Goal: Communication & Community: Participate in discussion

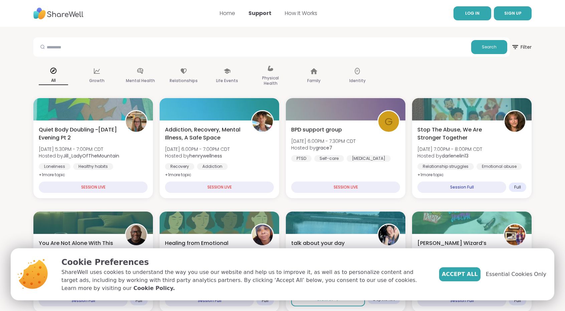
click at [477, 16] on link "LOG IN" at bounding box center [472, 13] width 38 height 14
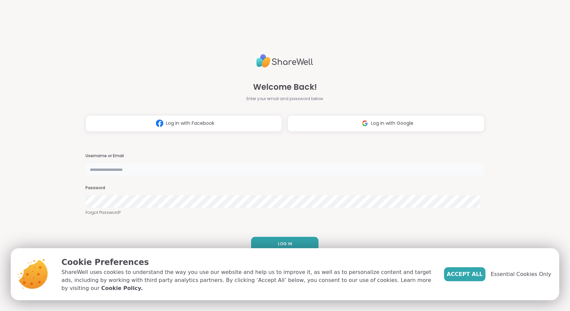
type input "**********"
click at [269, 239] on button "LOG IN" at bounding box center [284, 244] width 67 height 14
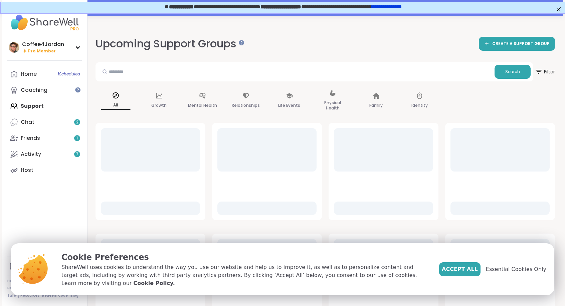
drag, startPoint x: 466, startPoint y: 278, endPoint x: 513, endPoint y: 105, distance: 179.7
click at [513, 105] on div "All Growth Mental Health Relationships Life Events Physical Health Family Ident…" at bounding box center [324, 100] width 459 height 33
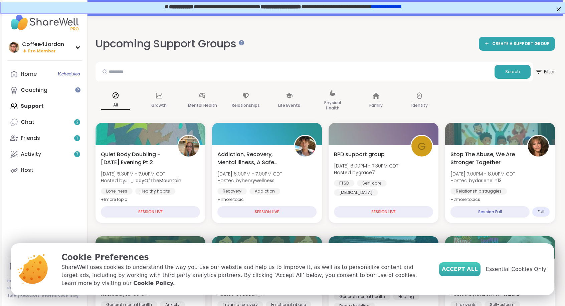
click at [465, 268] on button "Accept All" at bounding box center [459, 269] width 41 height 14
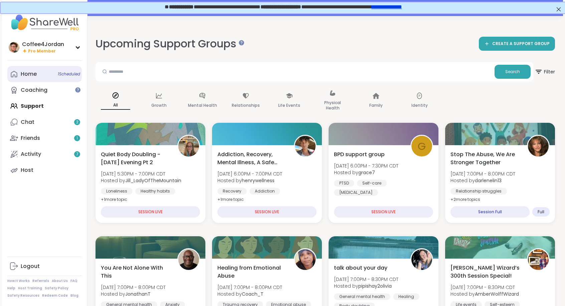
click at [51, 74] on link "Home 1 Scheduled" at bounding box center [44, 74] width 74 height 16
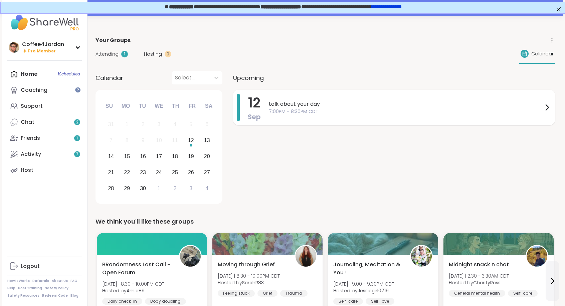
click at [300, 108] on span "7:00PM - 8:30PM CDT" at bounding box center [406, 111] width 274 height 7
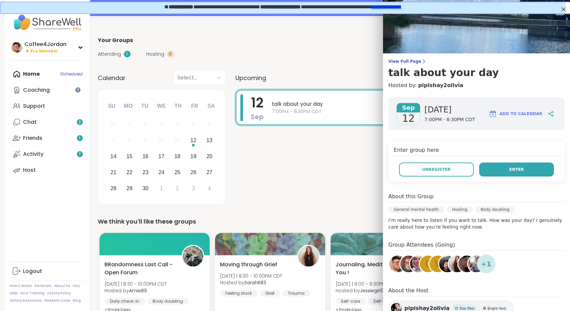
click at [509, 168] on span "Enter" at bounding box center [516, 170] width 15 height 6
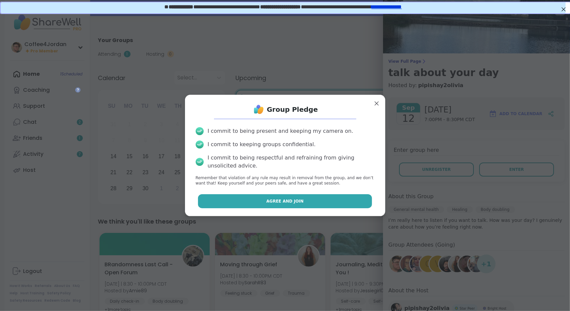
click at [353, 203] on button "Agree and Join" at bounding box center [285, 201] width 174 height 14
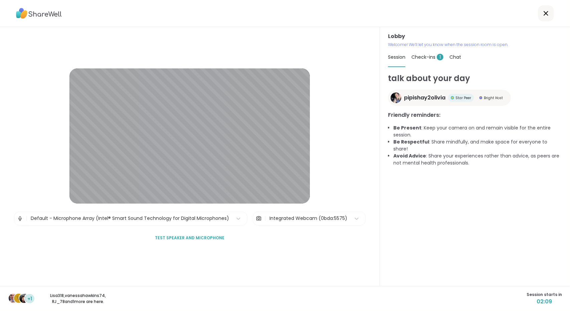
click at [424, 56] on span "Check-ins 1" at bounding box center [427, 57] width 32 height 7
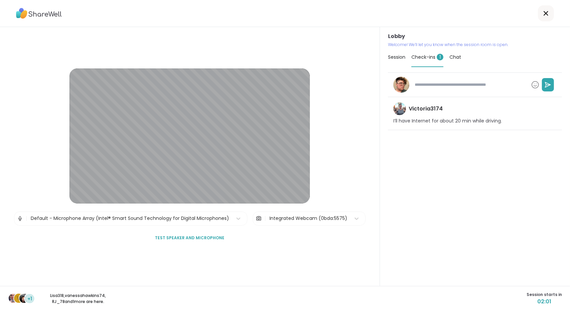
click at [395, 61] on div "Session" at bounding box center [396, 57] width 17 height 19
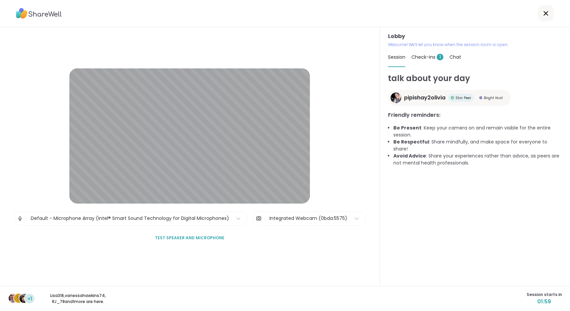
click at [433, 54] on span "Check-ins 1" at bounding box center [427, 57] width 32 height 7
type textarea "*"
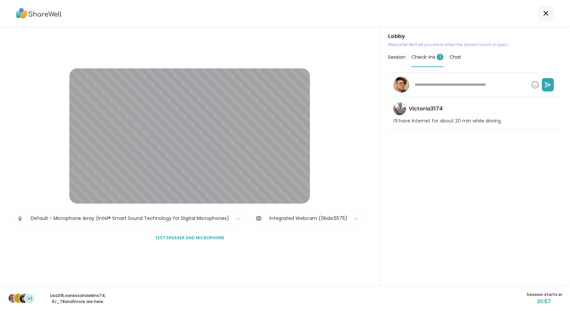
click at [397, 55] on span "Session" at bounding box center [396, 57] width 17 height 7
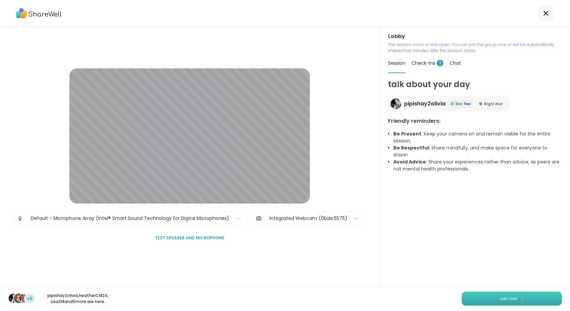
click at [504, 296] on span "Join now" at bounding box center [509, 299] width 18 height 6
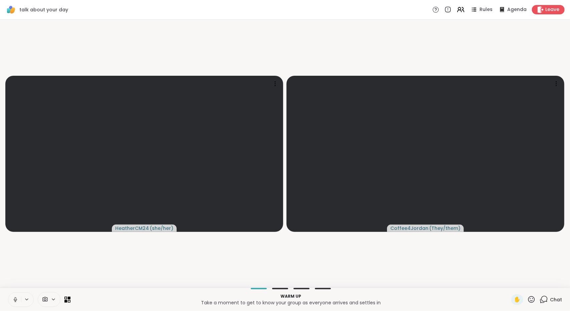
click at [10, 301] on button at bounding box center [14, 300] width 13 height 14
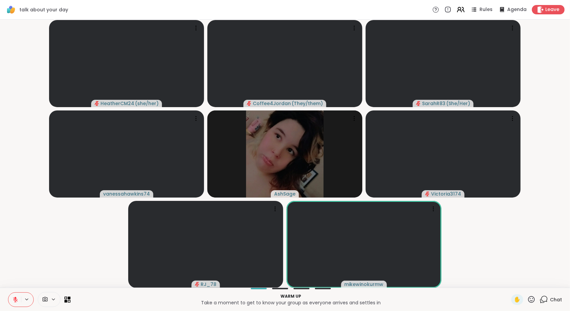
click at [458, 8] on icon at bounding box center [460, 9] width 8 height 8
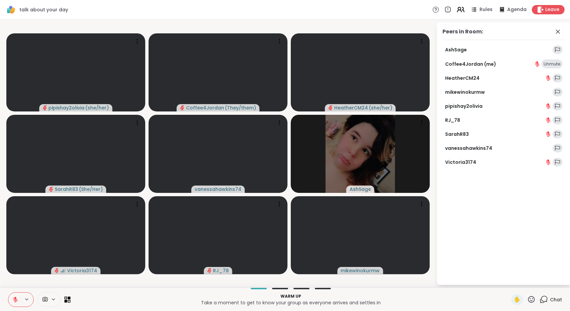
click at [458, 8] on icon at bounding box center [460, 9] width 8 height 8
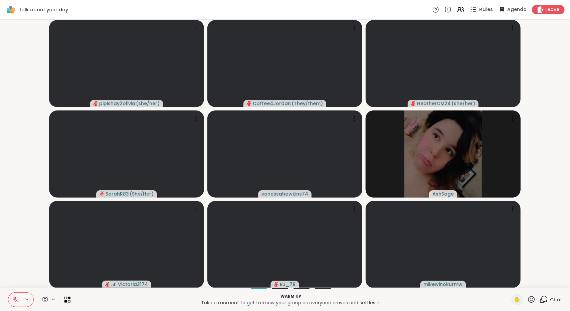
click at [480, 10] on span "Rules" at bounding box center [486, 9] width 14 height 7
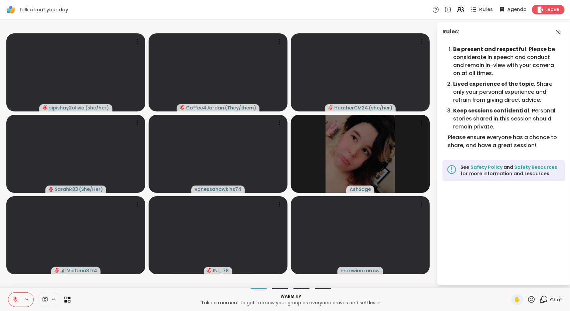
click at [480, 10] on span "Rules" at bounding box center [486, 9] width 14 height 7
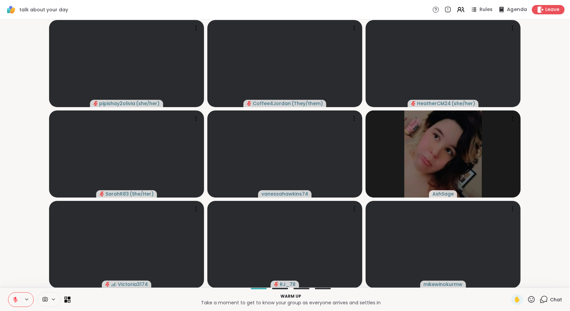
click at [507, 9] on span "Agenda" at bounding box center [517, 9] width 20 height 7
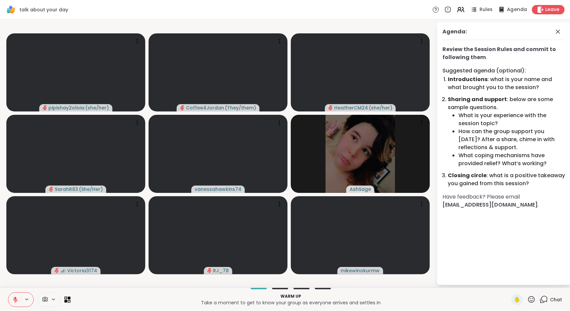
click at [507, 9] on span "Agenda" at bounding box center [517, 9] width 20 height 7
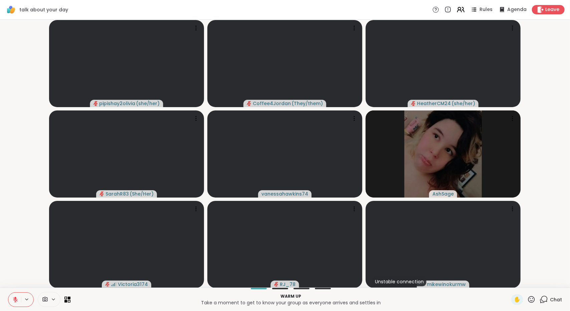
click at [456, 11] on icon at bounding box center [460, 9] width 8 height 8
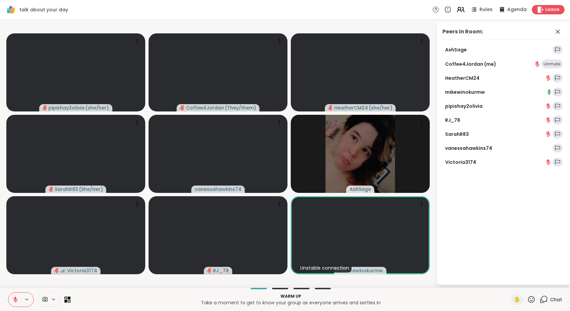
click at [456, 11] on icon at bounding box center [460, 9] width 8 height 8
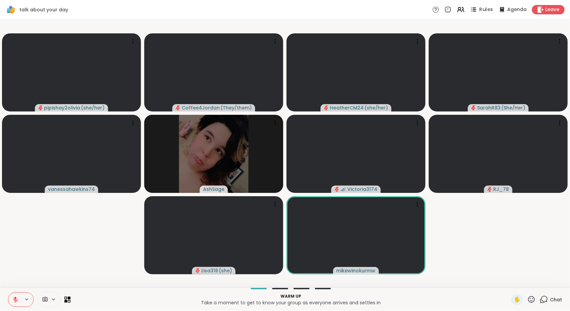
click at [481, 10] on span "Rules" at bounding box center [486, 9] width 14 height 7
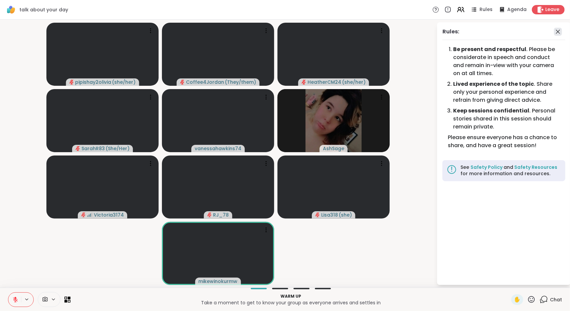
click at [555, 32] on icon at bounding box center [558, 32] width 8 height 8
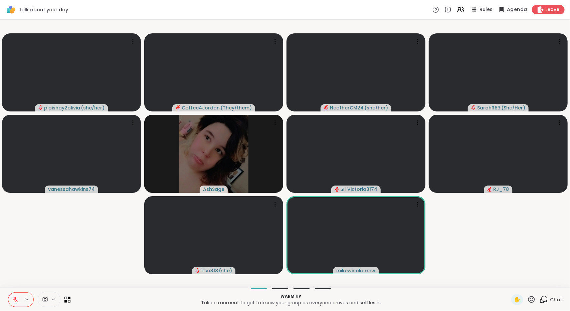
click at [514, 10] on span "Agenda" at bounding box center [517, 9] width 20 height 7
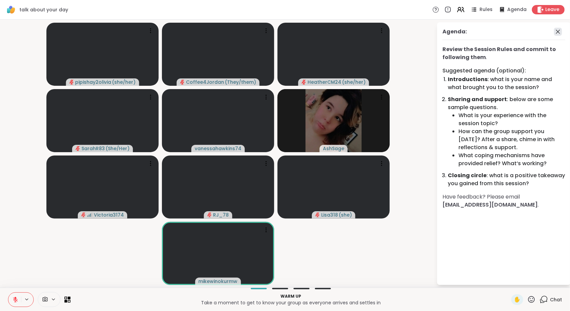
click at [558, 31] on icon at bounding box center [558, 32] width 4 height 4
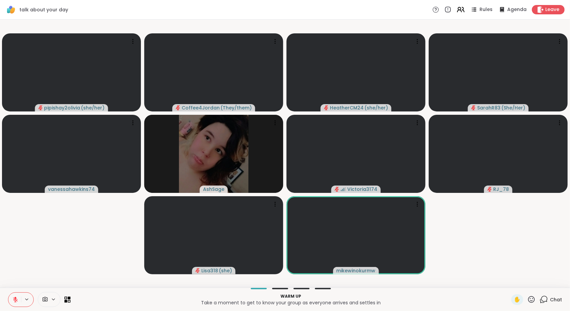
click at [460, 10] on icon at bounding box center [460, 9] width 8 height 8
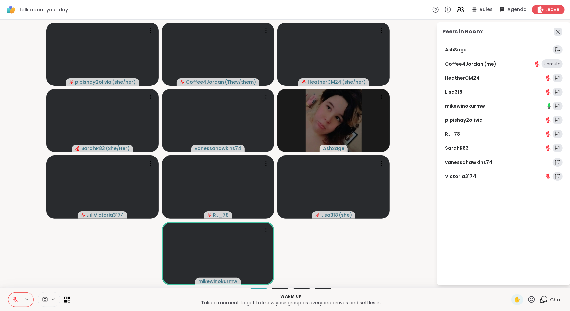
click at [560, 34] on icon at bounding box center [558, 32] width 8 height 8
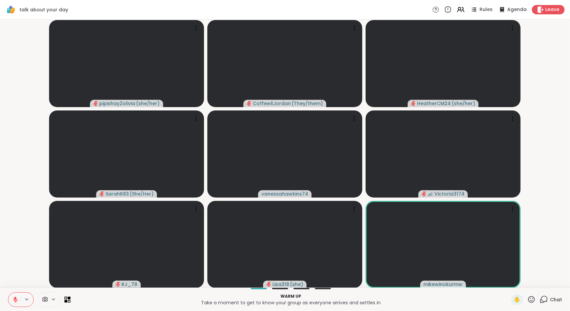
click at [445, 10] on icon at bounding box center [447, 9] width 7 height 7
click at [432, 11] on icon at bounding box center [435, 9] width 7 height 7
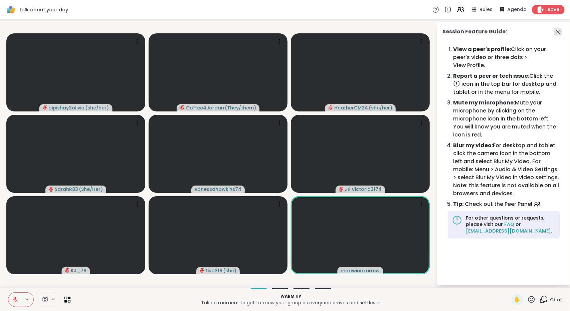
click at [560, 31] on icon at bounding box center [558, 32] width 8 height 8
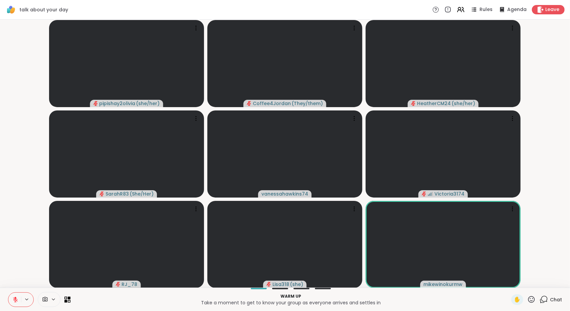
click at [557, 299] on span "Chat" at bounding box center [556, 299] width 12 height 7
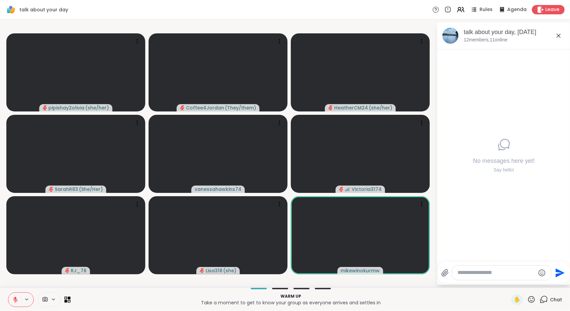
click at [529, 34] on div "talk about your day, Sep 12" at bounding box center [515, 32] width 102 height 8
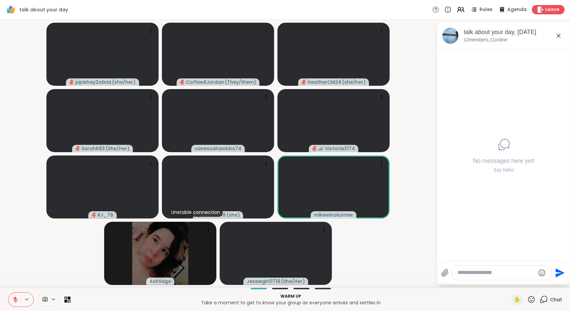
click at [559, 37] on icon at bounding box center [559, 36] width 8 height 8
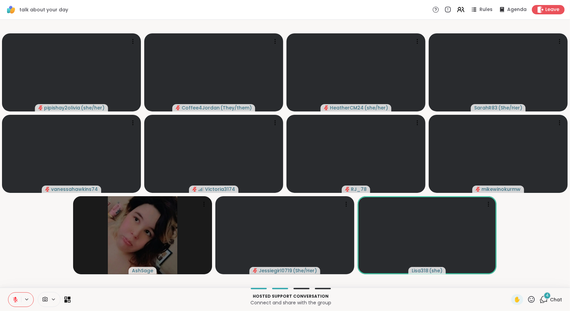
click at [543, 300] on icon at bounding box center [544, 299] width 8 height 8
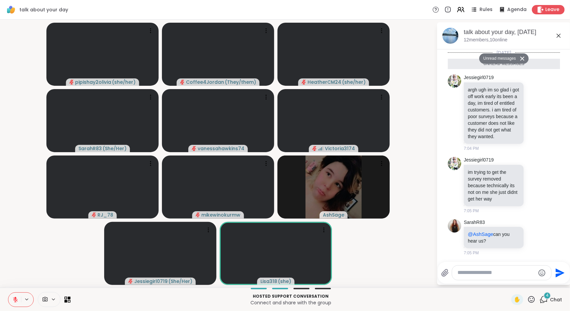
scroll to position [81, 0]
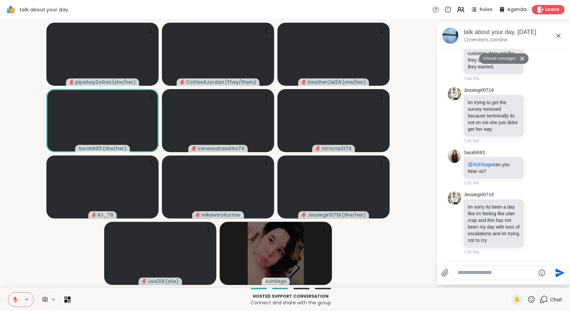
drag, startPoint x: 560, startPoint y: 215, endPoint x: 565, endPoint y: 187, distance: 28.8
click at [565, 187] on html "talk about your day Rules Agenda Leave pipishay2olivia ( she/her ) Coffee4Jorda…" at bounding box center [285, 155] width 570 height 311
click at [558, 34] on icon at bounding box center [559, 36] width 8 height 8
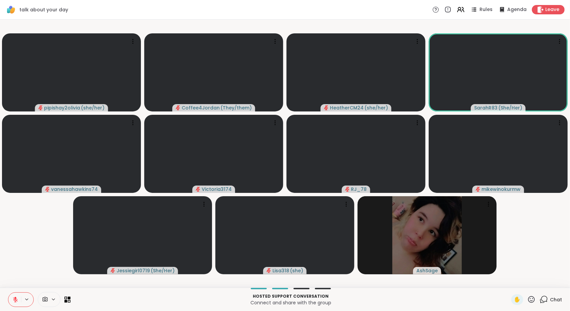
click at [565, 228] on html "talk about your day Rules Agenda Leave pipishay2olivia ( she/her ) Coffee4Jorda…" at bounding box center [285, 155] width 570 height 311
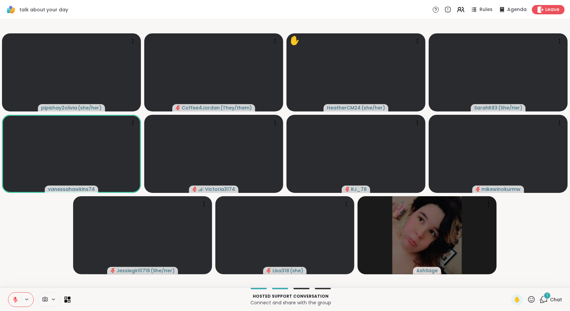
click at [541, 301] on icon at bounding box center [544, 299] width 8 height 8
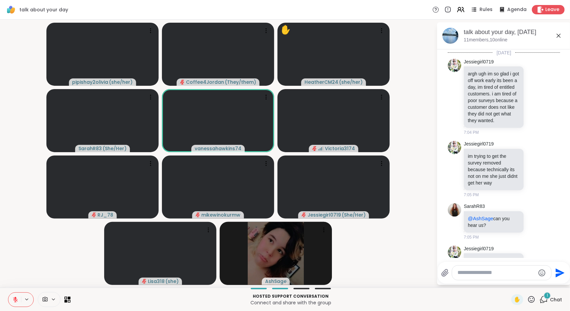
scroll to position [170, 0]
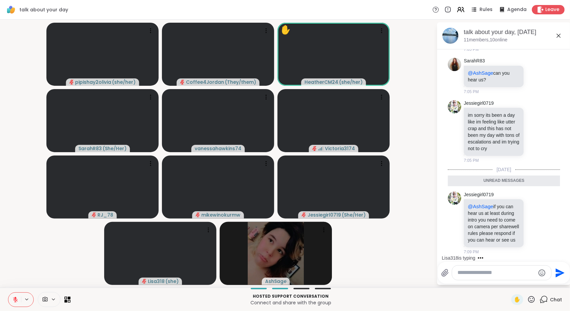
click at [561, 37] on icon at bounding box center [559, 36] width 8 height 8
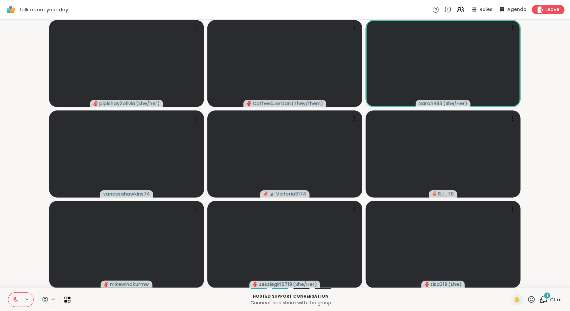
click at [545, 297] on div "1" at bounding box center [547, 295] width 7 height 7
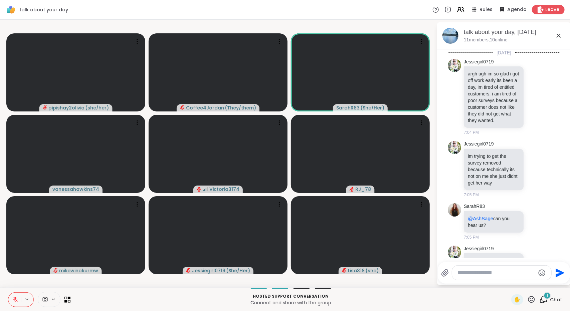
scroll to position [305, 0]
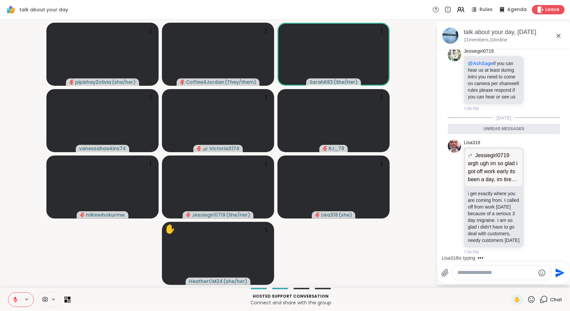
click at [561, 33] on icon at bounding box center [559, 36] width 8 height 8
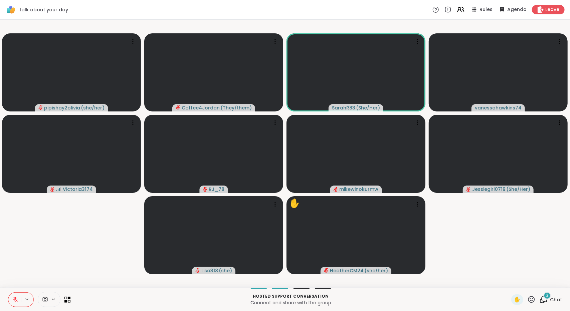
click at [542, 300] on icon at bounding box center [544, 299] width 8 height 8
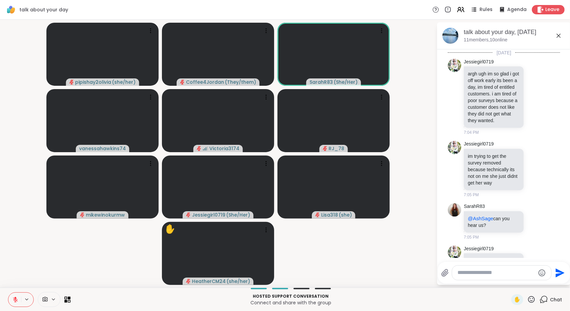
scroll to position [483, 0]
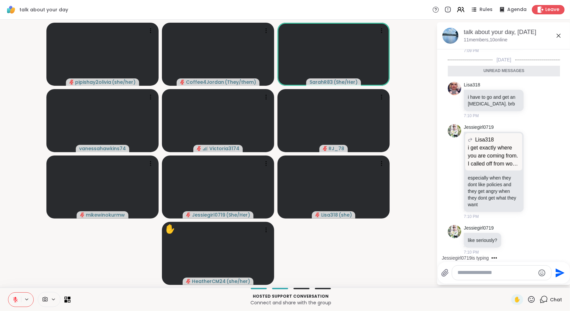
click at [559, 35] on icon at bounding box center [559, 36] width 8 height 8
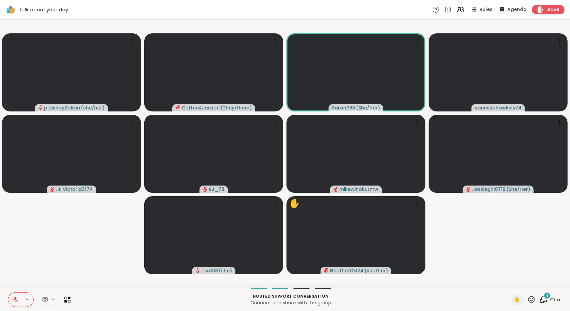
click at [550, 295] on div "1 Chat" at bounding box center [551, 299] width 22 height 11
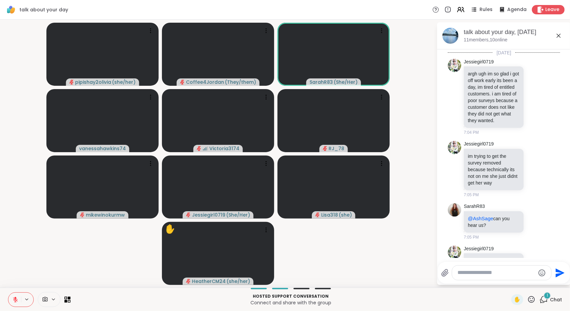
scroll to position [578, 0]
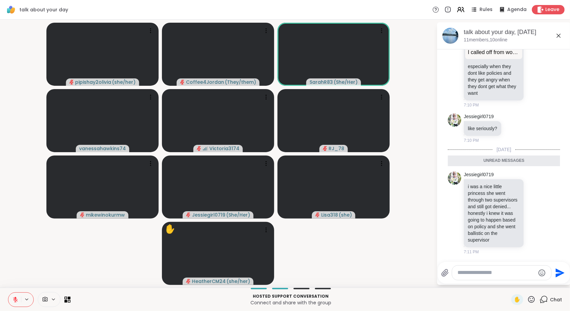
click at [556, 33] on icon at bounding box center [559, 36] width 8 height 8
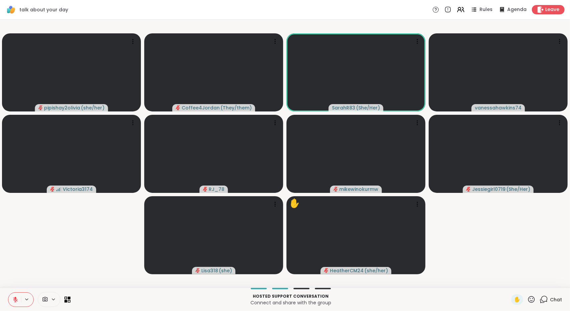
click at [541, 299] on icon at bounding box center [544, 299] width 8 height 8
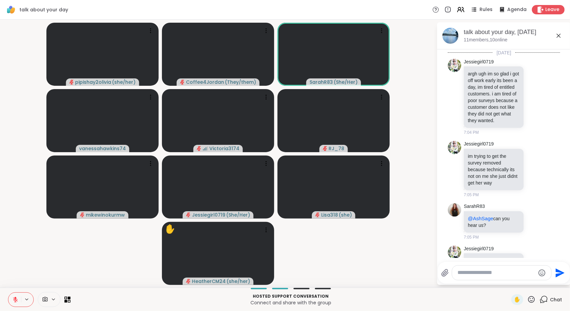
scroll to position [556, 0]
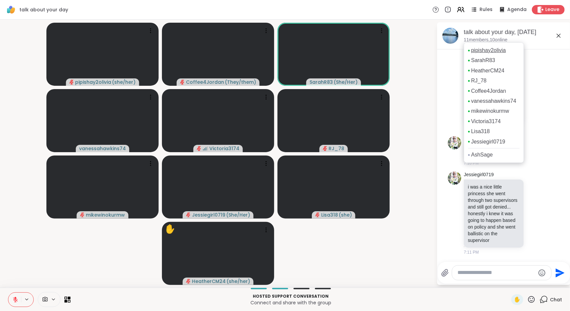
click at [484, 49] on link "pipishay2olivia" at bounding box center [488, 50] width 35 height 7
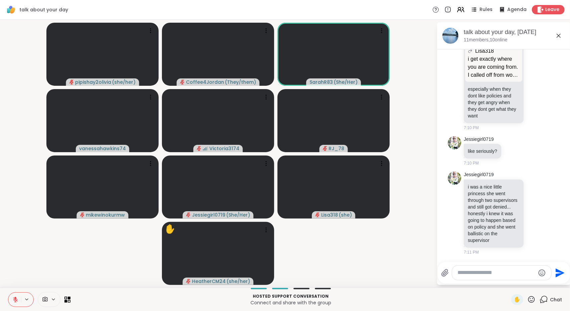
click at [556, 38] on icon at bounding box center [559, 36] width 8 height 8
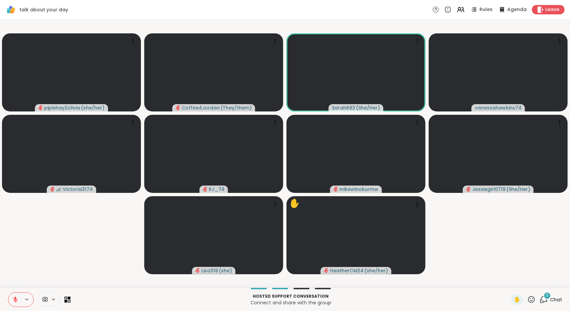
click at [543, 303] on icon at bounding box center [544, 299] width 8 height 8
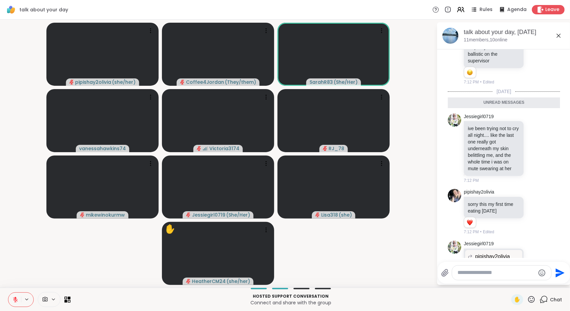
scroll to position [717, 0]
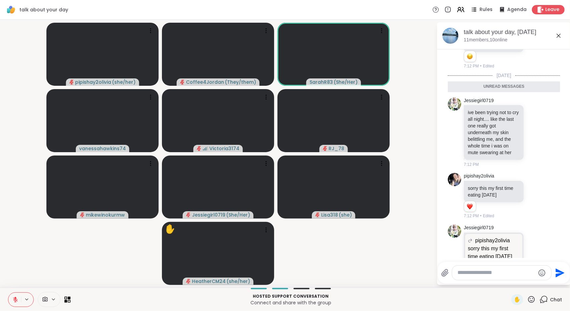
click at [565, 212] on html "talk about your day Rules Agenda Leave pipishay2olivia ( she/her ) Coffee4Jorda…" at bounding box center [285, 155] width 570 height 311
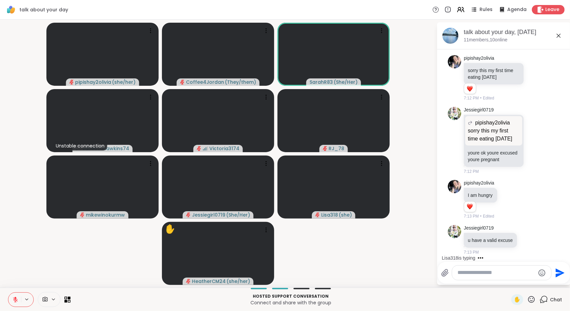
scroll to position [884, 0]
click at [558, 34] on icon at bounding box center [559, 36] width 8 height 8
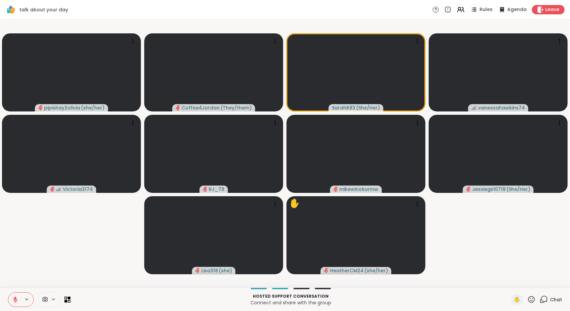
click at [15, 299] on icon at bounding box center [15, 298] width 2 height 3
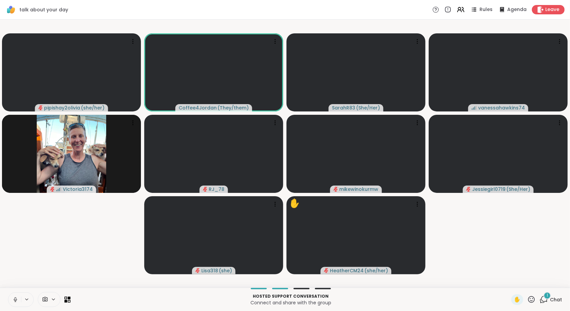
click at [16, 301] on icon at bounding box center [15, 300] width 3 height 2
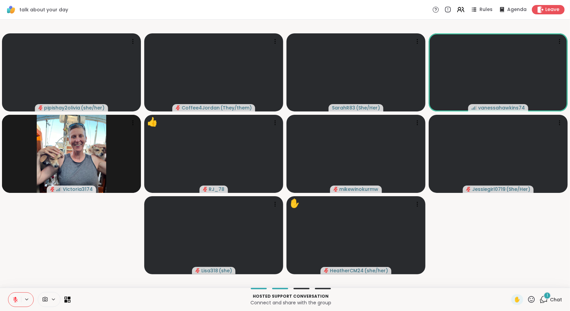
click at [540, 300] on icon at bounding box center [544, 299] width 8 height 8
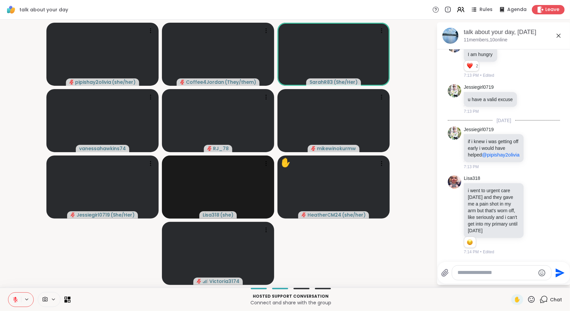
scroll to position [1025, 0]
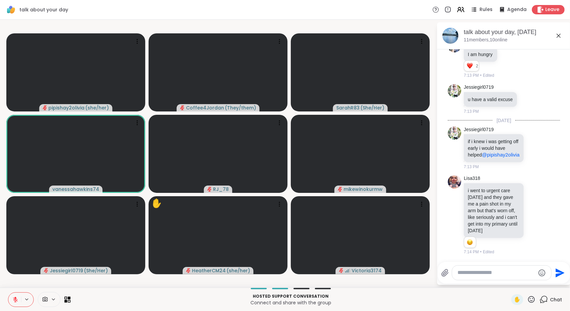
click at [560, 38] on icon at bounding box center [559, 36] width 8 height 8
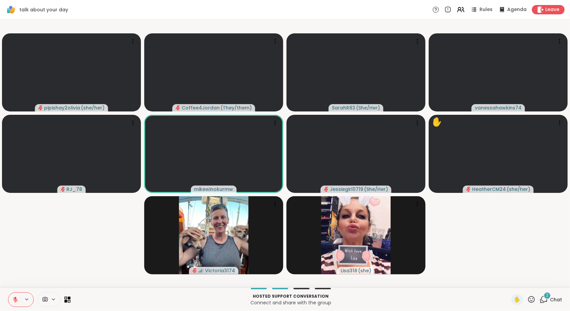
click at [550, 302] on span "Chat" at bounding box center [556, 299] width 12 height 7
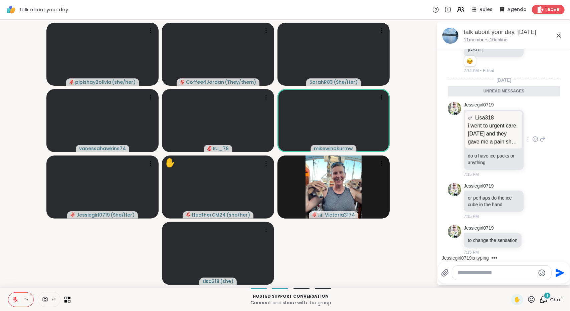
scroll to position [1190, 0]
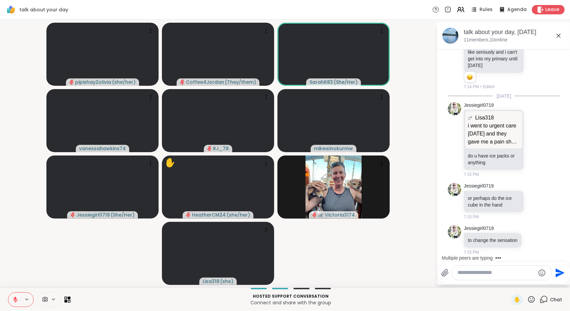
click at [559, 36] on icon at bounding box center [559, 36] width 4 height 4
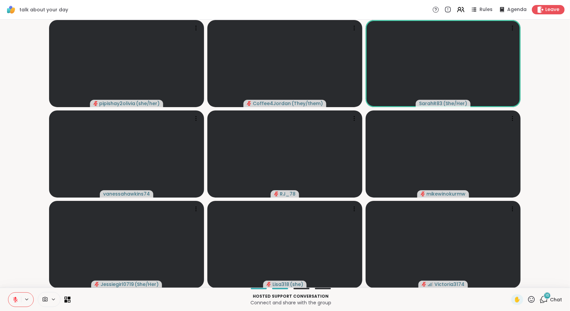
click at [547, 305] on div "16 Chat" at bounding box center [551, 299] width 22 height 11
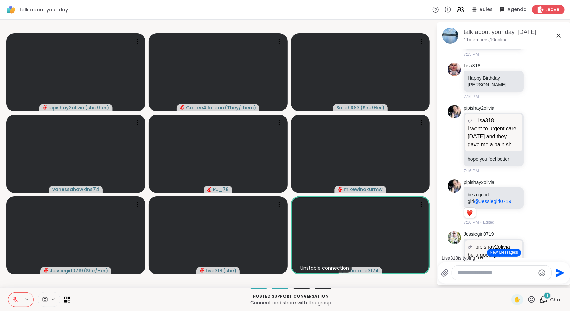
scroll to position [1439, 0]
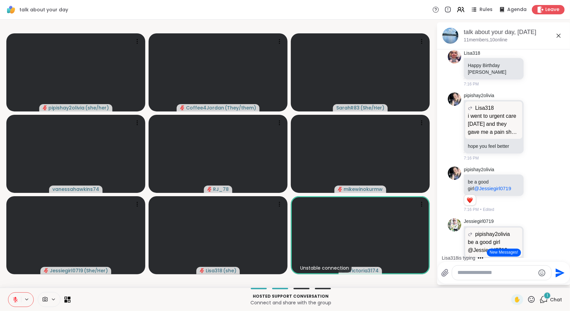
drag, startPoint x: 560, startPoint y: 187, endPoint x: 560, endPoint y: 191, distance: 3.7
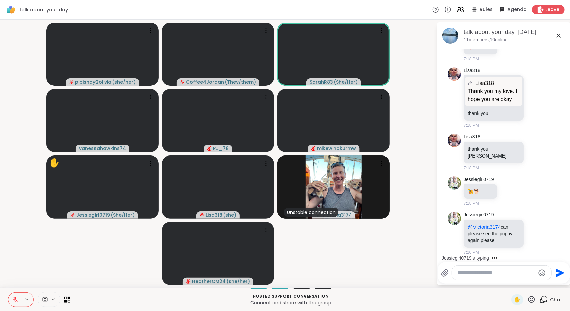
scroll to position [2233, 0]
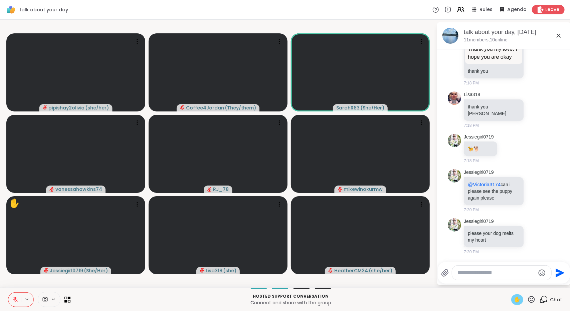
click at [514, 297] on span "✋" at bounding box center [517, 300] width 7 height 8
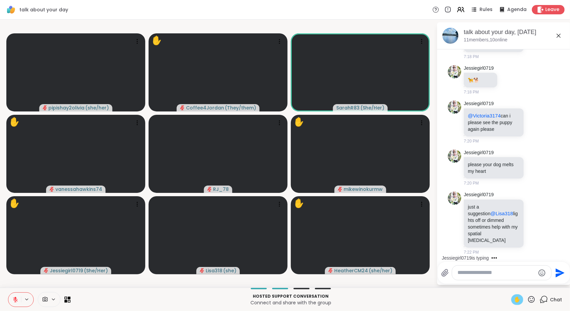
scroll to position [2364, 0]
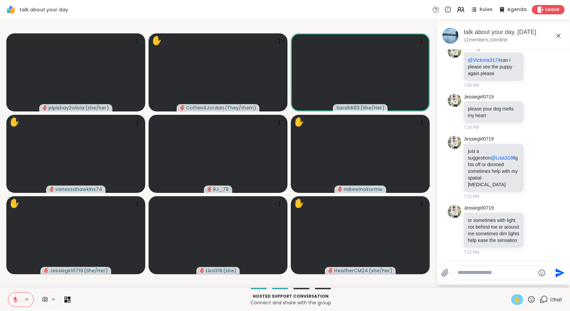
click at [17, 302] on icon at bounding box center [15, 300] width 6 height 6
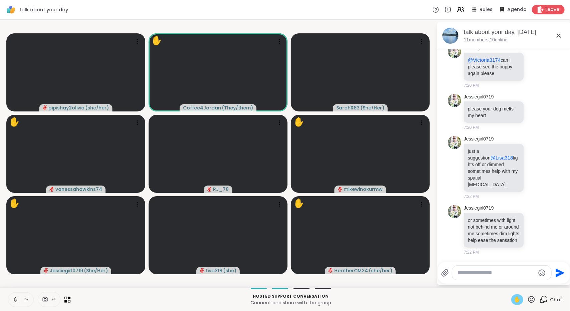
scroll to position [2399, 0]
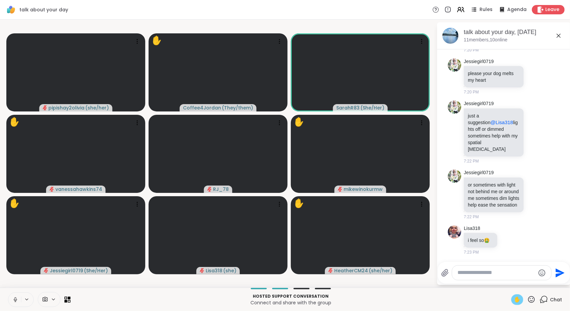
click at [18, 295] on button at bounding box center [14, 300] width 13 height 14
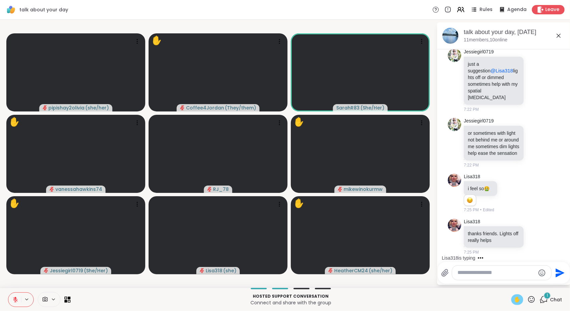
scroll to position [2451, 0]
click at [14, 301] on icon at bounding box center [15, 299] width 5 height 5
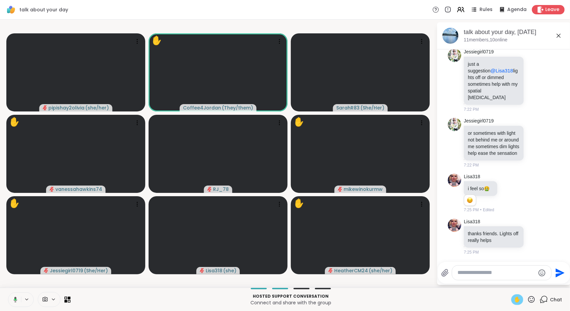
click at [16, 298] on icon at bounding box center [14, 300] width 6 height 6
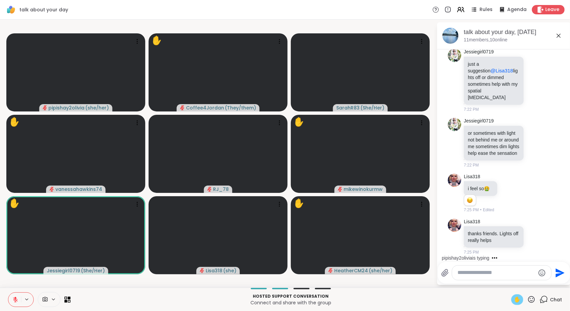
scroll to position [2487, 0]
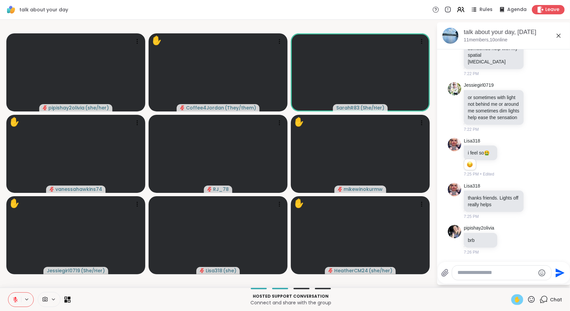
click at [13, 301] on icon at bounding box center [15, 300] width 6 height 6
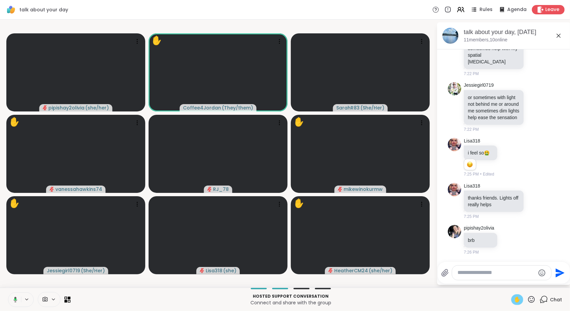
click at [14, 301] on icon at bounding box center [14, 300] width 6 height 6
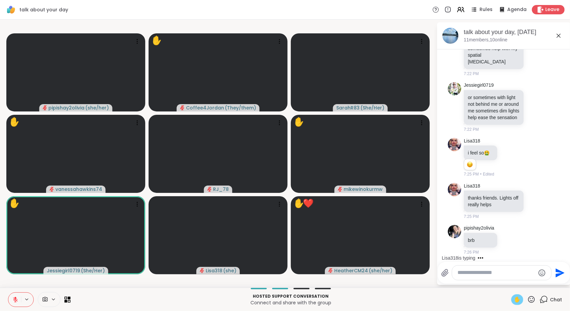
click at [18, 302] on icon at bounding box center [15, 300] width 6 height 6
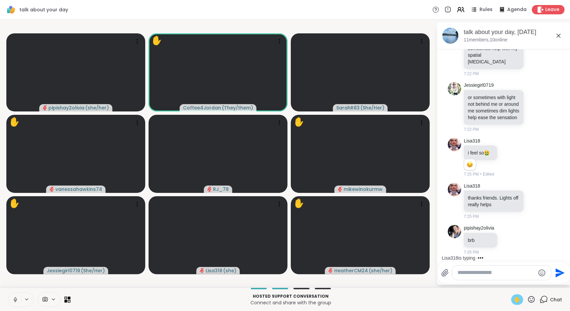
scroll to position [2529, 0]
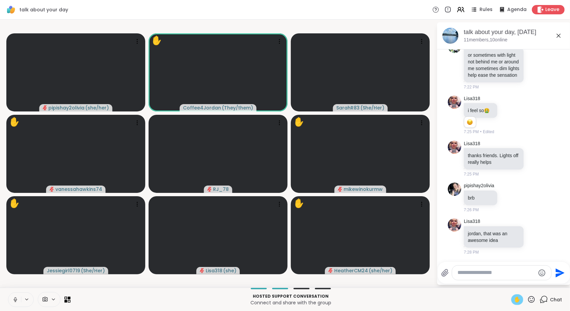
click at [15, 297] on icon at bounding box center [15, 300] width 6 height 6
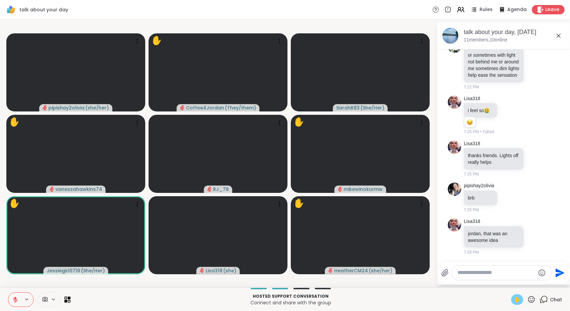
scroll to position [2538, 0]
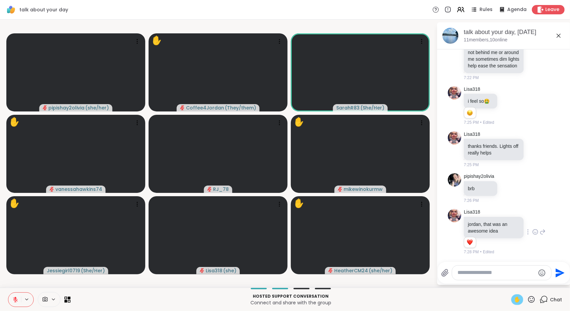
click at [533, 232] on icon at bounding box center [535, 231] width 5 height 5
click at [532, 221] on div "Select Reaction: Heart" at bounding box center [535, 221] width 6 height 6
click at [389, 281] on video-player-container "pipishay2olivia ( she/her ) ✋ Coffee4Jordan ( They/them ) SarahR83 ( She/Her ) …" at bounding box center [218, 153] width 428 height 263
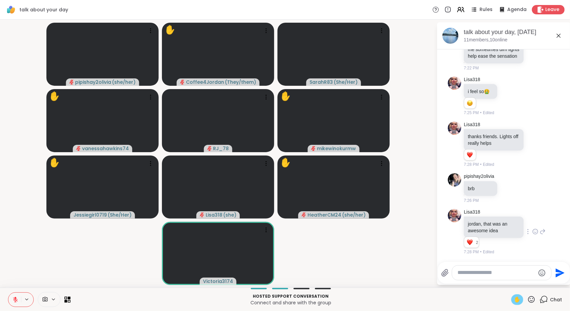
click at [514, 297] on span "✋" at bounding box center [517, 300] width 7 height 8
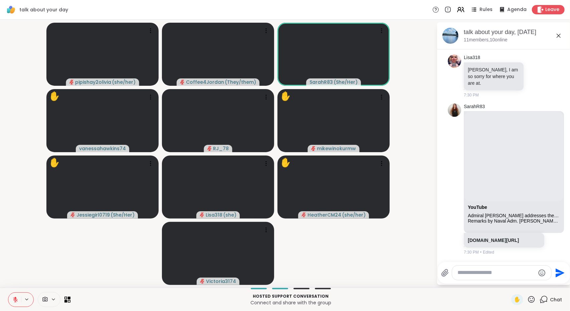
scroll to position [2797, 0]
click at [546, 183] on div at bounding box center [549, 179] width 6 height 8
click at [538, 192] on icon at bounding box center [540, 189] width 5 height 6
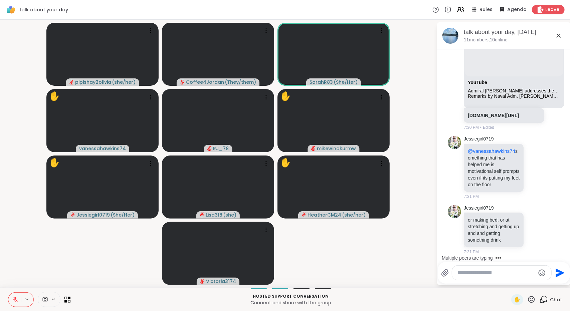
scroll to position [3012, 0]
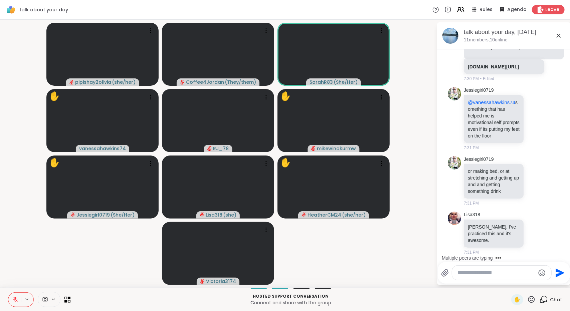
click at [560, 34] on icon at bounding box center [559, 36] width 8 height 8
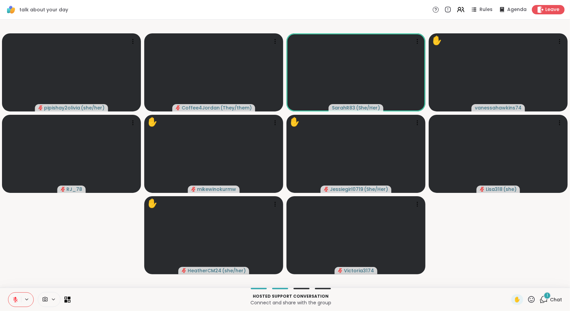
click at [547, 295] on span "1" at bounding box center [547, 296] width 1 height 6
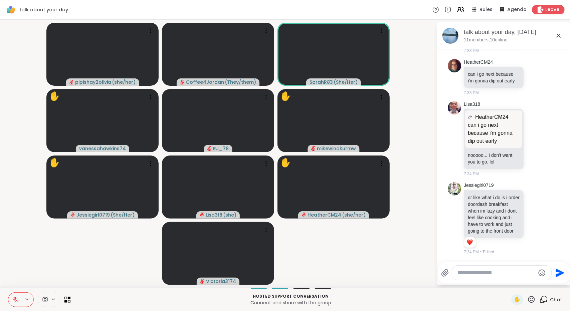
scroll to position [3392, 0]
click at [487, 276] on textarea "Type your message" at bounding box center [496, 272] width 78 height 7
type textarea "*"
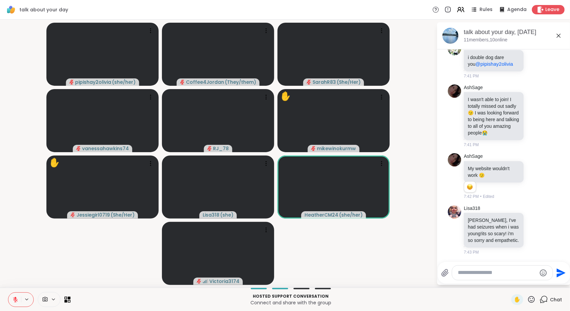
scroll to position [4604, 0]
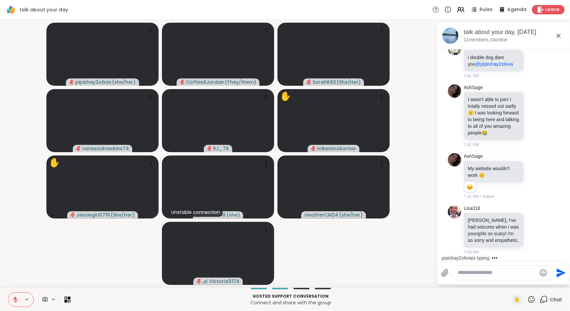
click at [478, 273] on textarea "Type your message" at bounding box center [497, 272] width 78 height 7
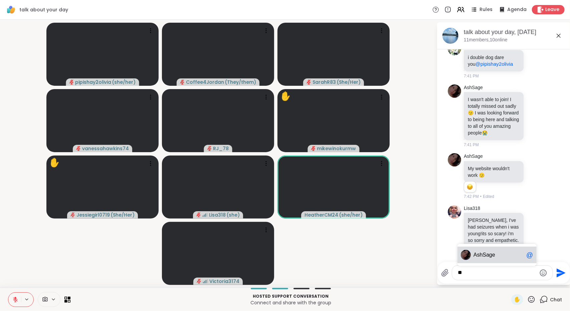
type textarea "*"
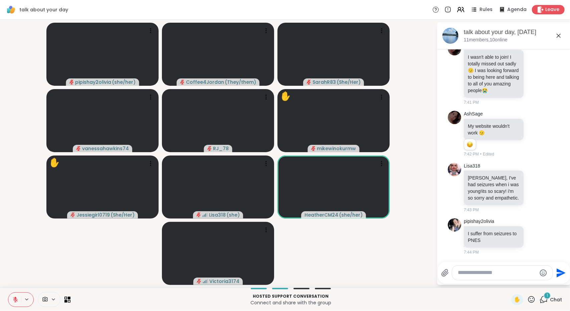
scroll to position [4646, 0]
click at [425, 248] on video-player-container "pipishay2olivia ( she/her ) Coffee4Jordan ( They/them ) SarahR83 ( She/Her ) va…" at bounding box center [218, 153] width 428 height 263
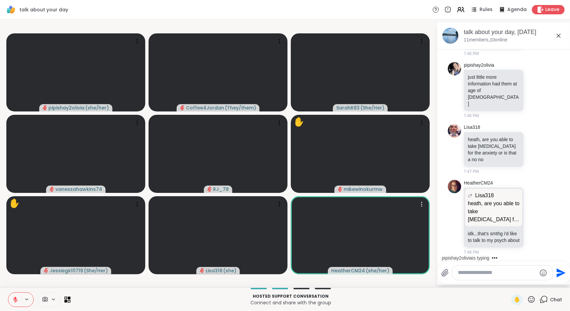
scroll to position [5415, 0]
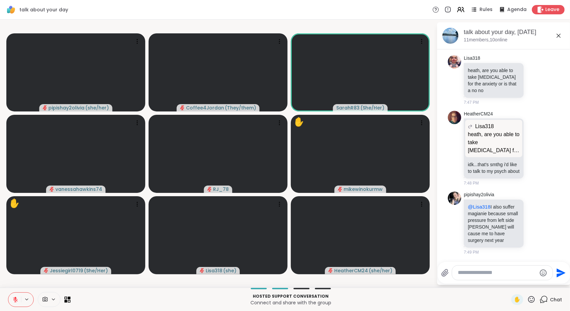
click at [501, 274] on textarea "Type your message" at bounding box center [497, 272] width 78 height 7
type textarea "***"
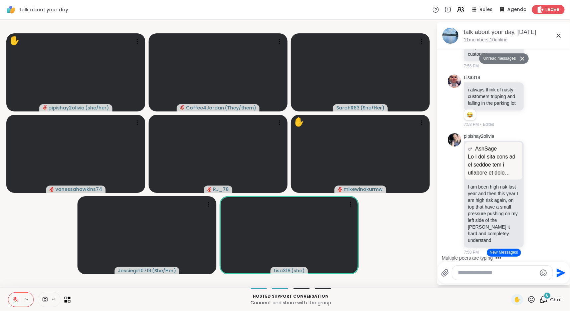
scroll to position [6710, 0]
click at [532, 44] on icon at bounding box center [535, 40] width 6 height 7
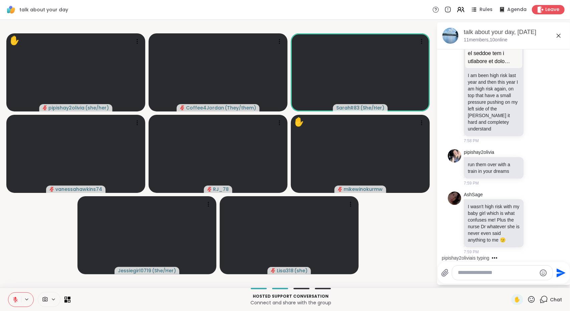
scroll to position [6777, 0]
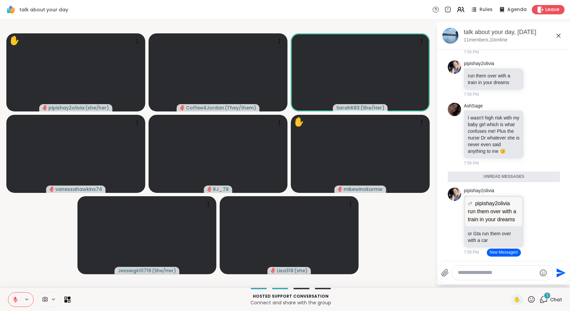
click at [533, 81] on icon at bounding box center [535, 78] width 5 height 5
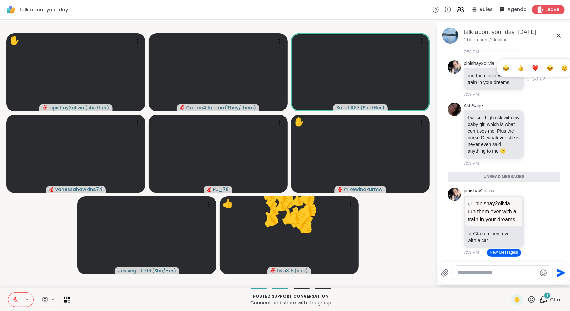
click at [503, 71] on div "Select Reaction: Joy" at bounding box center [506, 68] width 6 height 6
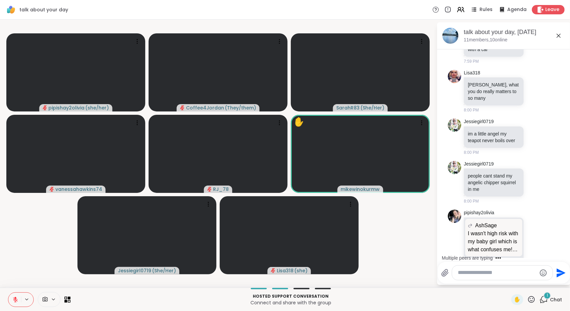
scroll to position [6912, 0]
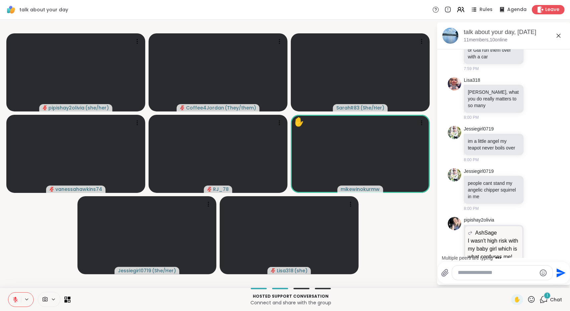
click at [565, 257] on html "talk about your day Rules Agenda Leave pipishay2olivia ( she/her ) Coffee4Jorda…" at bounding box center [285, 155] width 570 height 311
click at [564, 255] on div "Multiple peers are typing" at bounding box center [505, 258] width 131 height 11
click at [563, 255] on div "Multiple peers are typing" at bounding box center [505, 258] width 131 height 11
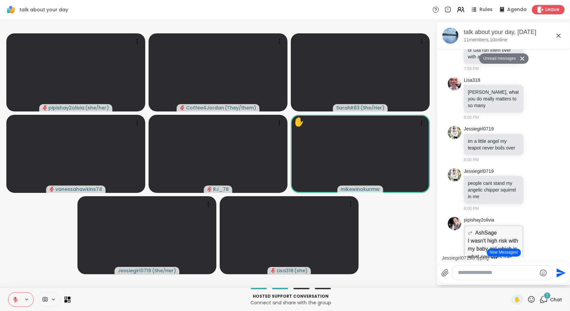
click at [563, 255] on div "Jessiegirl0719 is typing" at bounding box center [505, 258] width 131 height 11
click at [563, 255] on div "Multiple peers are typing" at bounding box center [505, 258] width 131 height 11
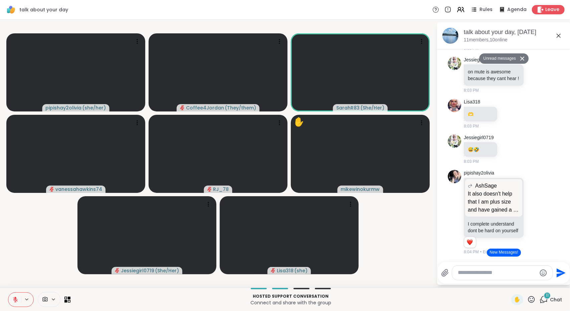
scroll to position [7804, 0]
click at [478, 272] on textarea "Type your message" at bounding box center [497, 272] width 78 height 7
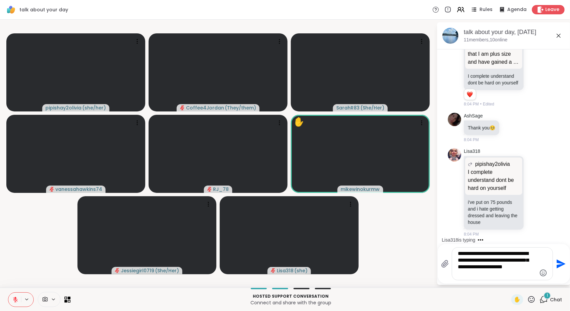
scroll to position [7951, 0]
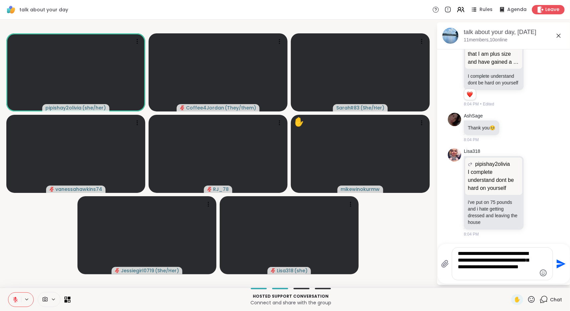
type textarea "**********"
click at [557, 263] on icon "Send" at bounding box center [561, 263] width 9 height 9
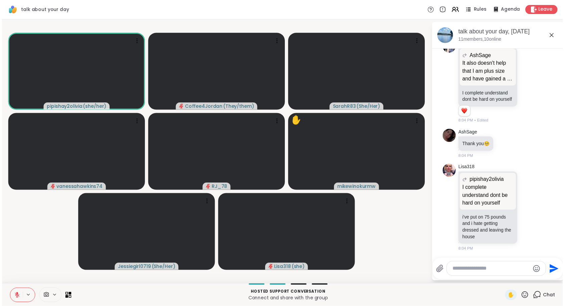
scroll to position [8002, 0]
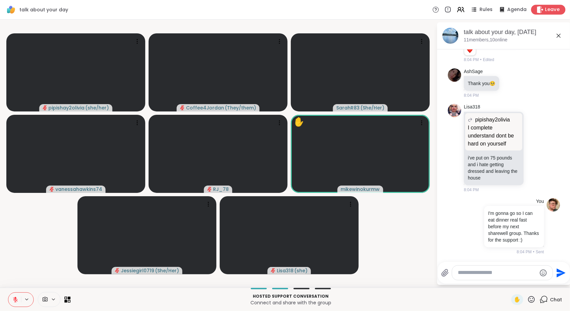
click at [539, 7] on div "Leave" at bounding box center [548, 10] width 34 height 10
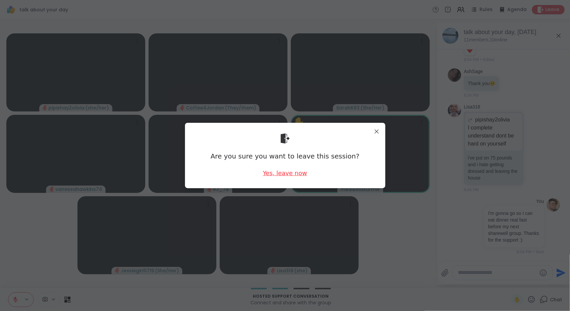
click at [284, 172] on div "Yes, leave now" at bounding box center [285, 173] width 44 height 8
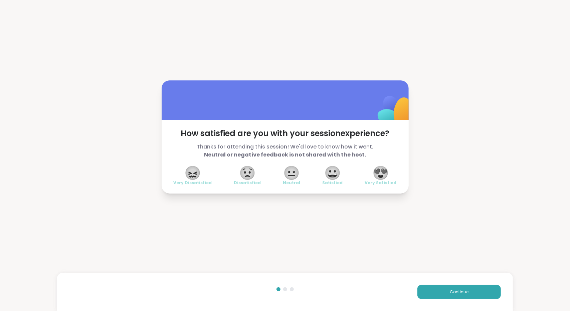
click at [332, 168] on span "😀" at bounding box center [332, 173] width 17 height 12
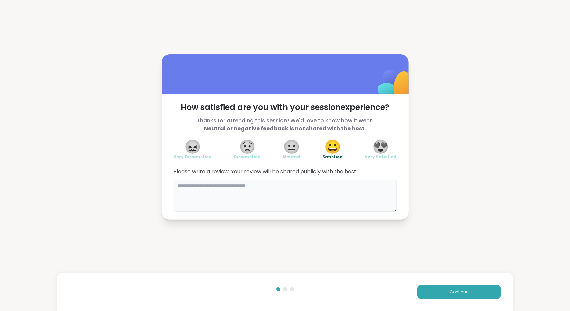
click at [311, 202] on textarea at bounding box center [285, 196] width 223 height 32
type textarea "**********"
click at [431, 288] on button "Continue" at bounding box center [458, 292] width 83 height 14
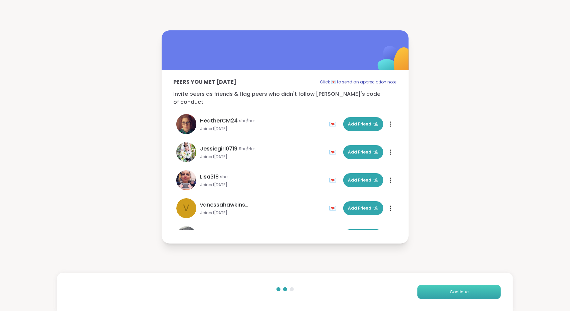
click at [423, 293] on button "Continue" at bounding box center [458, 292] width 83 height 14
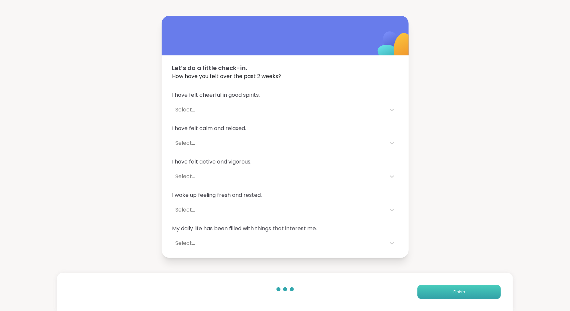
click at [423, 293] on button "Finish" at bounding box center [458, 292] width 83 height 14
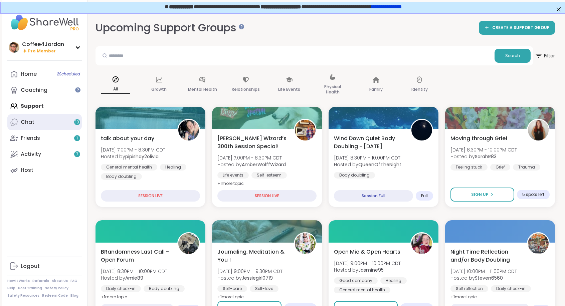
click at [68, 125] on link "Chat 10" at bounding box center [44, 122] width 74 height 16
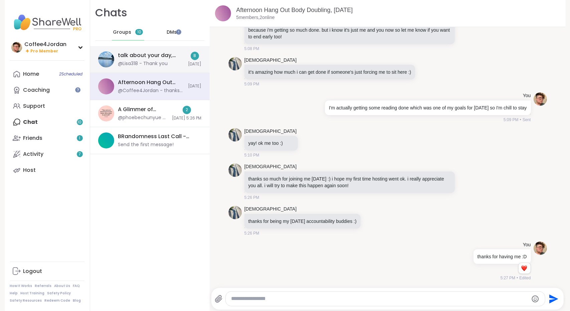
click at [172, 66] on div "talk about your day, Sep 12 @Lisa318 - Thank you" at bounding box center [151, 59] width 66 height 15
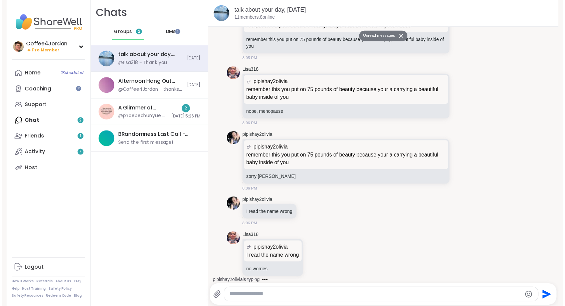
scroll to position [5787, 0]
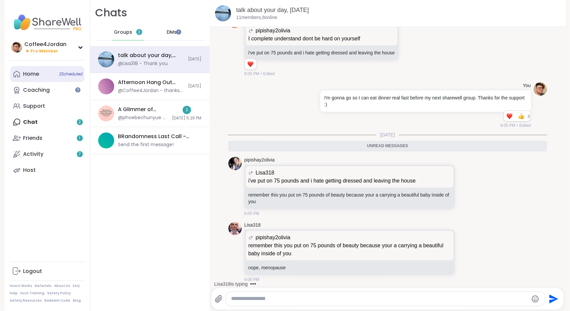
click at [49, 72] on link "Home 2 Scheduled" at bounding box center [47, 74] width 74 height 16
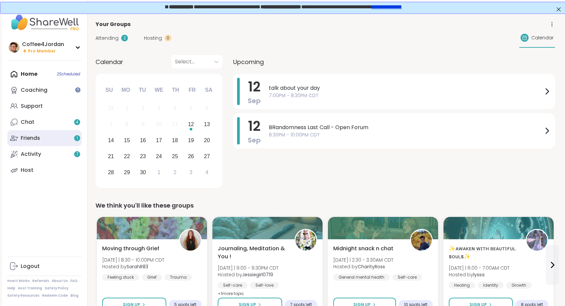
click at [41, 143] on link "Friends 1" at bounding box center [44, 138] width 74 height 16
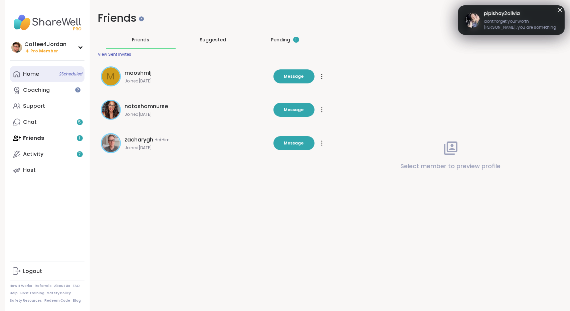
click at [59, 74] on span "2 Scheduled" at bounding box center [70, 73] width 23 height 5
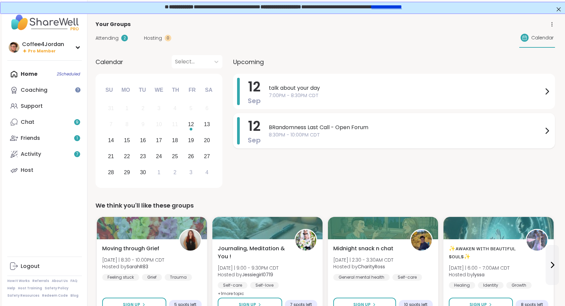
click at [329, 147] on div "12 Sep BRandomness Last Call - Open Forum 8:30PM - 10:00PM CDT" at bounding box center [394, 130] width 322 height 35
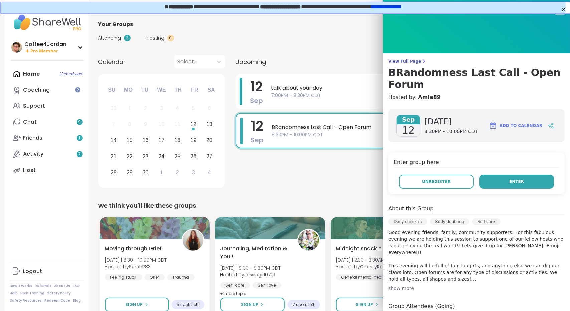
click at [518, 175] on button "Enter" at bounding box center [516, 182] width 75 height 14
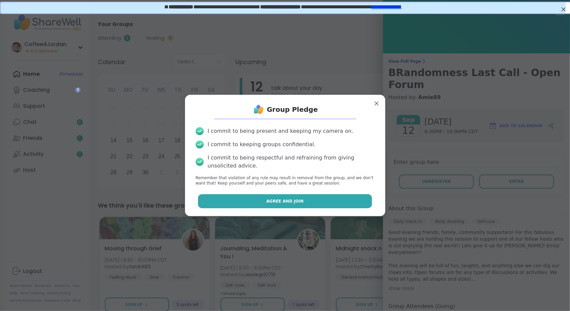
click at [342, 197] on button "Agree and Join" at bounding box center [285, 201] width 174 height 14
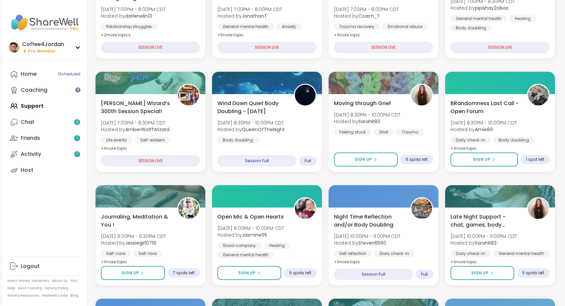
scroll to position [150, 0]
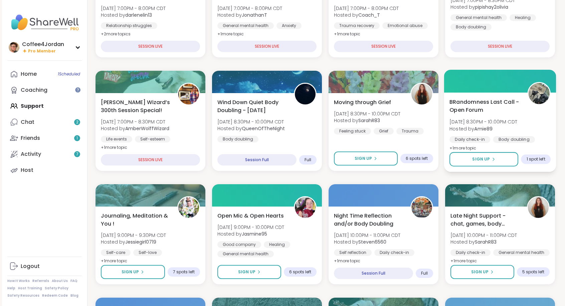
click at [536, 109] on div "BRandomness Last Call - Open Forum Fri, Sep 12 | 8:30PM - 10:00PM CDT Hosted by…" at bounding box center [499, 125] width 101 height 54
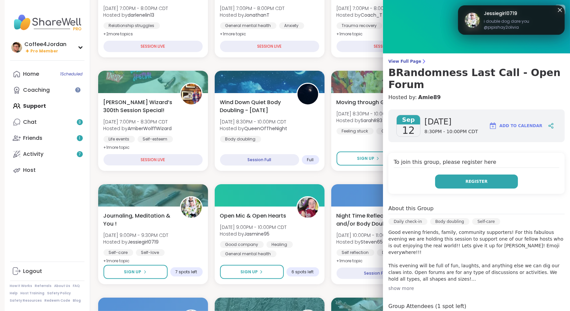
click at [498, 175] on button "Register" at bounding box center [476, 182] width 83 height 14
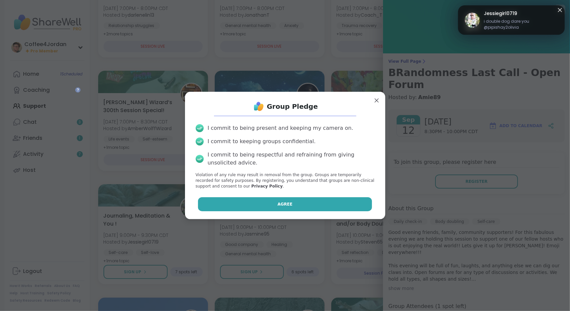
click at [313, 205] on button "Agree" at bounding box center [285, 204] width 174 height 14
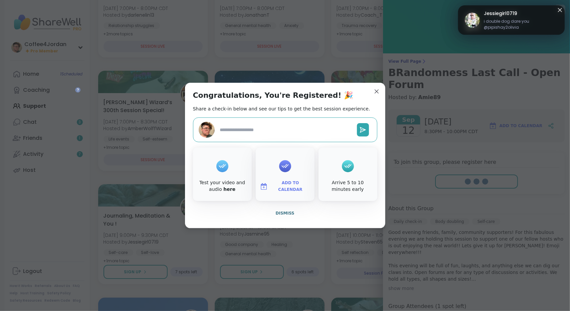
type textarea "*"
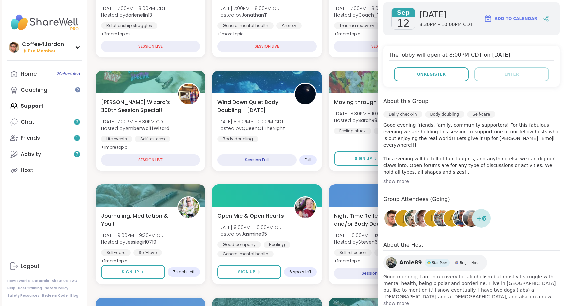
scroll to position [111, 0]
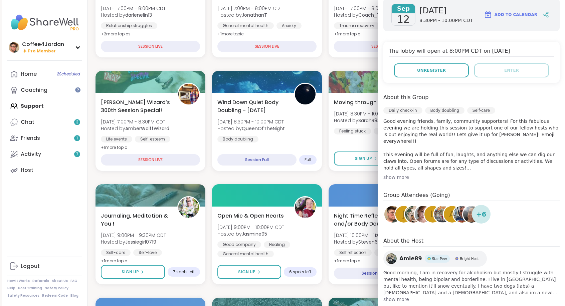
click at [401, 174] on div "show more" at bounding box center [471, 177] width 176 height 7
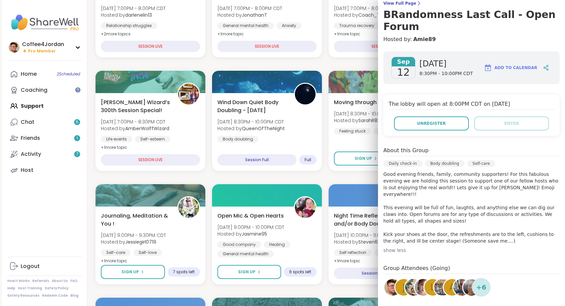
scroll to position [0, 0]
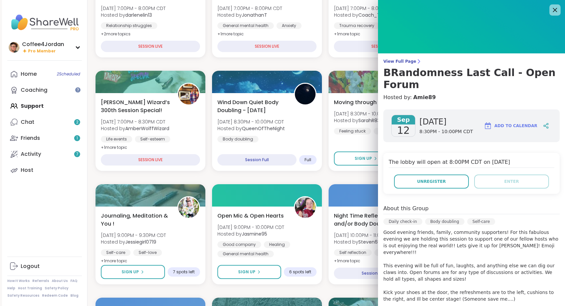
click at [551, 12] on icon at bounding box center [555, 10] width 8 height 8
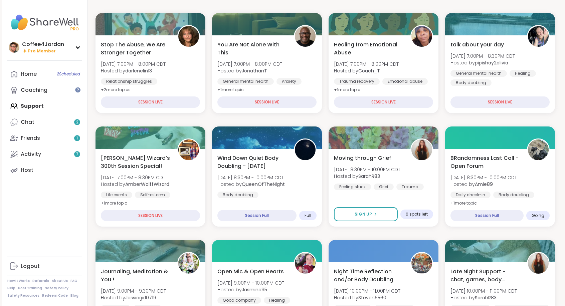
scroll to position [95, 0]
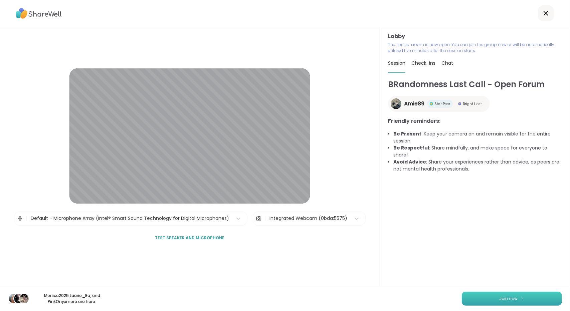
click at [494, 301] on button "Join now" at bounding box center [512, 299] width 100 height 14
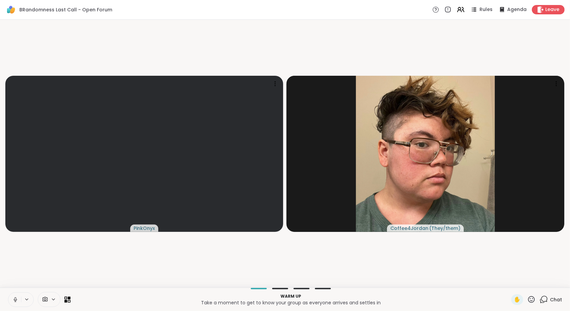
click at [14, 302] on icon at bounding box center [15, 300] width 6 height 6
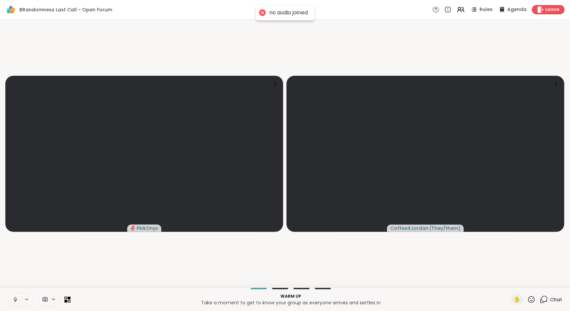
click at [14, 302] on icon at bounding box center [15, 300] width 6 height 6
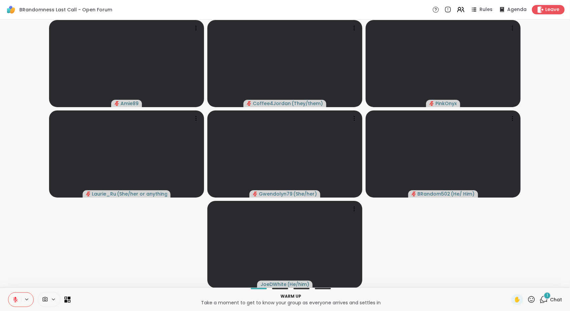
click at [540, 301] on icon at bounding box center [544, 299] width 8 height 8
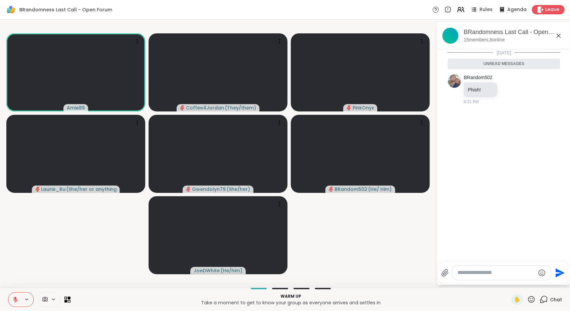
click at [558, 33] on icon at bounding box center [559, 36] width 8 height 8
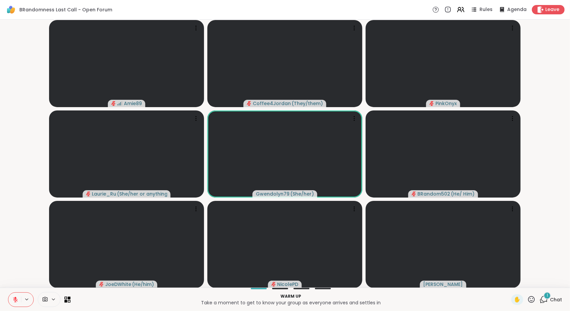
click at [540, 301] on icon at bounding box center [544, 299] width 8 height 8
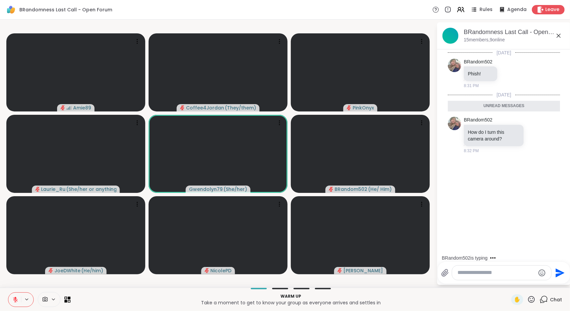
click at [561, 35] on icon at bounding box center [559, 36] width 8 height 8
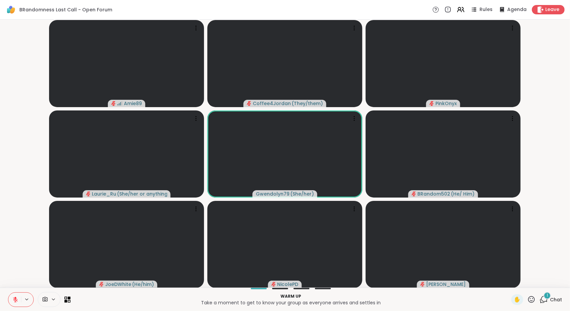
click at [542, 301] on icon at bounding box center [544, 299] width 8 height 8
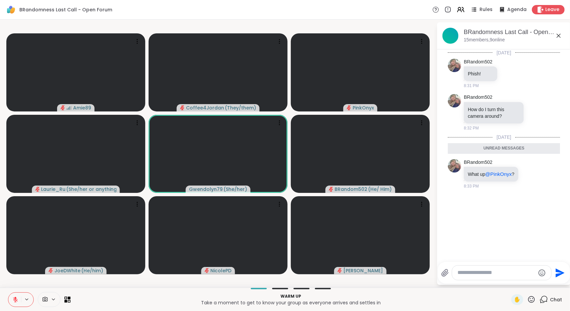
click at [558, 32] on icon at bounding box center [559, 36] width 8 height 8
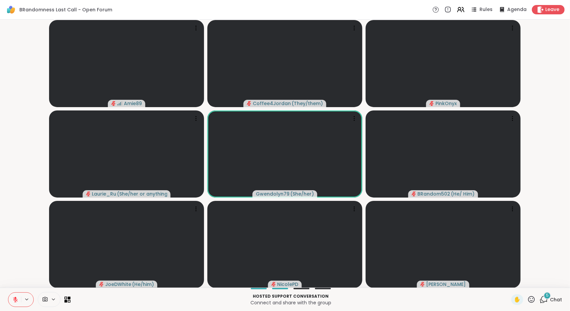
click at [544, 300] on div "5 Chat" at bounding box center [551, 299] width 22 height 11
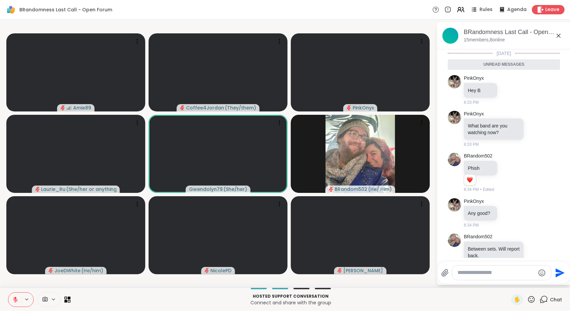
scroll to position [139, 0]
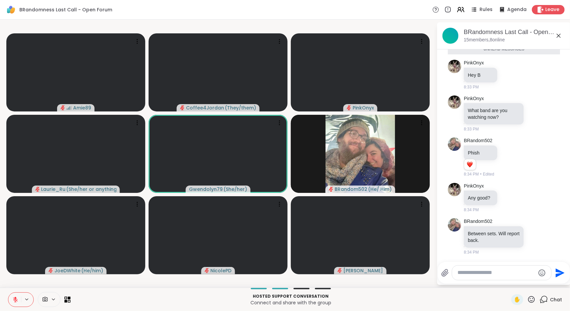
click at [558, 36] on icon at bounding box center [559, 36] width 4 height 4
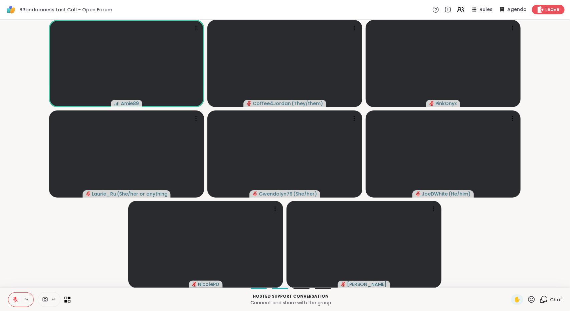
click at [550, 300] on span "Chat" at bounding box center [556, 299] width 12 height 7
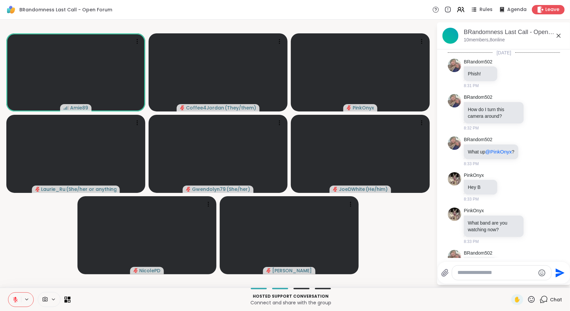
scroll to position [117, 0]
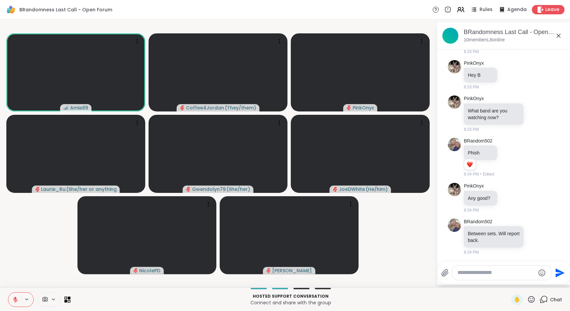
click at [468, 273] on textarea "Type your message" at bounding box center [496, 272] width 78 height 7
type textarea "*"
click at [467, 255] on img at bounding box center [466, 255] width 10 height 10
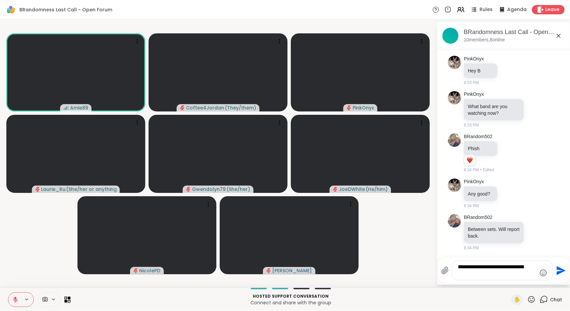
click at [468, 274] on textarea "**********" at bounding box center [497, 271] width 78 height 14
drag, startPoint x: 468, startPoint y: 274, endPoint x: 409, endPoint y: 225, distance: 76.1
click at [409, 225] on video-player-container "Amie89 Coffee4Jordan ( They/them ) PinkOnyx Laurie_Ru ( She/her or anything els…" at bounding box center [218, 153] width 428 height 263
click at [498, 277] on textarea "**********" at bounding box center [497, 271] width 78 height 14
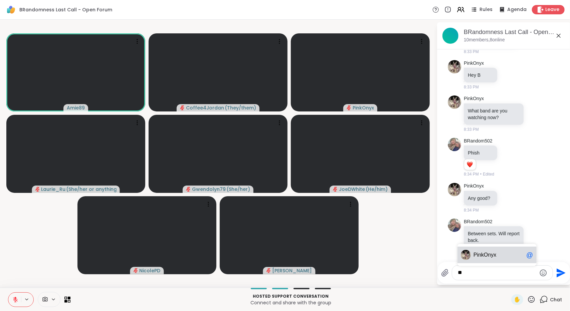
type textarea "*"
click at [403, 233] on video-player-container "Amie89 Coffee4Jordan ( They/them ) PinkOnyx Laurie_Ru ( She/her or anything els…" at bounding box center [218, 153] width 428 height 263
click at [559, 35] on icon at bounding box center [559, 36] width 4 height 4
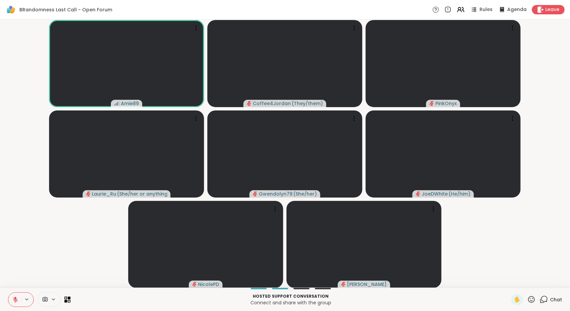
click at [15, 300] on icon at bounding box center [15, 300] width 6 height 6
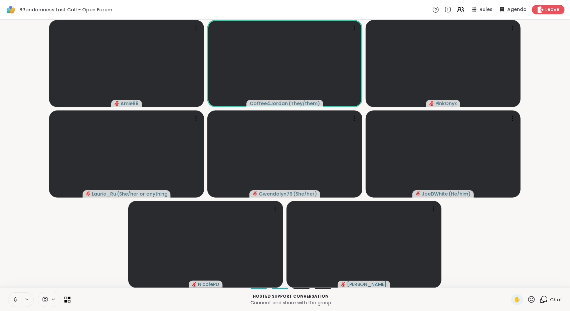
click at [16, 297] on icon at bounding box center [15, 298] width 2 height 3
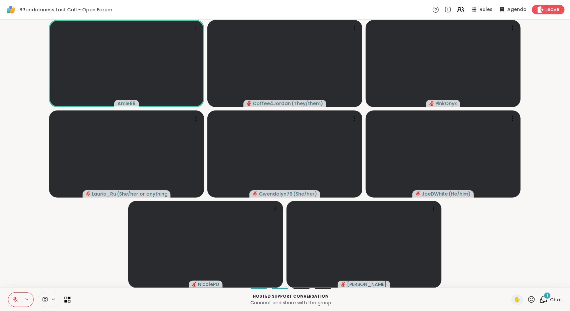
click at [540, 300] on icon at bounding box center [544, 299] width 8 height 8
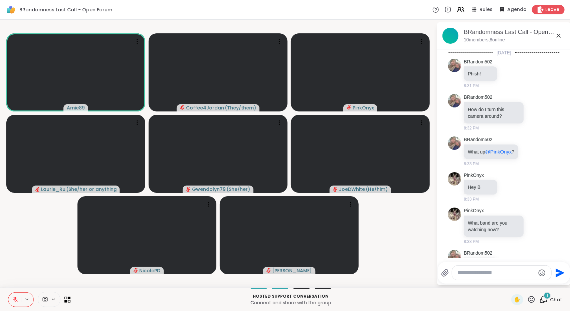
scroll to position [188, 0]
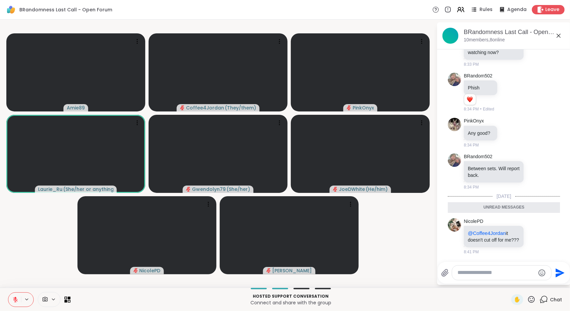
click at [500, 276] on textarea "Type your message" at bounding box center [496, 272] width 78 height 7
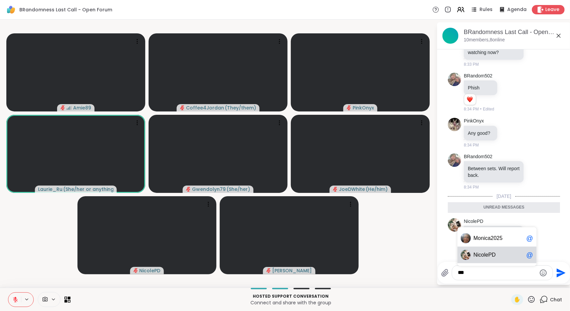
click at [473, 257] on div "Ni colePD @" at bounding box center [496, 255] width 79 height 17
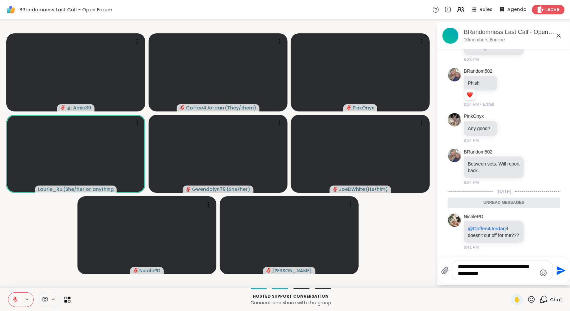
type textarea "**********"
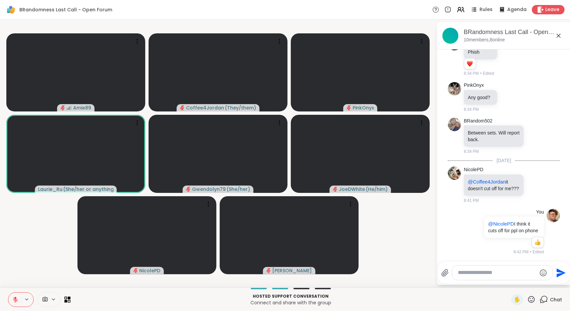
scroll to position [230, 0]
click at [558, 35] on icon at bounding box center [559, 36] width 8 height 8
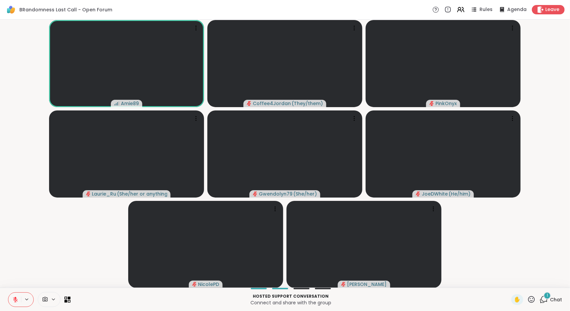
click at [550, 303] on span "Chat" at bounding box center [556, 299] width 12 height 7
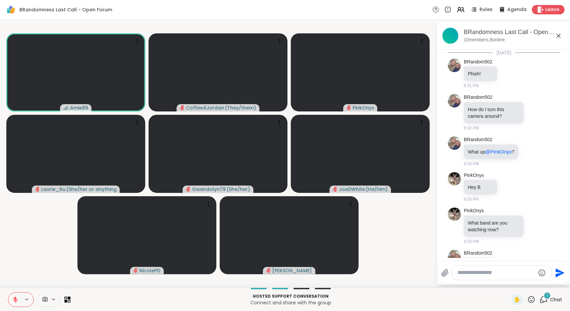
scroll to position [320, 0]
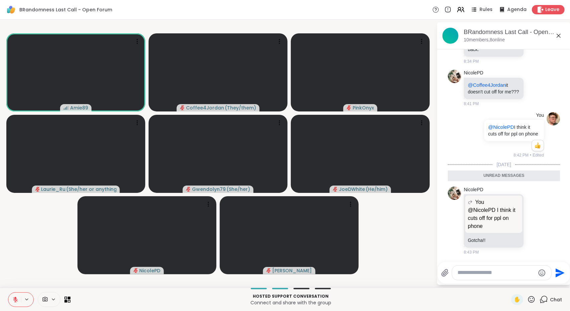
click at [560, 34] on icon at bounding box center [559, 36] width 8 height 8
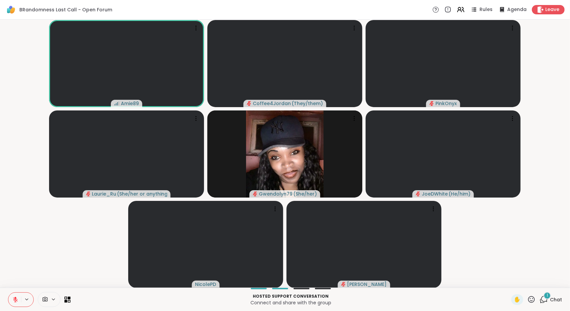
click at [543, 307] on div "Hosted support conversation Connect and share with the group ✋ 1 Chat" at bounding box center [285, 299] width 570 height 23
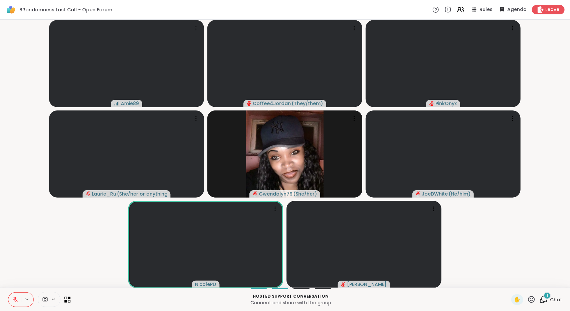
click at [546, 304] on div "1 Chat" at bounding box center [551, 299] width 22 height 11
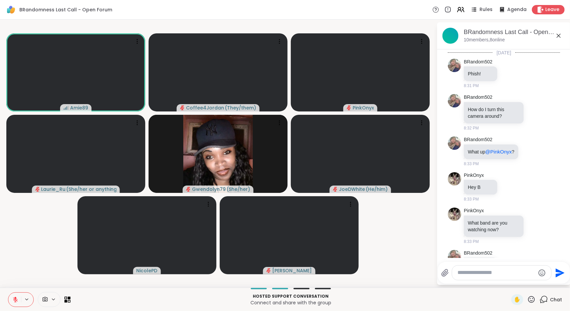
scroll to position [356, 0]
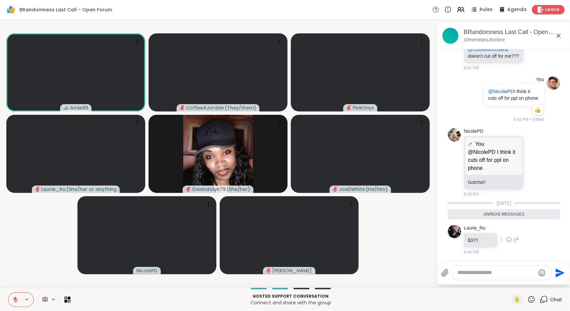
click at [508, 241] on icon at bounding box center [509, 240] width 2 height 1
click at [491, 230] on div "Select Reaction: Thumbs up" at bounding box center [494, 229] width 6 height 6
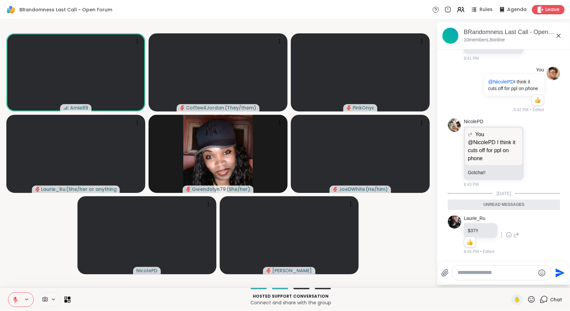
click at [559, 34] on icon at bounding box center [559, 36] width 8 height 8
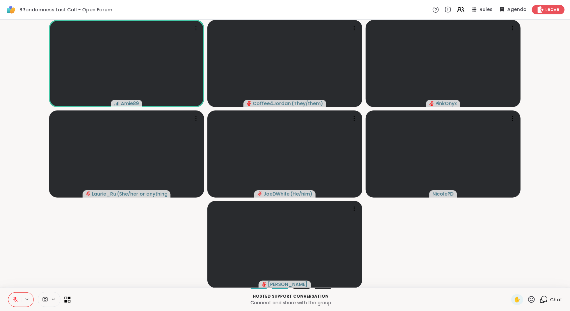
click at [550, 302] on span "Chat" at bounding box center [556, 299] width 12 height 7
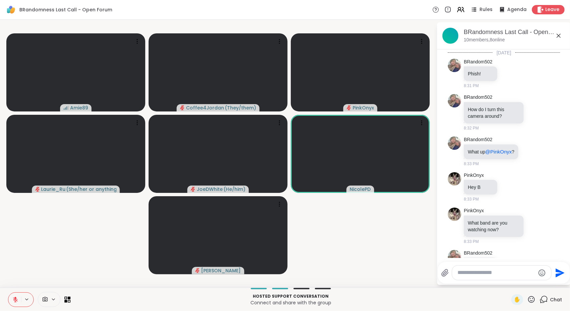
scroll to position [343, 0]
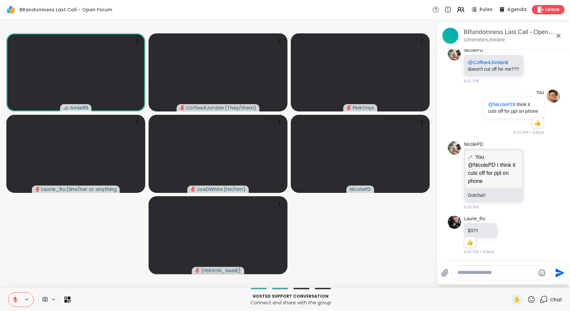
click at [560, 34] on icon at bounding box center [559, 36] width 8 height 8
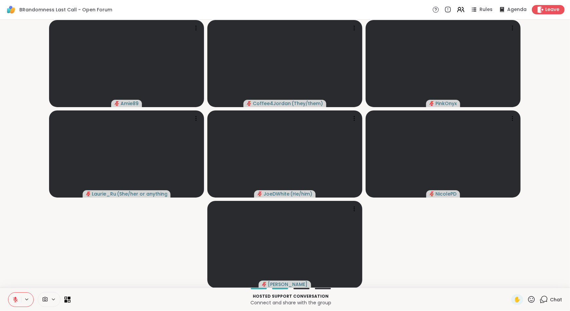
click at [15, 297] on icon at bounding box center [15, 298] width 2 height 3
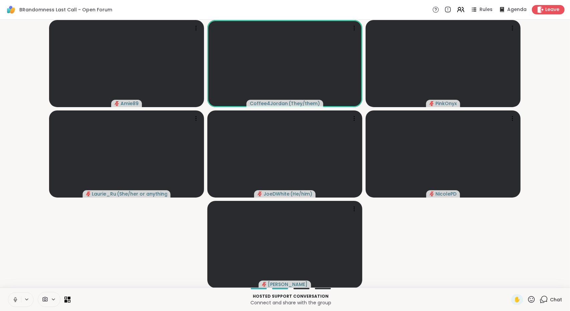
click at [11, 295] on button at bounding box center [14, 300] width 13 height 14
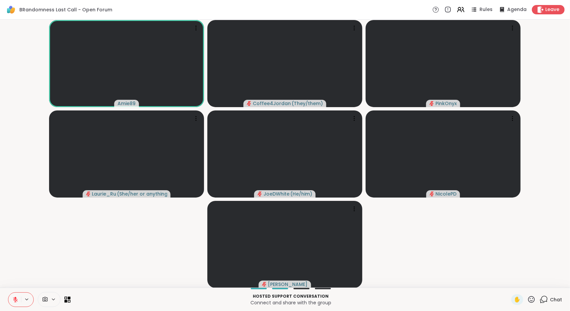
click at [17, 296] on button at bounding box center [14, 300] width 13 height 14
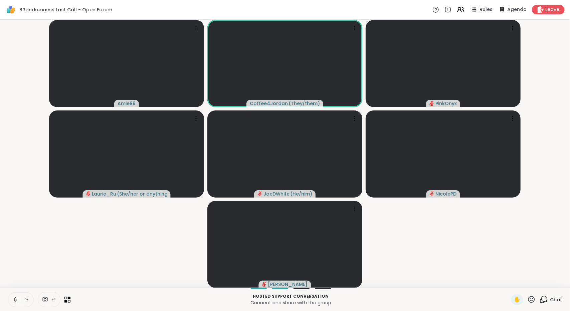
click at [14, 301] on icon at bounding box center [15, 300] width 3 height 2
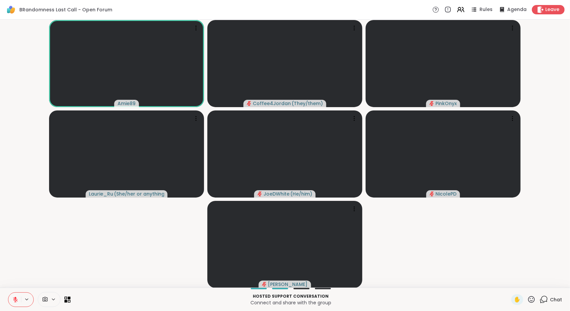
click at [9, 296] on button at bounding box center [14, 300] width 13 height 14
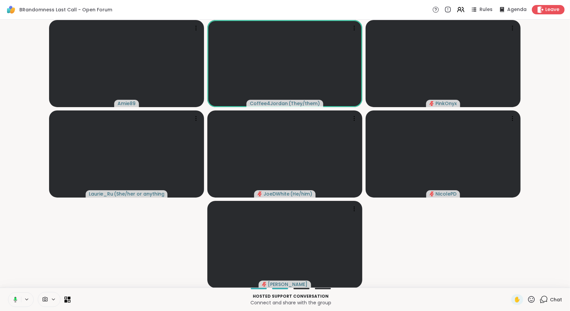
click at [16, 299] on rect at bounding box center [15, 299] width 2 height 3
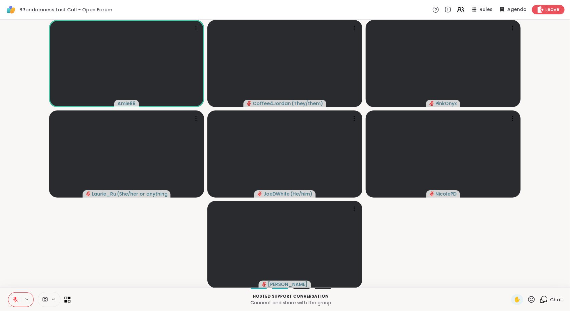
click at [12, 295] on button at bounding box center [14, 300] width 13 height 14
click at [16, 301] on icon at bounding box center [15, 300] width 3 height 2
click at [12, 302] on button at bounding box center [14, 300] width 13 height 14
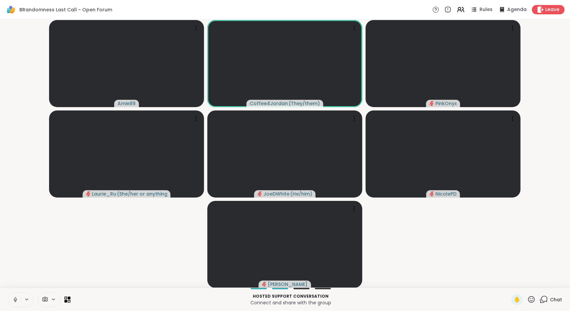
click at [14, 298] on icon at bounding box center [15, 300] width 6 height 6
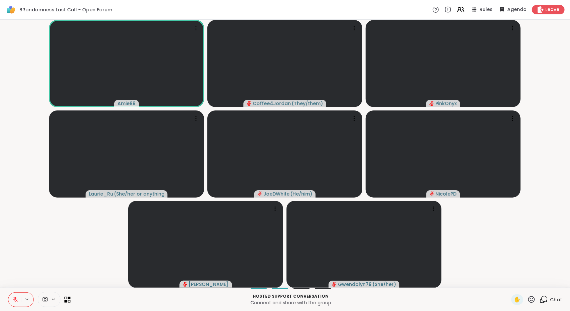
click at [544, 301] on div "Chat" at bounding box center [551, 299] width 22 height 11
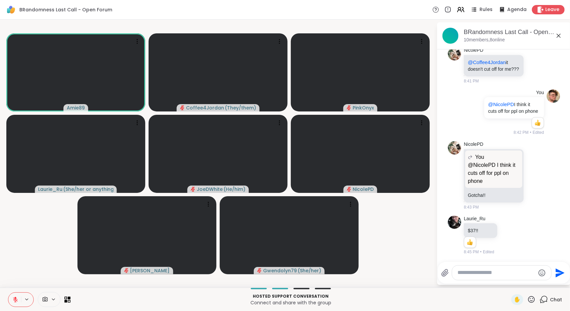
click at [514, 273] on textarea "Type your message" at bounding box center [496, 272] width 78 height 7
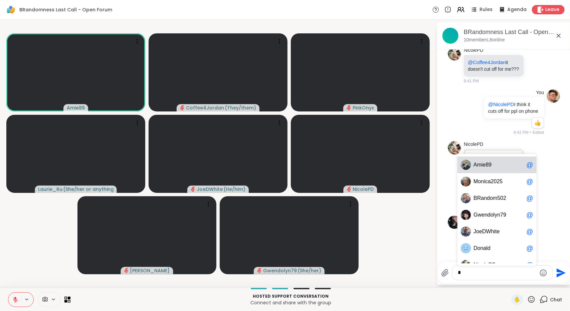
click at [503, 167] on span "A m i e 8 9" at bounding box center [498, 165] width 50 height 7
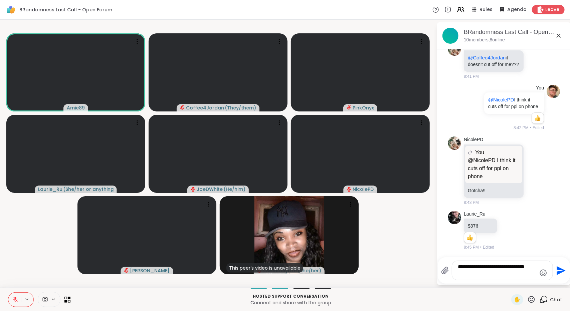
type textarea "**********"
click at [563, 271] on icon "Send" at bounding box center [561, 270] width 9 height 9
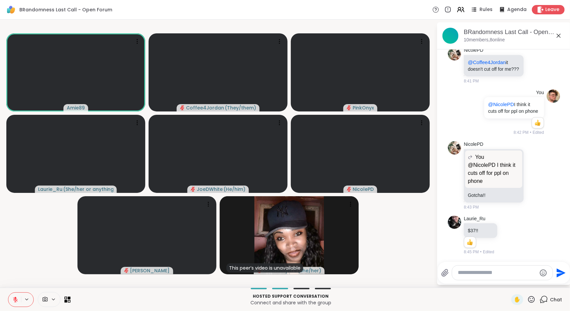
scroll to position [385, 0]
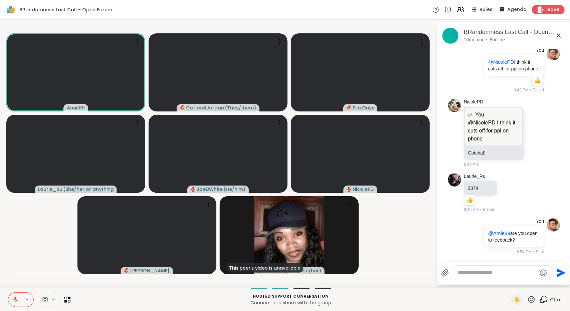
click at [559, 37] on icon at bounding box center [559, 36] width 8 height 8
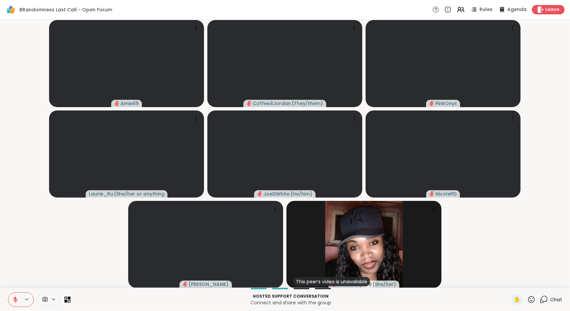
click at [15, 301] on icon at bounding box center [15, 300] width 6 height 6
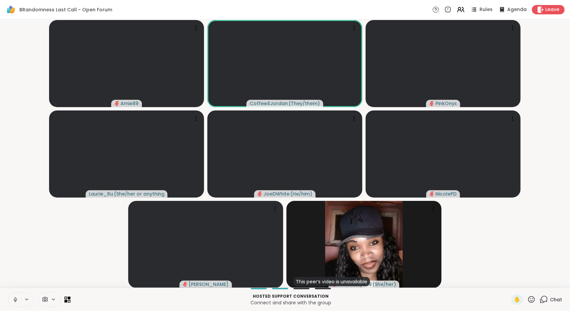
click at [12, 297] on button at bounding box center [14, 300] width 13 height 14
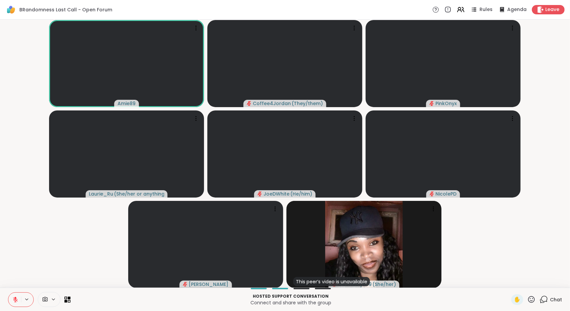
click at [550, 302] on span "Chat" at bounding box center [556, 299] width 12 height 7
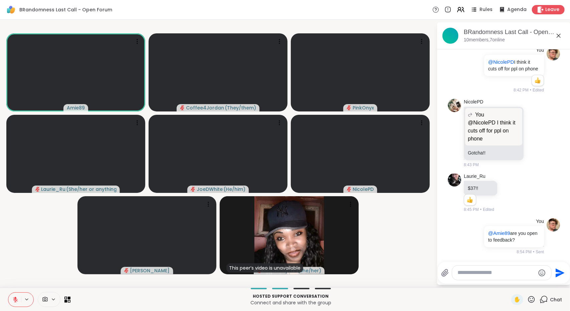
click at [558, 37] on icon at bounding box center [559, 36] width 8 height 8
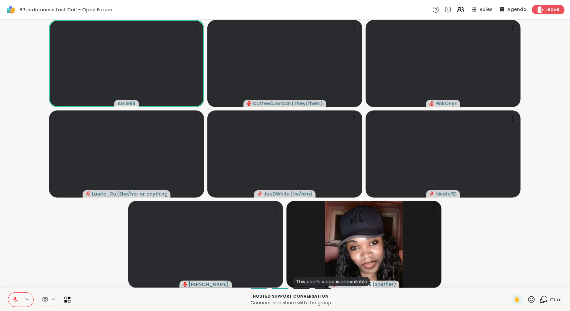
click at [550, 296] on span "Chat" at bounding box center [556, 299] width 12 height 7
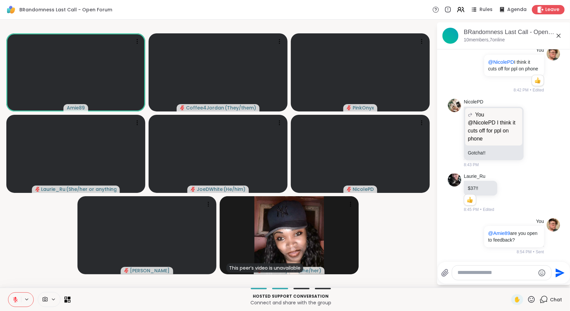
click at [471, 273] on textarea "Type your message" at bounding box center [496, 272] width 78 height 7
click at [491, 255] on span "Onyx" at bounding box center [490, 255] width 12 height 7
type textarea "**********"
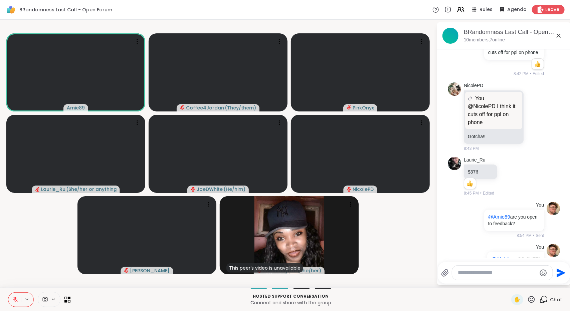
scroll to position [427, 0]
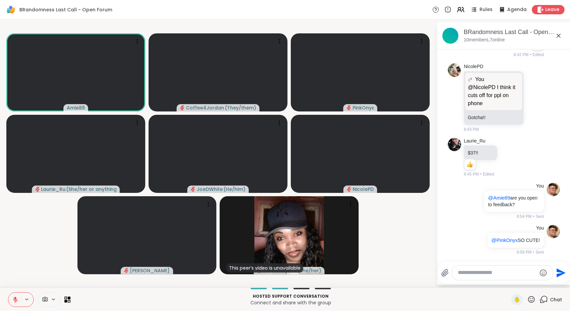
click at [559, 32] on icon at bounding box center [559, 36] width 8 height 8
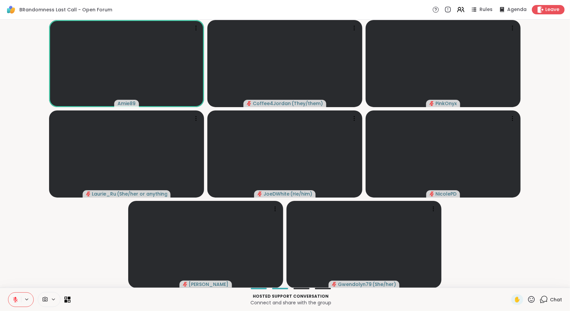
click at [9, 300] on button at bounding box center [14, 300] width 13 height 14
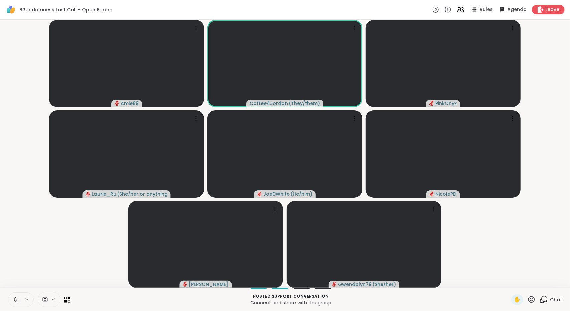
click at [13, 299] on icon at bounding box center [15, 300] width 6 height 6
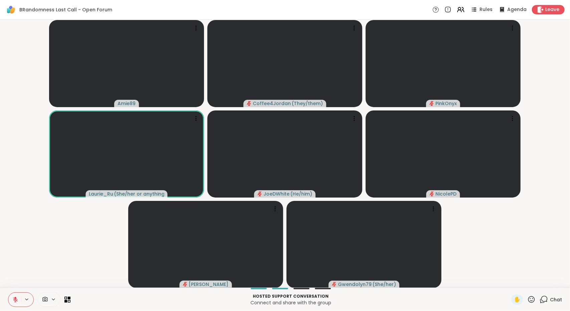
click at [550, 300] on span "Chat" at bounding box center [556, 299] width 12 height 7
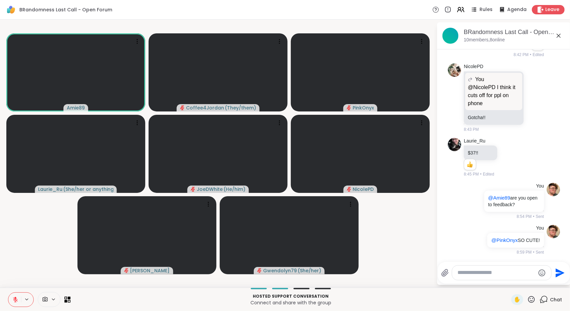
click at [508, 273] on textarea "Type your message" at bounding box center [496, 272] width 78 height 7
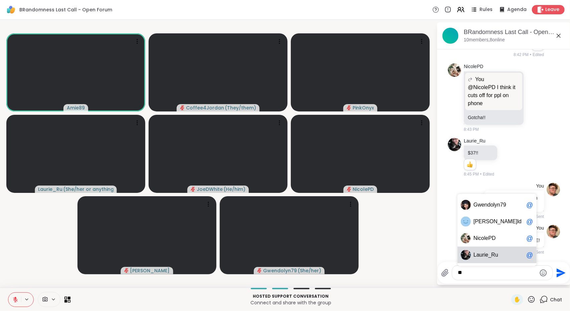
click at [511, 261] on div "L aurie_Ru @" at bounding box center [496, 255] width 79 height 17
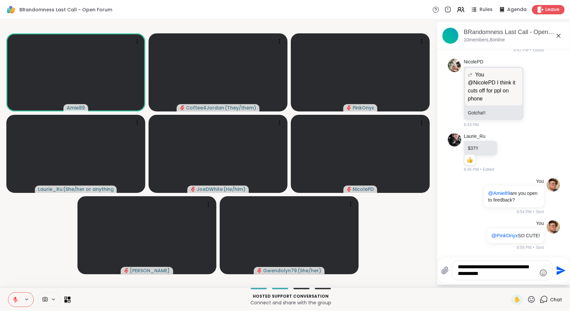
type textarea "**********"
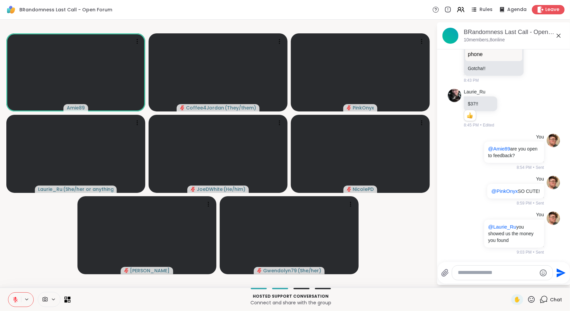
click at [556, 38] on icon at bounding box center [559, 36] width 8 height 8
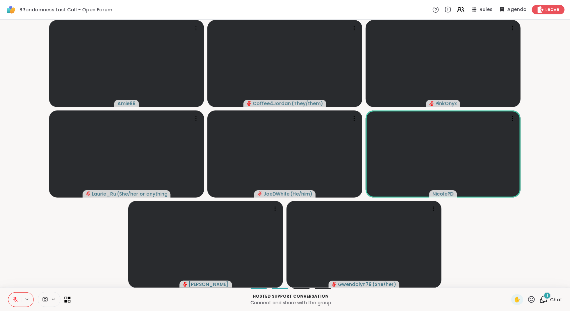
click at [547, 294] on div "Hosted support conversation Connect and share with the group ✋ 1 Chat" at bounding box center [285, 299] width 570 height 23
click at [550, 298] on span "Chat" at bounding box center [556, 299] width 12 height 7
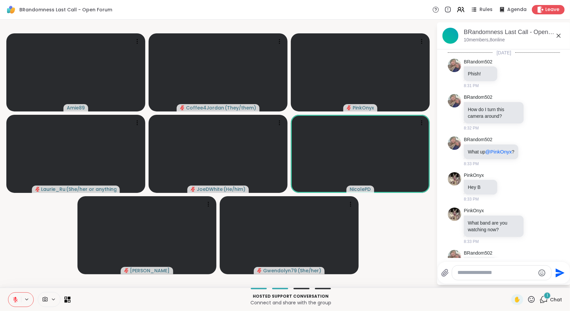
scroll to position [550, 0]
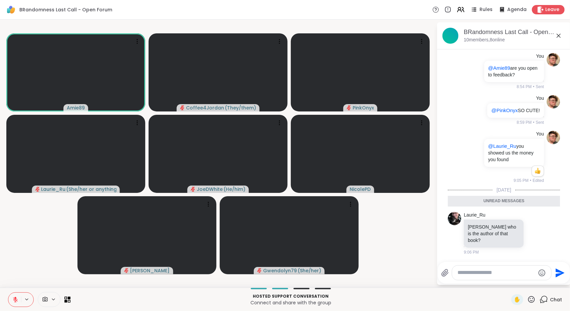
click at [530, 273] on textarea "Type your message" at bounding box center [496, 272] width 78 height 7
type textarea "**********"
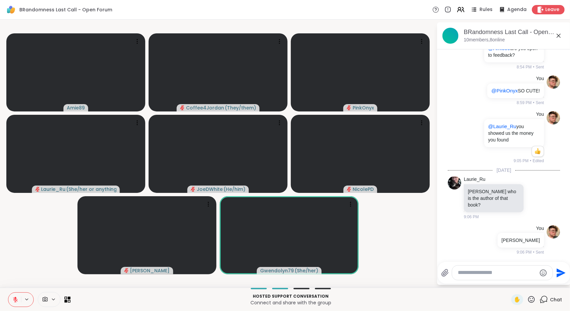
click at [561, 38] on icon at bounding box center [559, 36] width 8 height 8
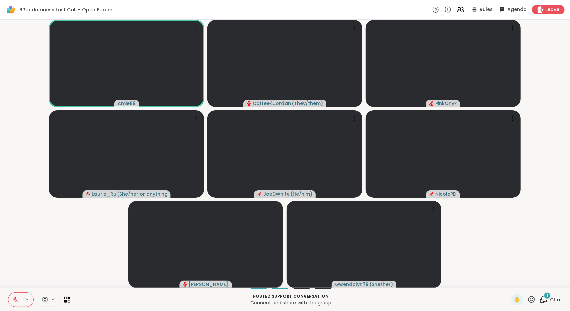
click at [549, 305] on div "1 Chat" at bounding box center [551, 299] width 22 height 11
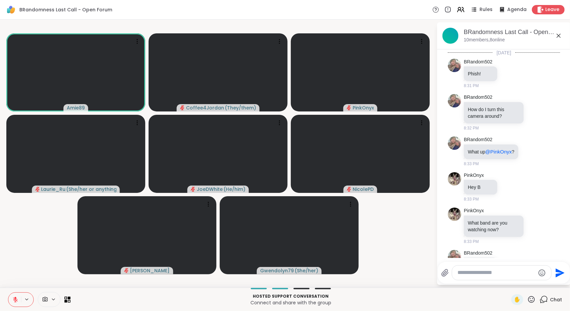
scroll to position [627, 0]
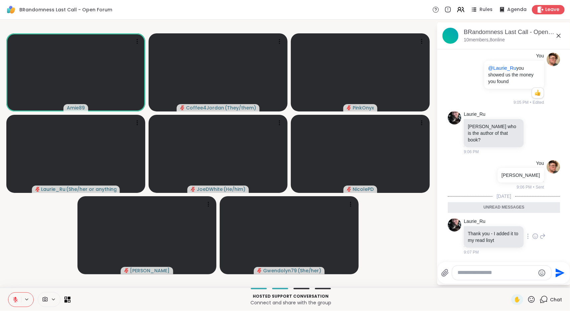
click at [532, 238] on icon at bounding box center [535, 236] width 6 height 7
click at [532, 228] on div "Select Reaction: Heart" at bounding box center [535, 226] width 6 height 6
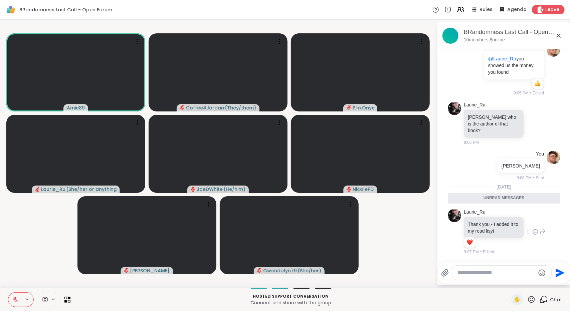
click at [557, 37] on icon at bounding box center [559, 36] width 8 height 8
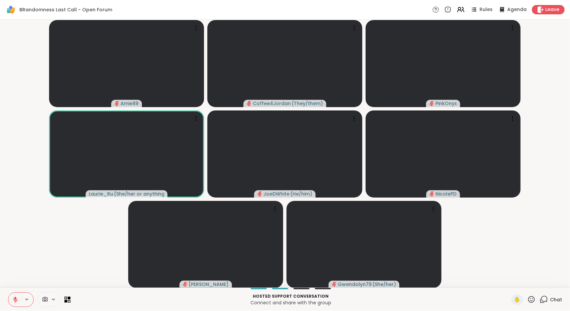
click at [12, 301] on icon at bounding box center [15, 300] width 6 height 6
click at [12, 302] on button at bounding box center [14, 300] width 13 height 14
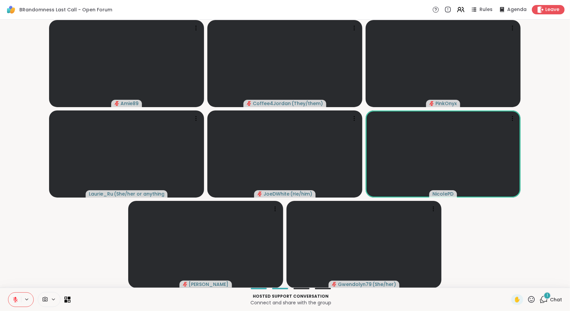
click at [553, 299] on span "Chat" at bounding box center [556, 299] width 12 height 7
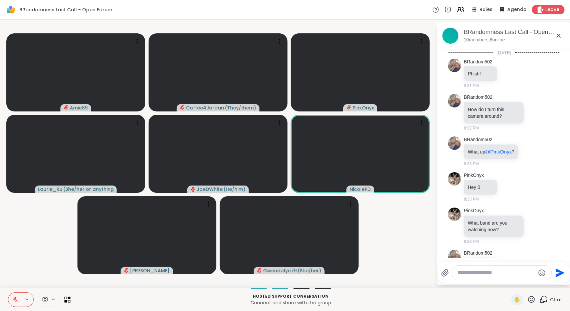
scroll to position [672, 0]
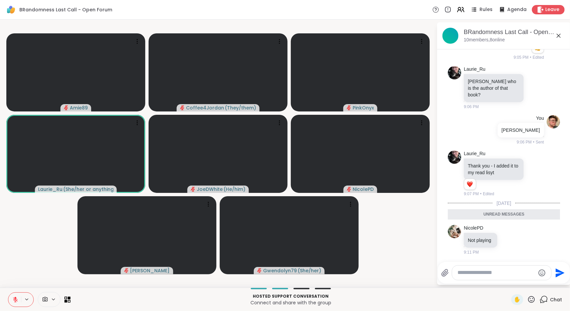
click at [558, 38] on icon at bounding box center [559, 36] width 8 height 8
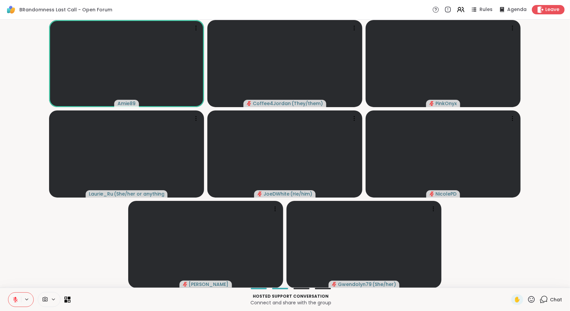
click at [16, 301] on icon at bounding box center [15, 299] width 5 height 5
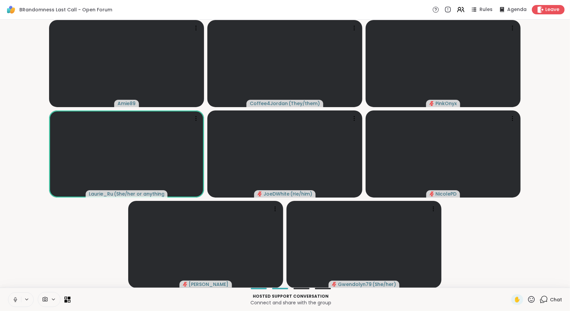
click at [10, 300] on button at bounding box center [14, 300] width 13 height 14
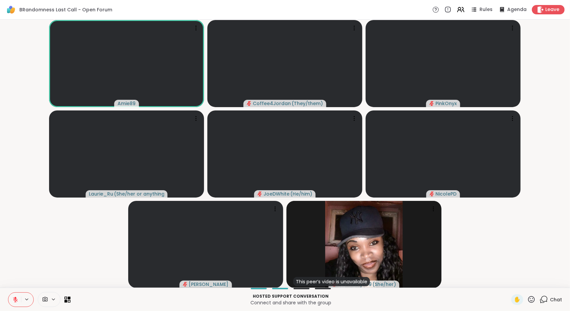
click at [16, 299] on icon at bounding box center [15, 298] width 2 height 3
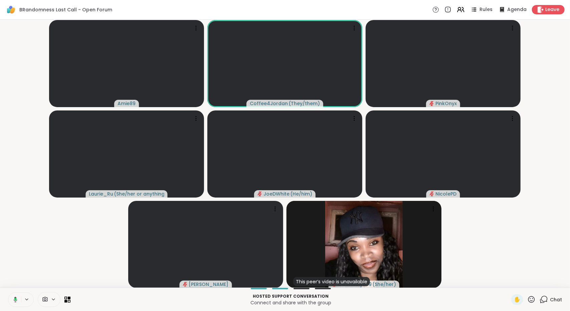
click at [13, 299] on icon at bounding box center [14, 300] width 6 height 6
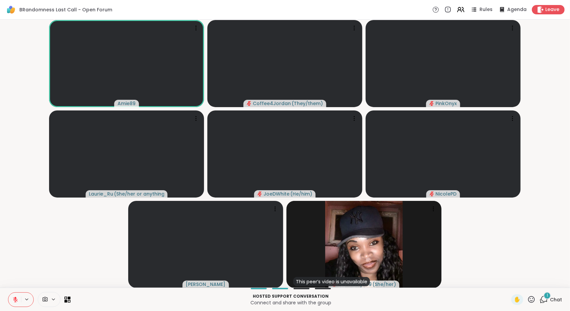
click at [554, 302] on span "Chat" at bounding box center [556, 299] width 12 height 7
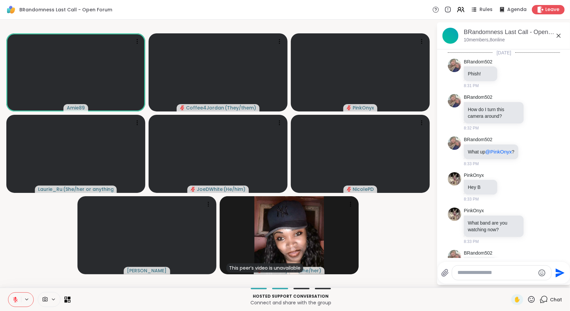
scroll to position [707, 0]
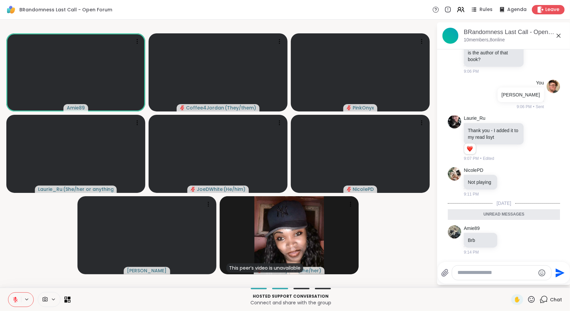
click at [559, 38] on icon at bounding box center [559, 36] width 8 height 8
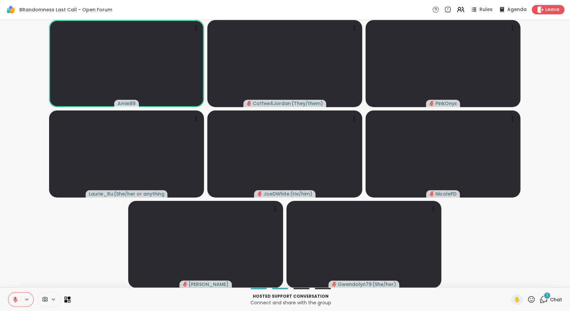
click at [542, 306] on div "Hosted support conversation Connect and share with the group ✋ 1 Chat" at bounding box center [285, 299] width 570 height 23
click at [542, 302] on icon at bounding box center [544, 299] width 8 height 8
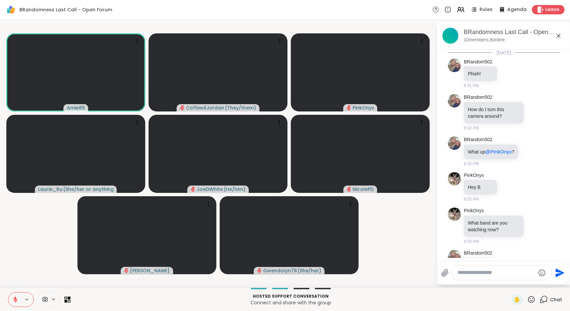
scroll to position [743, 0]
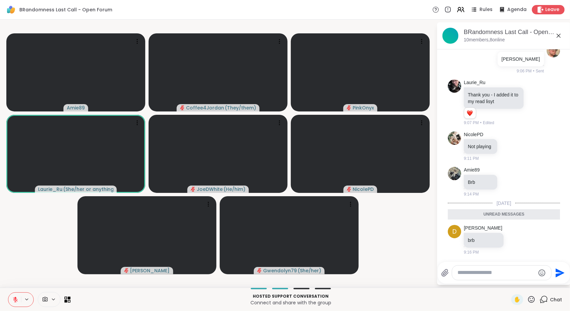
click at [561, 33] on icon at bounding box center [559, 36] width 8 height 8
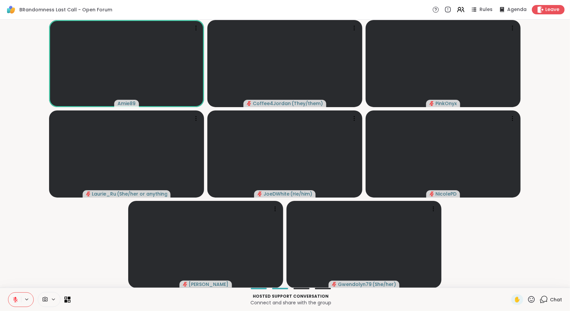
click at [18, 298] on button at bounding box center [14, 300] width 13 height 14
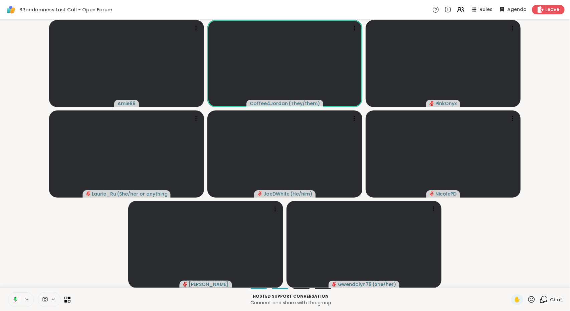
click at [570, 194] on html "BRandomness Last Call - Open Forum Rules Agenda Leave Amie89 Coffee4Jordan ( Th…" at bounding box center [285, 155] width 570 height 311
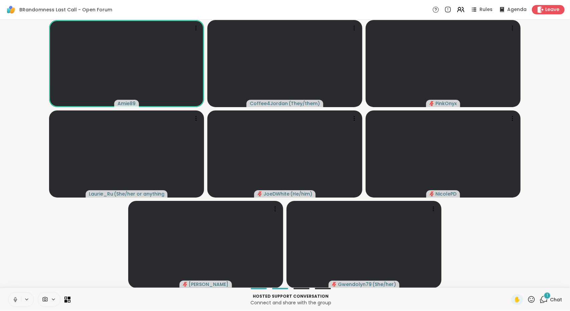
click at [16, 301] on icon at bounding box center [15, 300] width 6 height 6
click at [542, 305] on div "1 Chat" at bounding box center [551, 299] width 22 height 11
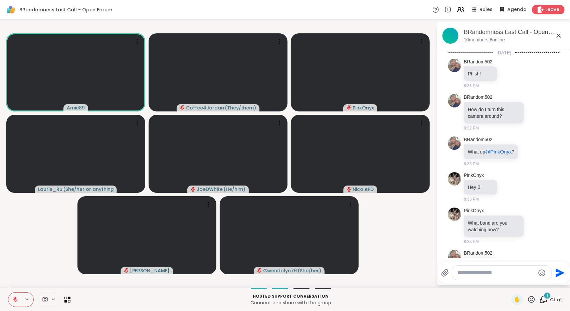
scroll to position [798, 0]
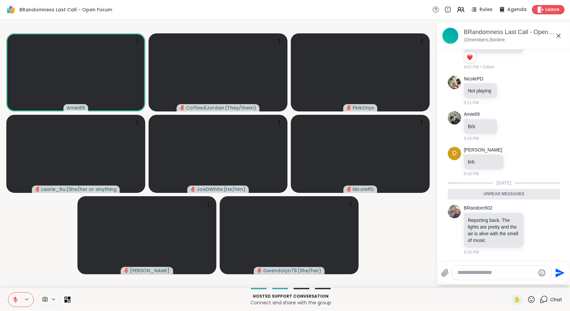
click at [558, 37] on icon at bounding box center [559, 36] width 8 height 8
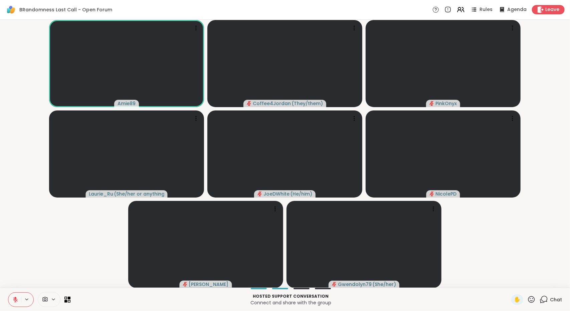
click at [15, 297] on icon at bounding box center [15, 298] width 2 height 3
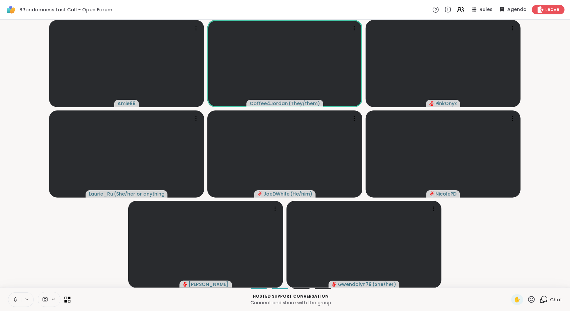
click at [16, 304] on button at bounding box center [14, 300] width 13 height 14
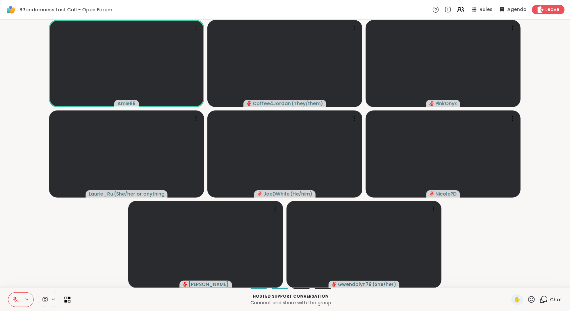
click at [555, 301] on span "Chat" at bounding box center [556, 299] width 12 height 7
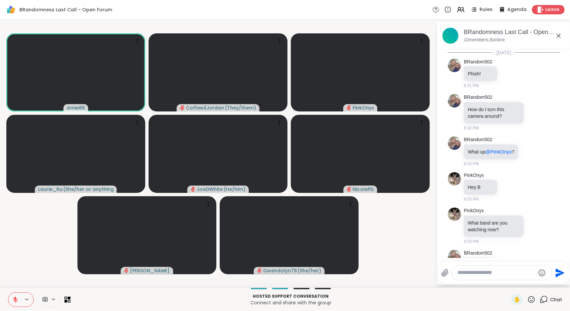
scroll to position [775, 0]
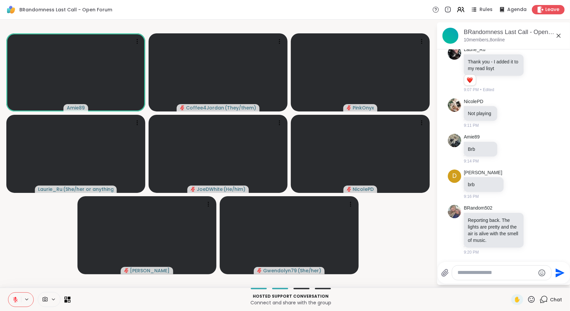
click at [510, 275] on textarea "Type your message" at bounding box center [496, 272] width 78 height 7
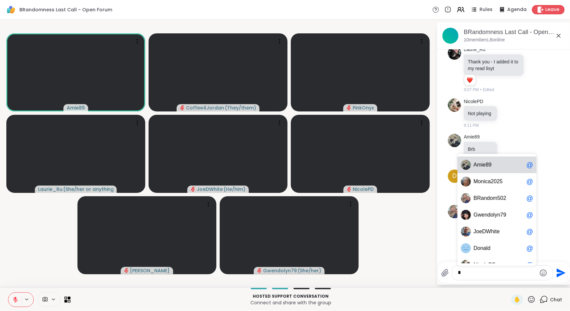
click at [488, 164] on span "8" at bounding box center [486, 165] width 3 height 7
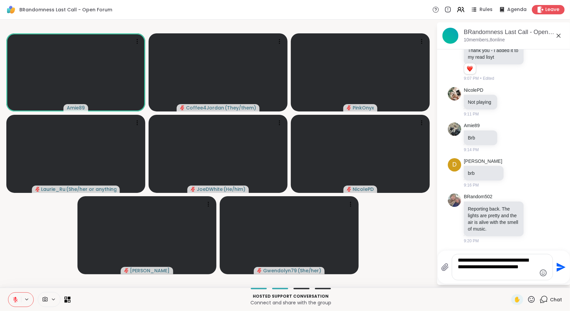
type textarea "**********"
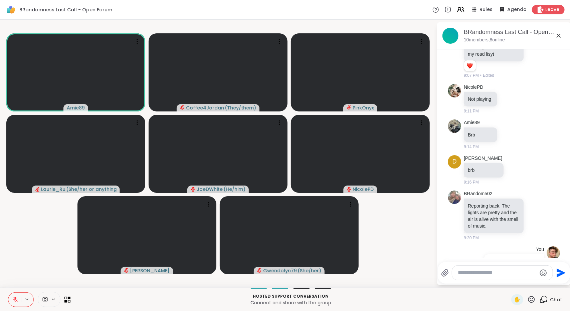
scroll to position [831, 0]
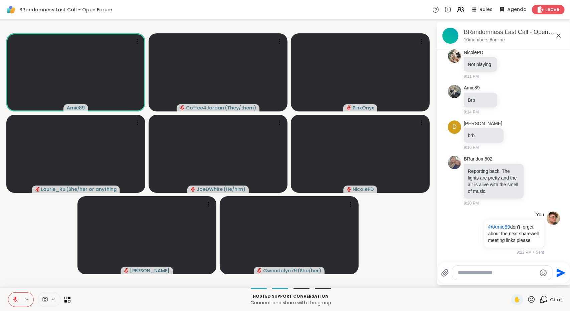
click at [557, 35] on icon at bounding box center [559, 36] width 8 height 8
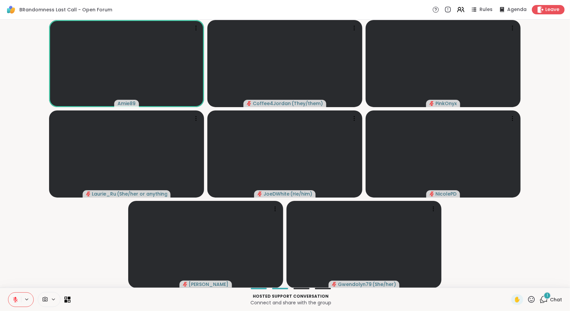
click at [544, 298] on div "1" at bounding box center [547, 295] width 7 height 7
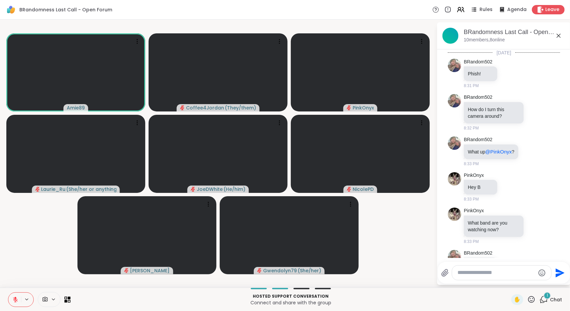
scroll to position [889, 0]
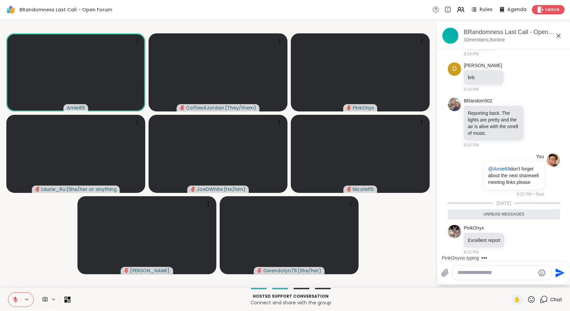
click at [560, 36] on icon at bounding box center [559, 36] width 8 height 8
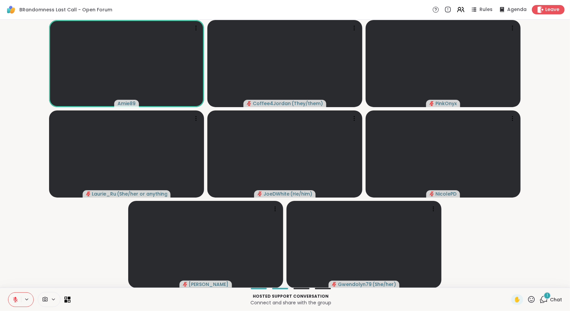
click at [545, 296] on div "1" at bounding box center [547, 295] width 7 height 7
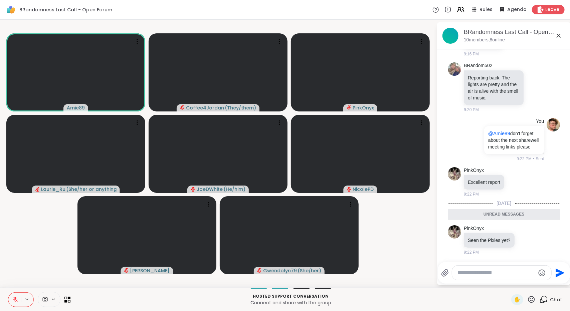
scroll to position [924, 0]
click at [560, 33] on icon at bounding box center [559, 36] width 8 height 8
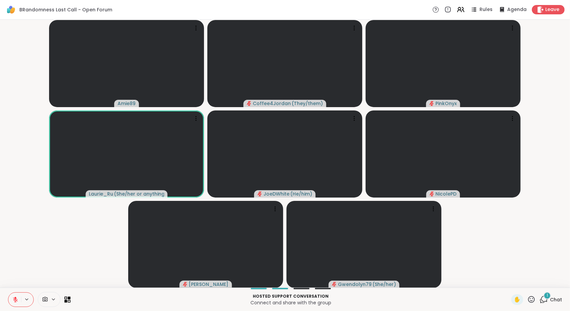
drag, startPoint x: 545, startPoint y: 298, endPoint x: 564, endPoint y: 278, distance: 27.9
click at [564, 278] on video-player-container "Amie89 Coffee4Jordan ( They/them ) PinkOnyx Laurie_Ru ( She/her or anything els…" at bounding box center [285, 153] width 562 height 263
click at [550, 302] on span "Chat" at bounding box center [556, 299] width 12 height 7
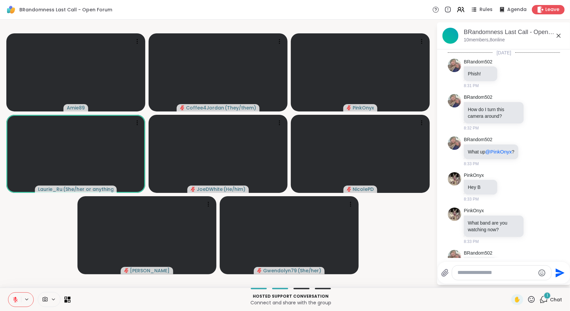
scroll to position [966, 0]
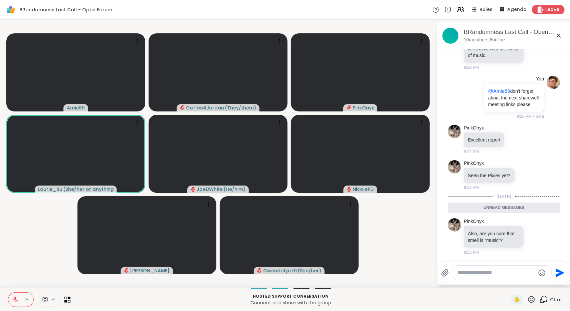
click at [561, 37] on icon at bounding box center [559, 36] width 8 height 8
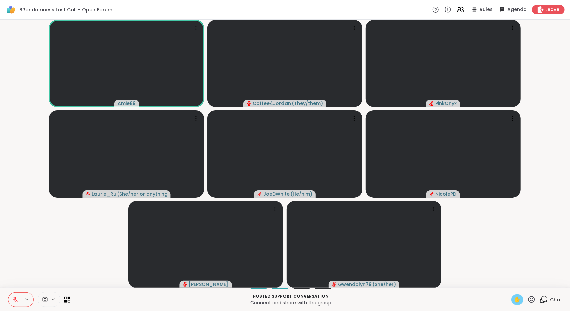
click at [517, 300] on div "✋" at bounding box center [517, 299] width 12 height 11
click at [15, 298] on icon at bounding box center [15, 298] width 2 height 3
click at [15, 302] on icon at bounding box center [15, 299] width 5 height 5
click at [17, 301] on icon at bounding box center [15, 300] width 6 height 6
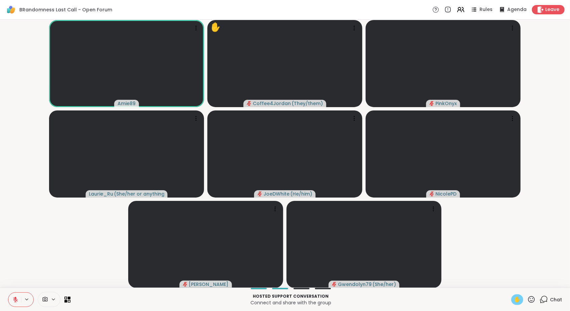
click at [514, 299] on span "✋" at bounding box center [517, 300] width 7 height 8
click at [15, 299] on icon at bounding box center [15, 298] width 2 height 3
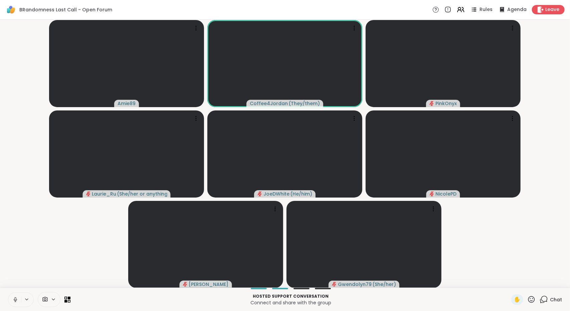
click at [14, 299] on icon at bounding box center [15, 300] width 6 height 6
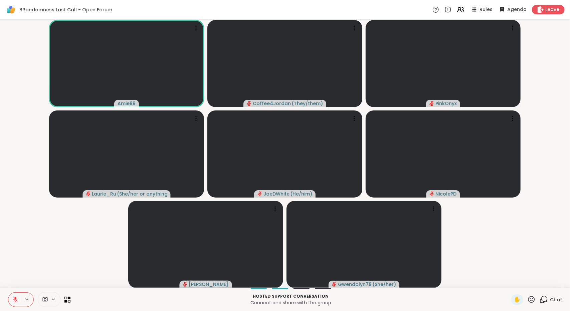
click at [15, 306] on button at bounding box center [14, 300] width 13 height 14
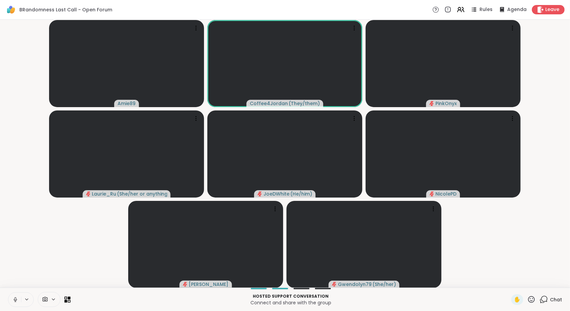
click at [16, 302] on icon at bounding box center [15, 300] width 6 height 6
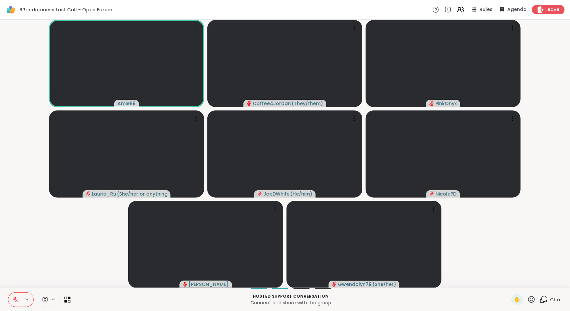
click at [15, 301] on icon at bounding box center [15, 300] width 6 height 6
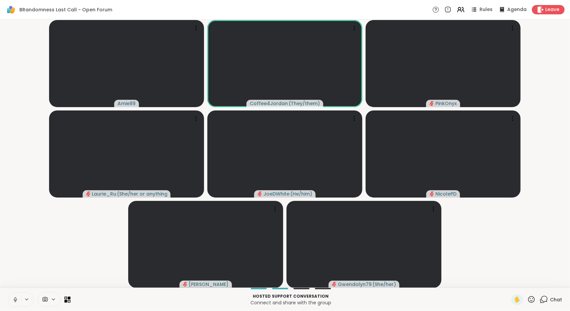
click at [16, 299] on icon at bounding box center [15, 298] width 2 height 3
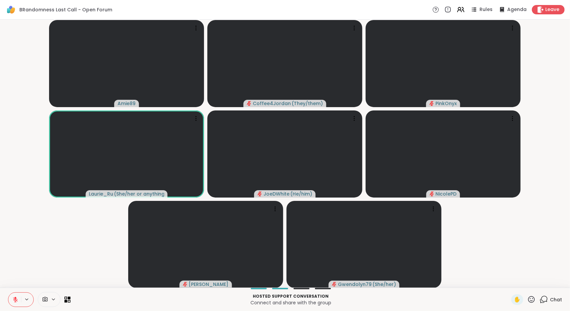
click at [17, 304] on button at bounding box center [14, 300] width 13 height 14
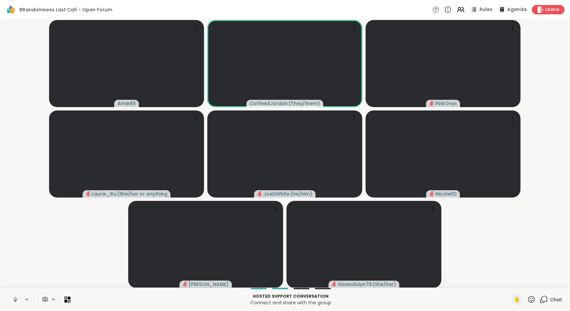
click at [11, 301] on button at bounding box center [14, 300] width 13 height 14
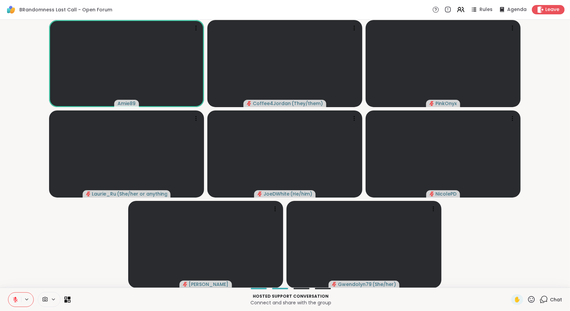
click at [11, 301] on button at bounding box center [14, 300] width 13 height 14
click at [13, 300] on icon at bounding box center [14, 300] width 6 height 6
click at [13, 303] on button at bounding box center [14, 300] width 13 height 14
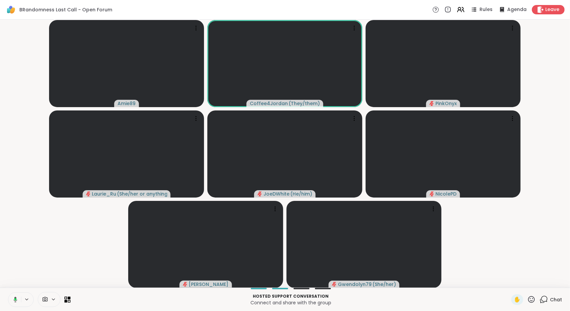
click at [11, 303] on button at bounding box center [14, 300] width 14 height 14
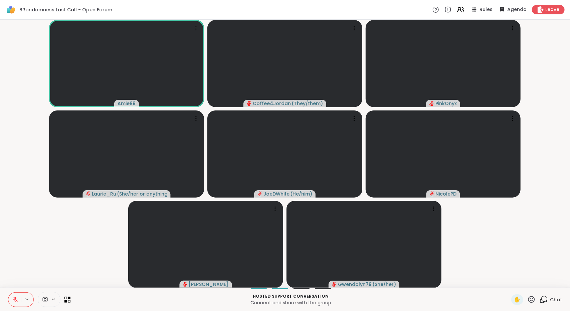
click at [12, 302] on icon at bounding box center [15, 300] width 6 height 6
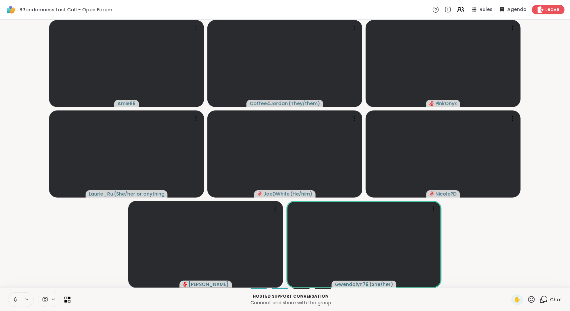
click at [16, 299] on icon at bounding box center [15, 298] width 2 height 3
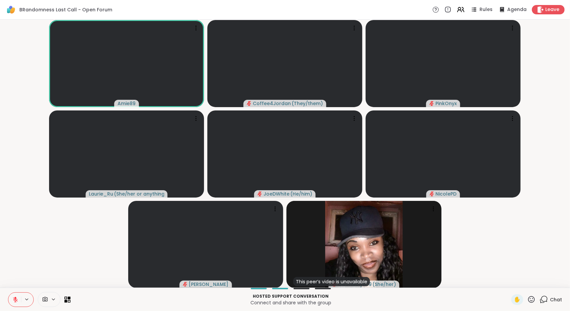
click at [18, 299] on icon at bounding box center [15, 300] width 6 height 6
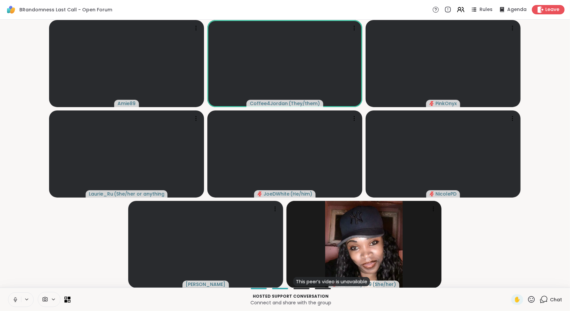
click at [15, 299] on icon at bounding box center [15, 300] width 6 height 6
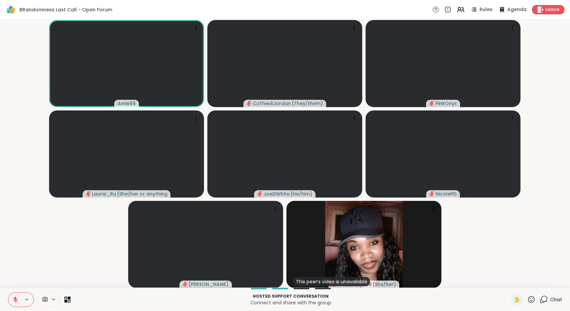
click at [12, 302] on button at bounding box center [14, 300] width 13 height 14
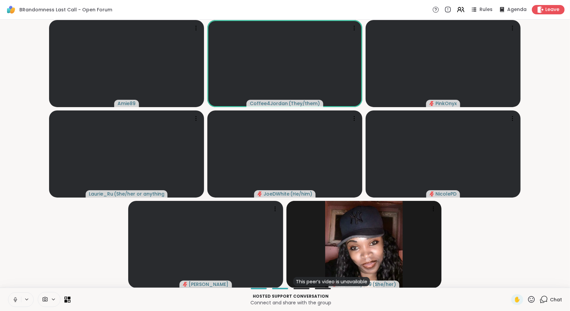
click at [13, 300] on icon at bounding box center [15, 300] width 6 height 6
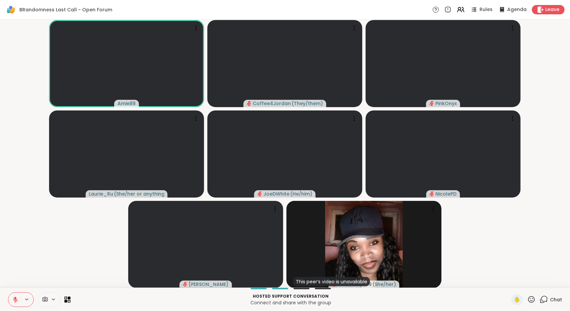
click at [12, 299] on icon at bounding box center [15, 300] width 6 height 6
click at [16, 296] on button at bounding box center [14, 300] width 13 height 14
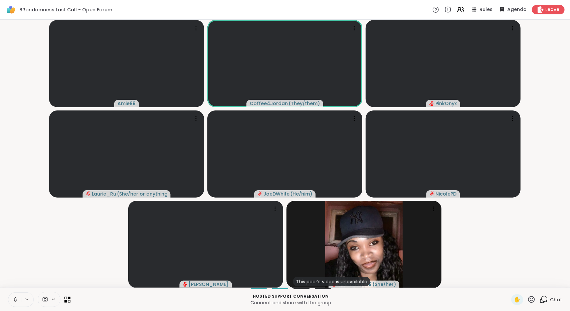
click at [15, 299] on icon at bounding box center [15, 300] width 6 height 6
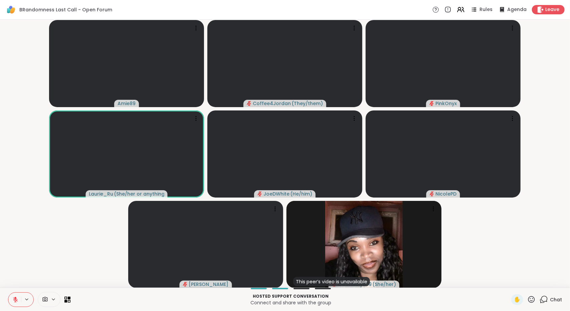
click at [13, 297] on icon at bounding box center [15, 299] width 5 height 5
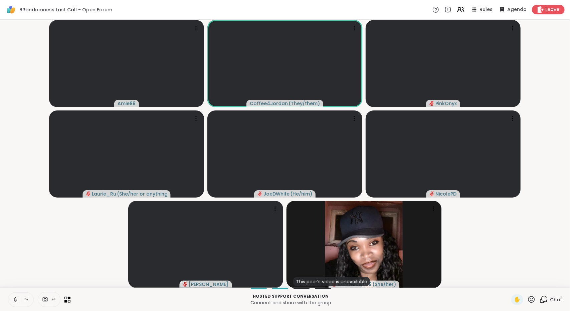
click at [15, 296] on button at bounding box center [14, 300] width 13 height 14
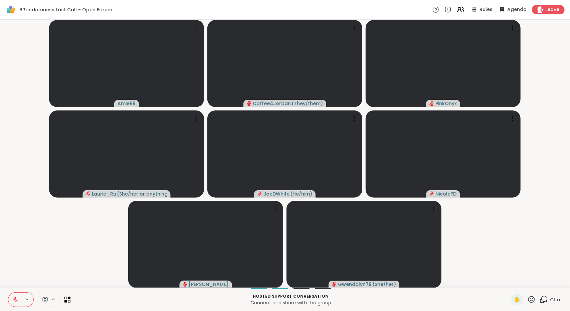
click at [16, 302] on icon at bounding box center [15, 300] width 6 height 6
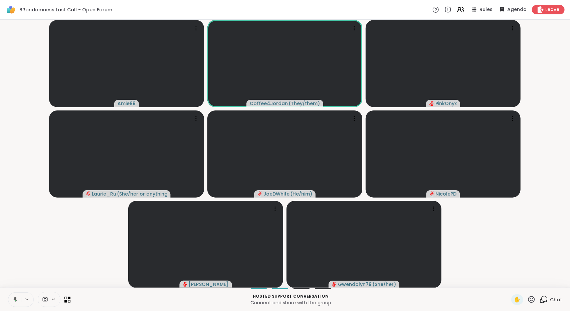
click at [13, 302] on icon at bounding box center [14, 300] width 6 height 6
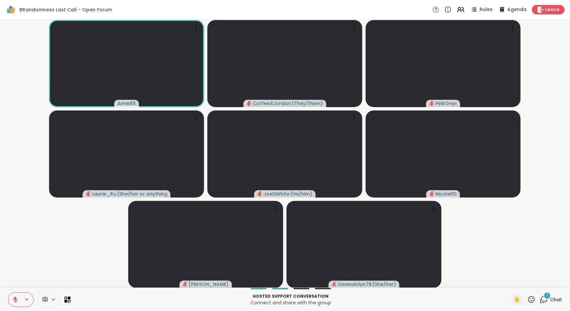
click at [11, 301] on button at bounding box center [14, 300] width 13 height 14
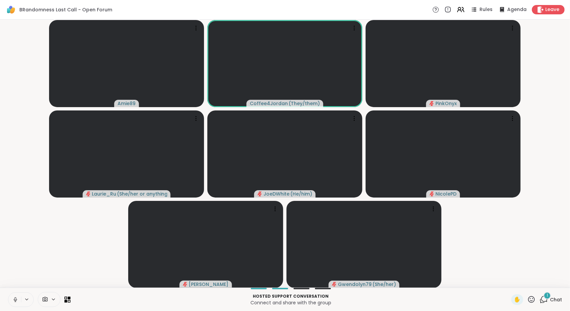
click at [13, 301] on icon at bounding box center [15, 300] width 6 height 6
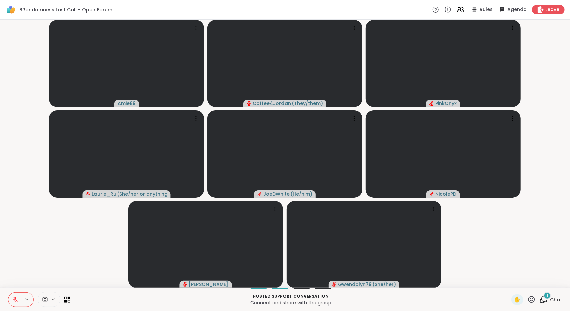
click at [12, 302] on button at bounding box center [14, 300] width 13 height 14
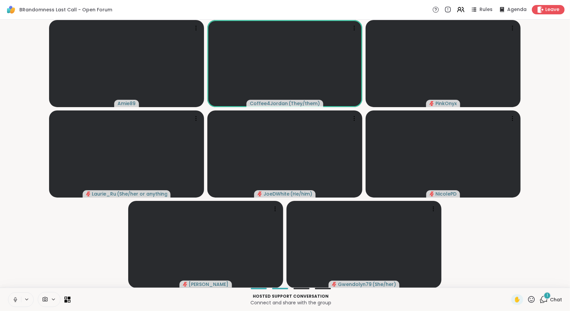
click at [17, 299] on icon at bounding box center [15, 300] width 6 height 6
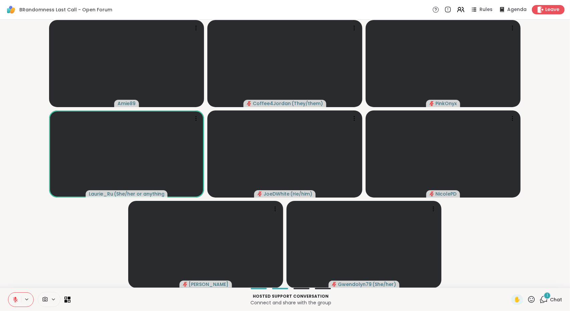
click at [13, 294] on button at bounding box center [14, 300] width 13 height 14
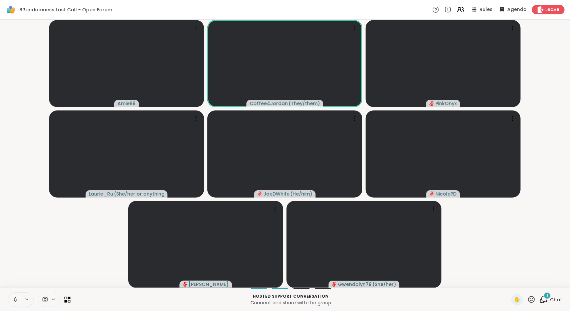
click at [13, 302] on icon at bounding box center [15, 300] width 6 height 6
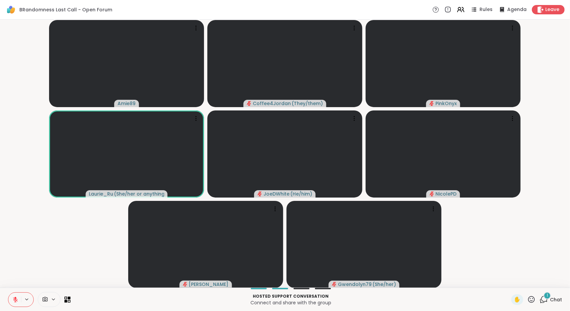
click at [16, 300] on icon at bounding box center [15, 299] width 5 height 5
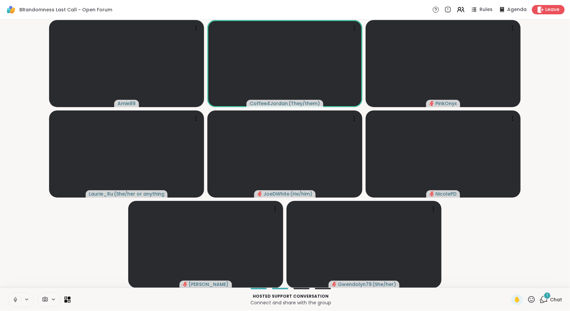
click at [16, 299] on icon at bounding box center [15, 298] width 2 height 3
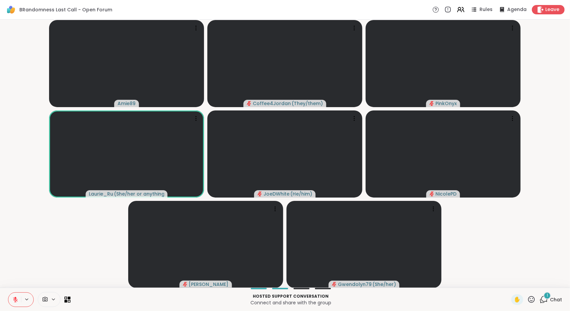
click at [14, 297] on icon at bounding box center [15, 300] width 6 height 6
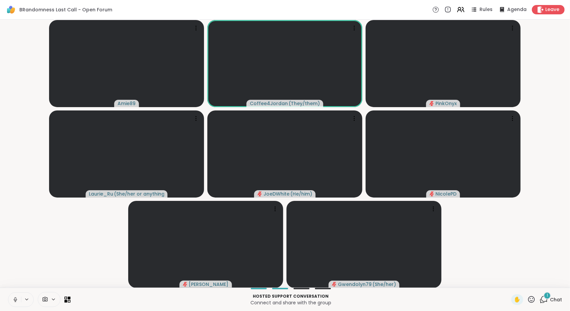
click at [14, 297] on icon at bounding box center [15, 300] width 6 height 6
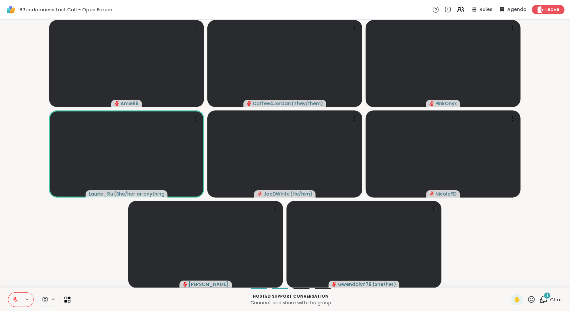
click at [14, 302] on icon at bounding box center [15, 300] width 6 height 6
click at [13, 297] on icon at bounding box center [15, 300] width 6 height 6
click at [13, 299] on icon at bounding box center [15, 300] width 6 height 6
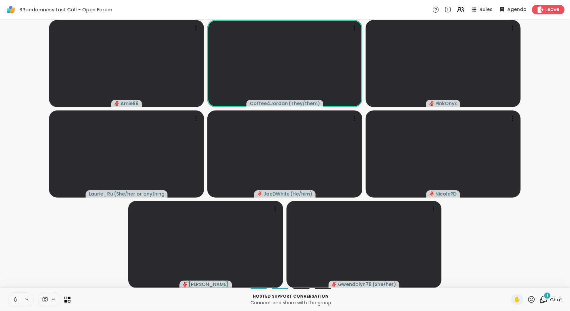
click at [14, 300] on icon at bounding box center [15, 300] width 3 height 2
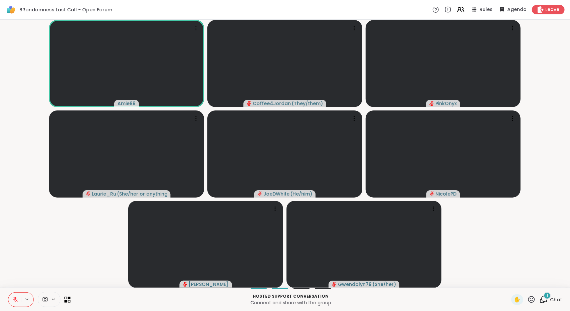
click at [15, 297] on icon at bounding box center [15, 298] width 2 height 3
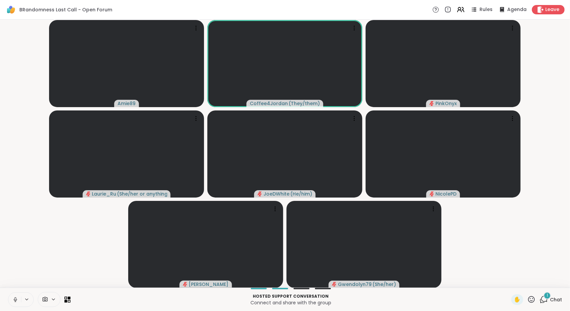
click at [15, 301] on icon at bounding box center [15, 300] width 3 height 2
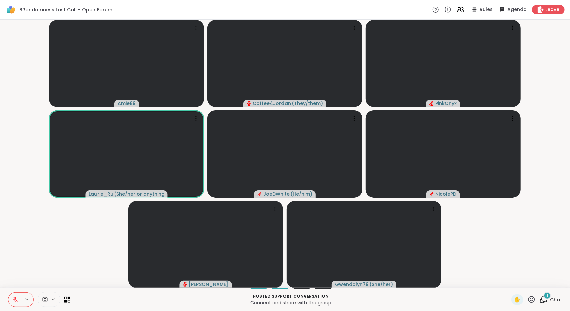
click at [540, 304] on div "1 Chat" at bounding box center [551, 299] width 22 height 11
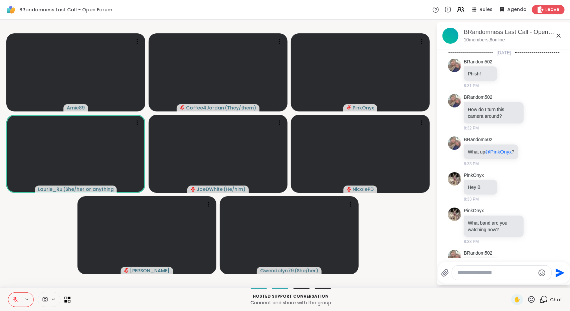
scroll to position [1011, 0]
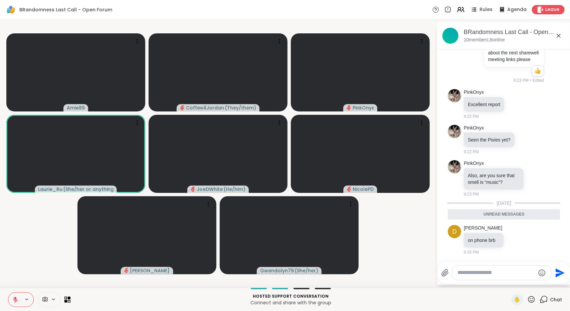
click at [557, 40] on div "BRandomness Last Call - Open Forum, Sep 12 10 members, 8 online" at bounding box center [515, 35] width 102 height 15
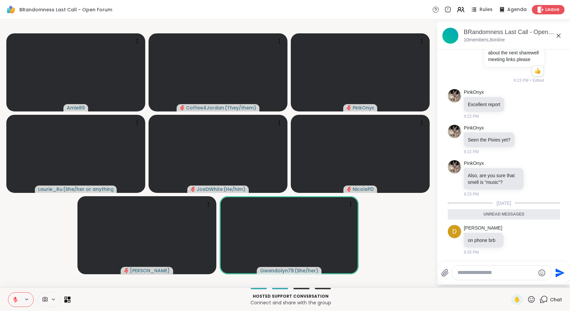
click at [559, 35] on icon at bounding box center [559, 36] width 4 height 4
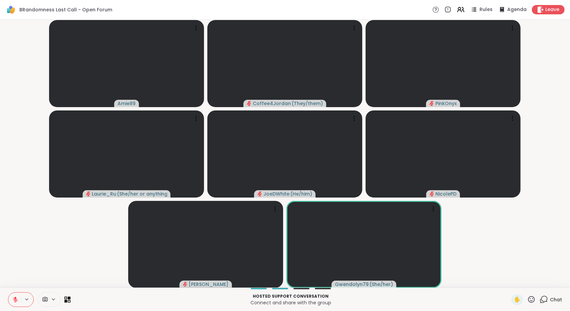
click at [13, 298] on icon at bounding box center [15, 300] width 6 height 6
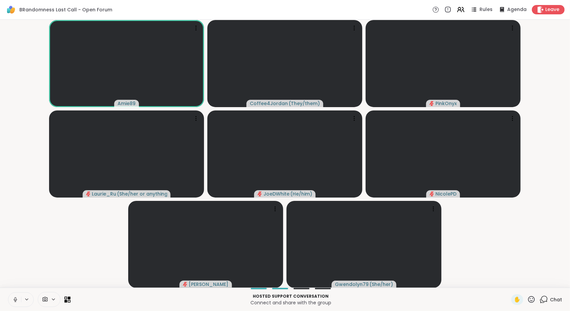
click at [14, 296] on button at bounding box center [14, 300] width 13 height 14
click at [13, 297] on icon at bounding box center [15, 300] width 6 height 6
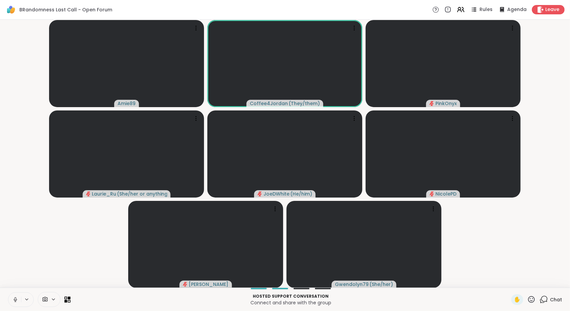
click at [16, 299] on icon at bounding box center [15, 298] width 2 height 3
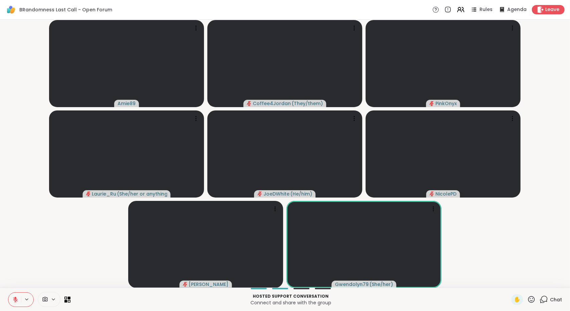
click at [10, 300] on button at bounding box center [14, 300] width 13 height 14
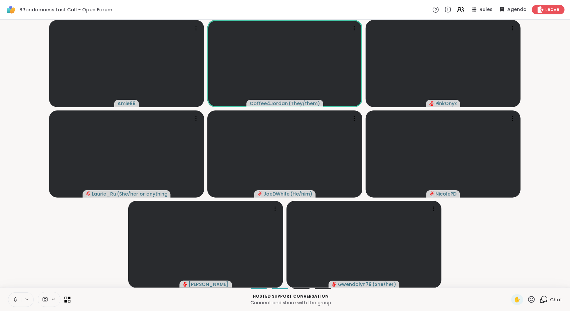
click at [13, 301] on icon at bounding box center [15, 300] width 6 height 6
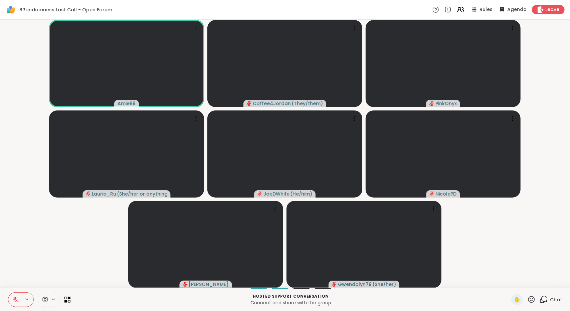
click at [16, 300] on icon at bounding box center [15, 299] width 5 height 5
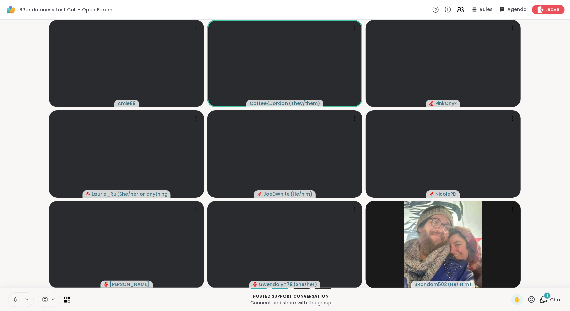
click at [15, 299] on icon at bounding box center [15, 300] width 6 height 6
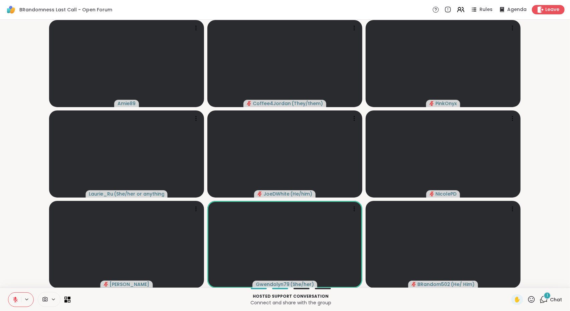
click at [540, 297] on icon at bounding box center [544, 299] width 8 height 8
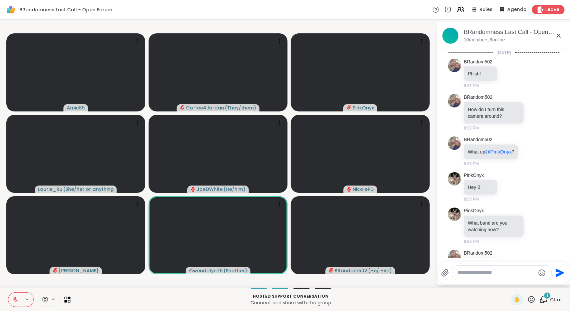
scroll to position [1077, 0]
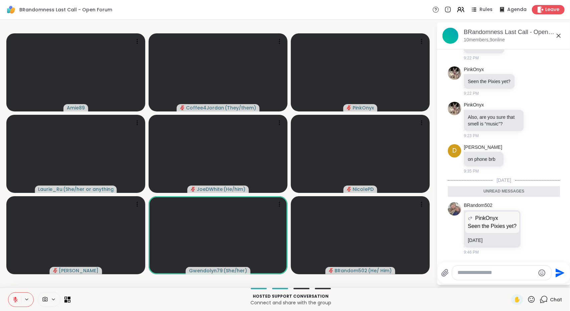
click at [558, 38] on icon at bounding box center [559, 36] width 8 height 8
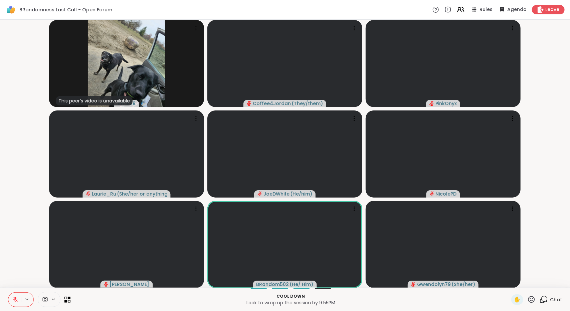
click at [13, 298] on icon at bounding box center [15, 300] width 6 height 6
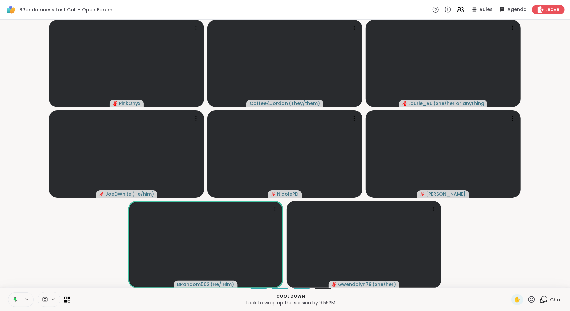
click at [13, 296] on button at bounding box center [14, 300] width 14 height 14
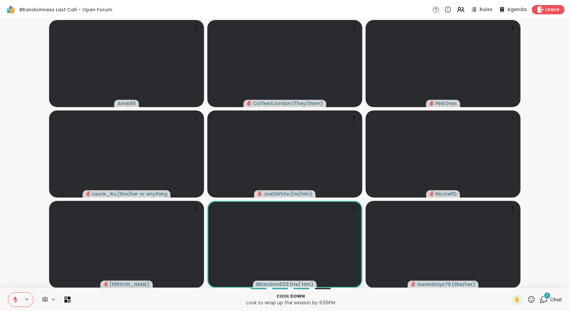
click at [16, 300] on icon at bounding box center [15, 299] width 5 height 5
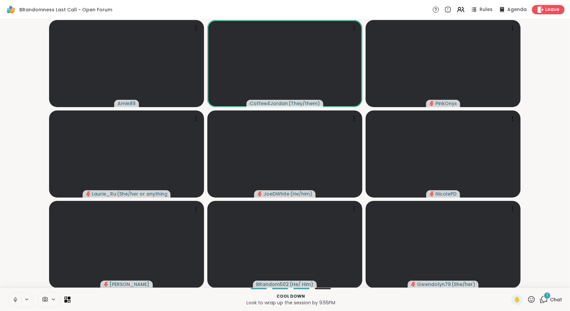
click at [12, 299] on button at bounding box center [14, 300] width 13 height 14
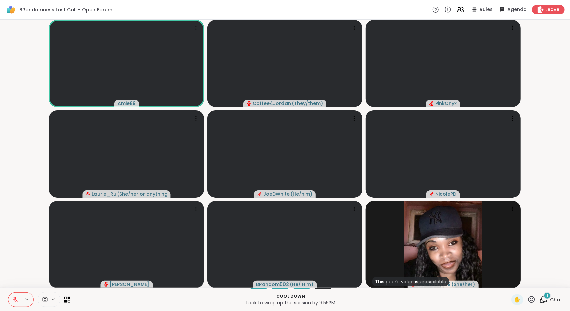
click at [550, 298] on span "Chat" at bounding box center [556, 299] width 12 height 7
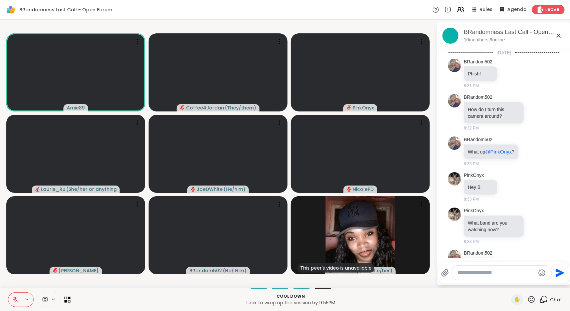
scroll to position [1242, 0]
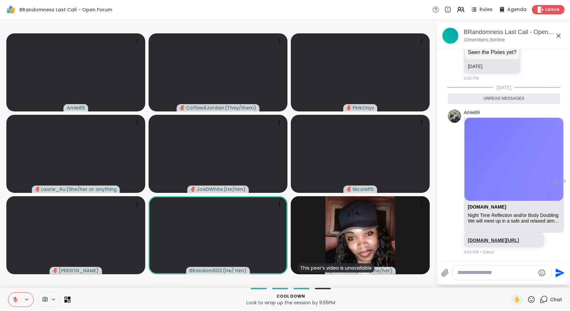
click at [512, 238] on link "sharewellnow.com/session/01992cfd-9d79-4773-96a3-14150b506d3d" at bounding box center [493, 240] width 51 height 5
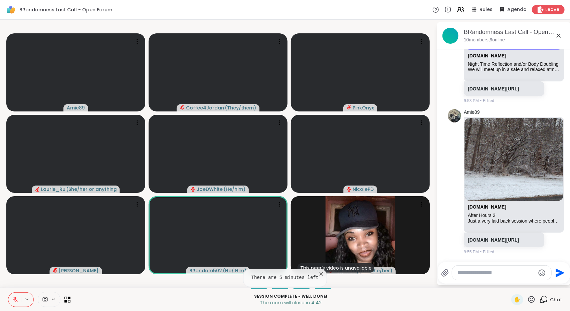
scroll to position [1390, 0]
click at [507, 237] on link "sharewellnow.com/session/41bb3a61-be4f-4c6a-bab1-48386a66ce47" at bounding box center [493, 239] width 51 height 5
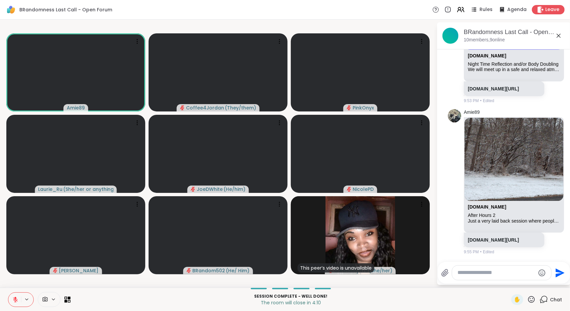
click at [18, 299] on button at bounding box center [14, 300] width 13 height 14
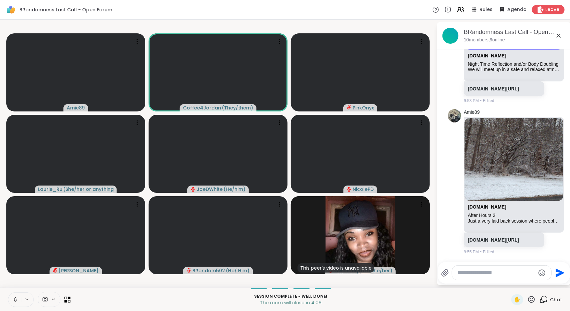
click at [18, 299] on button at bounding box center [14, 300] width 13 height 14
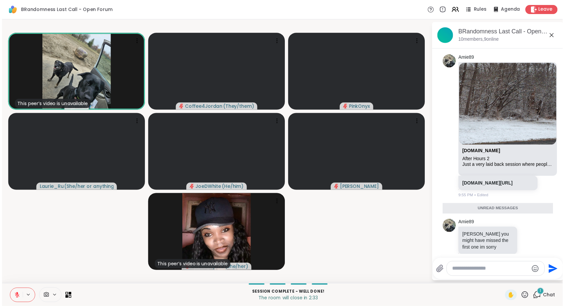
scroll to position [1439, 0]
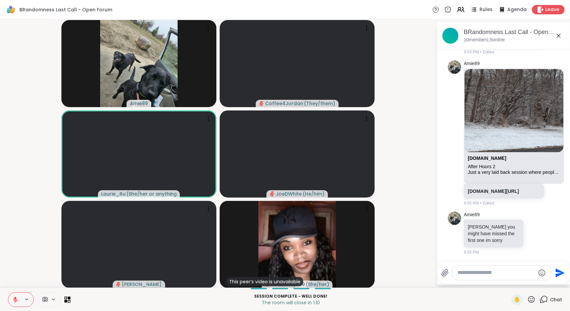
click at [558, 36] on icon at bounding box center [559, 36] width 4 height 4
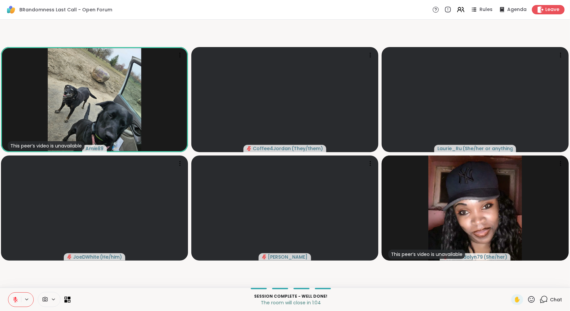
click at [13, 301] on icon at bounding box center [15, 300] width 6 height 6
click at [15, 299] on icon at bounding box center [15, 300] width 6 height 6
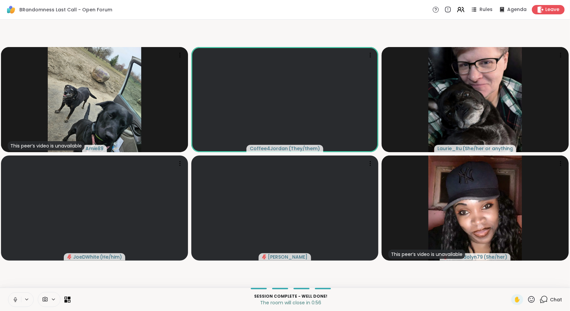
click at [15, 299] on icon at bounding box center [15, 298] width 2 height 3
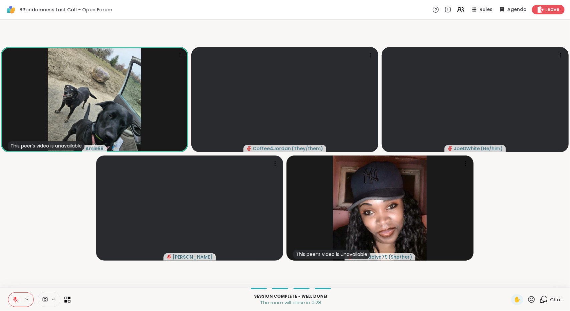
click at [15, 299] on icon at bounding box center [15, 300] width 6 height 6
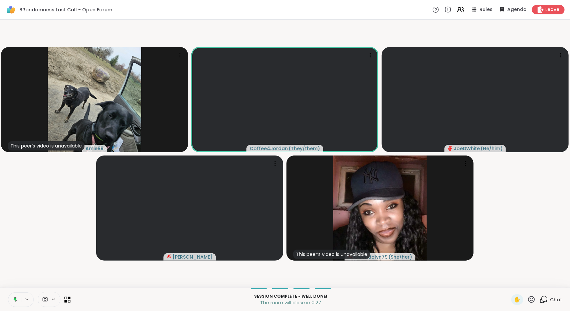
click at [15, 299] on icon at bounding box center [15, 300] width 2 height 2
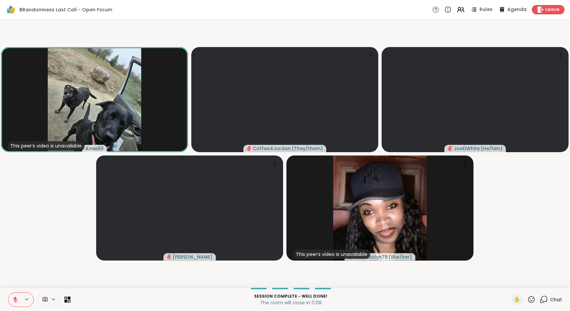
click at [15, 303] on button at bounding box center [14, 300] width 13 height 14
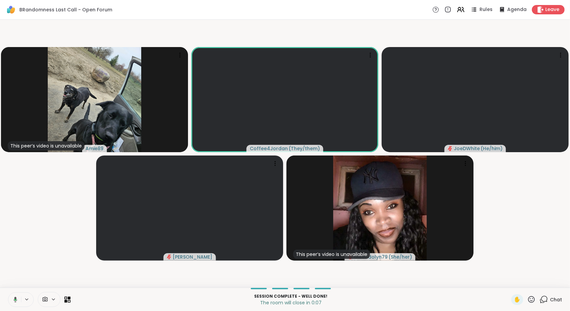
click at [11, 303] on button at bounding box center [14, 300] width 14 height 14
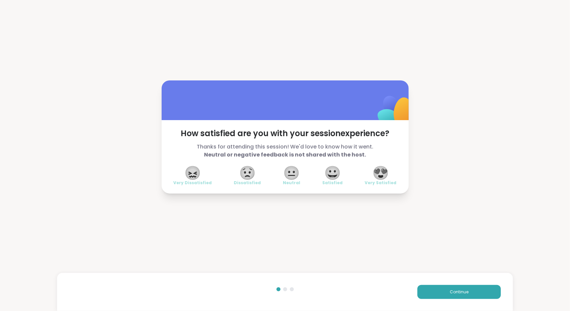
click at [342, 175] on div "😖 Very Dissatisfied 😟 Dissatisfied 😐 Neutral 😀 Satisfied 😍 Very Satisfied" at bounding box center [285, 176] width 223 height 19
click at [337, 176] on span "😀" at bounding box center [332, 173] width 17 height 12
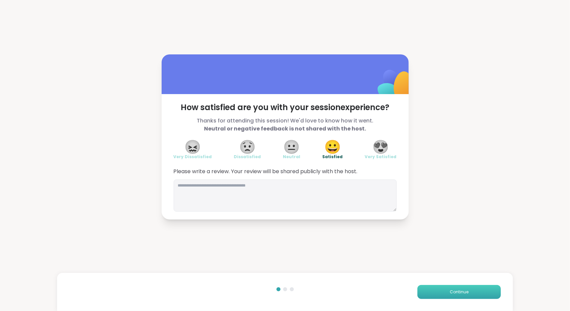
click at [450, 293] on span "Continue" at bounding box center [459, 292] width 19 height 6
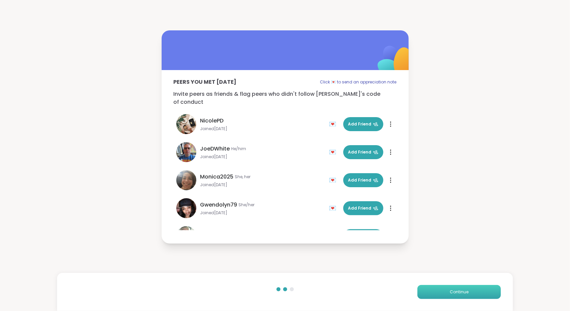
click at [450, 293] on span "Continue" at bounding box center [459, 292] width 19 height 6
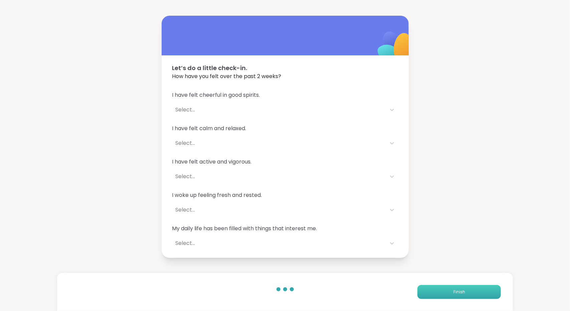
click at [449, 293] on button "Finish" at bounding box center [458, 292] width 83 height 14
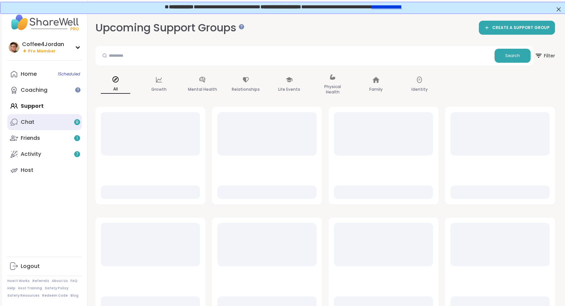
click at [69, 121] on link "Chat 9" at bounding box center [44, 122] width 74 height 16
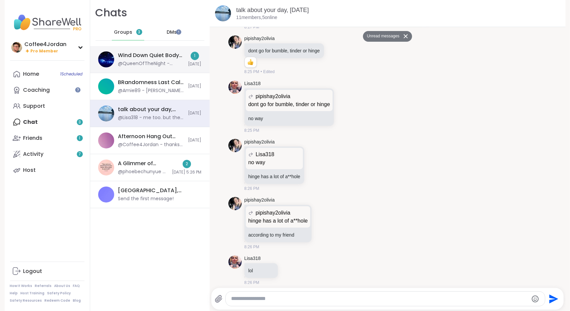
click at [165, 66] on div "@QueenOfTheNight - ***Body Doubling Session Guidelines*** - **Respect the focus…" at bounding box center [151, 63] width 66 height 7
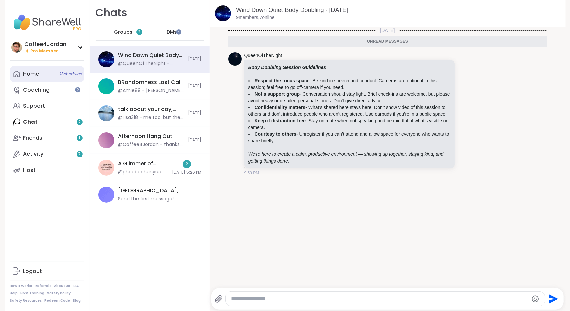
click at [23, 74] on div "Home 1 Scheduled" at bounding box center [31, 73] width 16 height 7
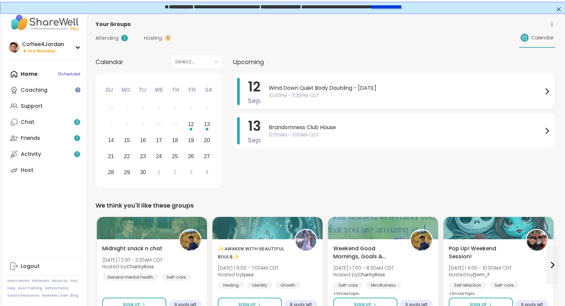
click at [339, 94] on span "10:00PM - 11:30PM CDT" at bounding box center [406, 95] width 274 height 7
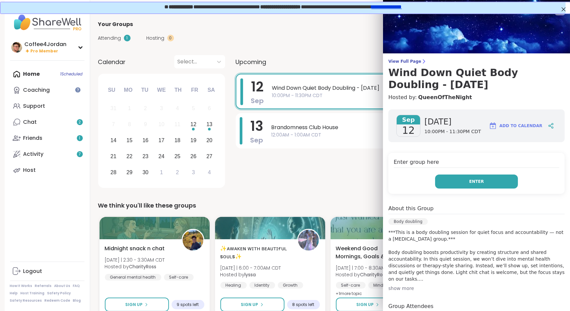
click at [495, 185] on button "Enter" at bounding box center [476, 182] width 83 height 14
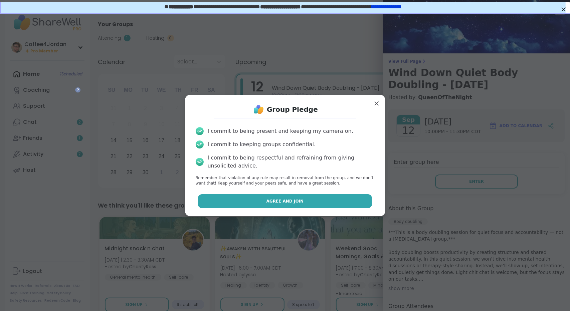
click at [324, 203] on button "Agree and Join" at bounding box center [285, 201] width 174 height 14
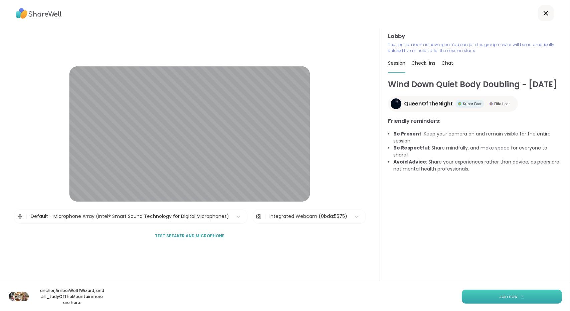
click at [493, 293] on button "Join now" at bounding box center [512, 297] width 100 height 14
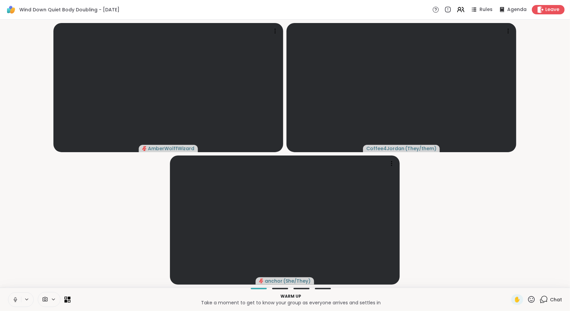
click at [16, 297] on icon at bounding box center [15, 300] width 6 height 6
click at [472, 7] on icon at bounding box center [473, 9] width 8 height 8
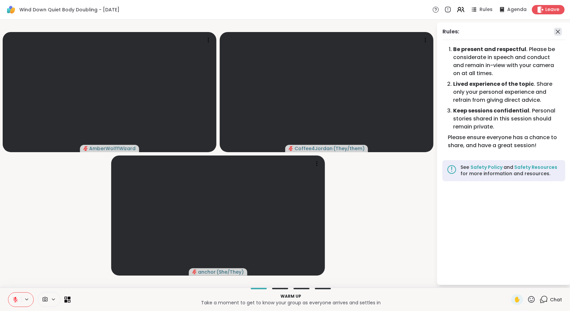
click at [555, 33] on icon at bounding box center [558, 32] width 8 height 8
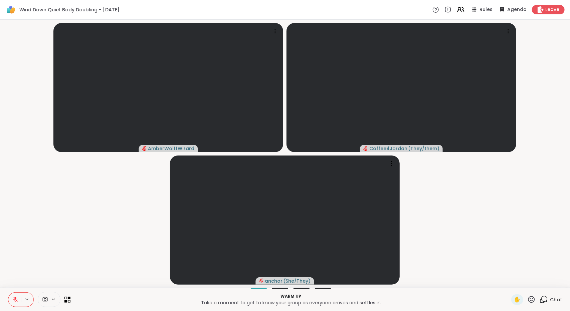
click at [508, 15] on div "Wind Down Quiet Body Doubling - Friday Rules Agenda Leave" at bounding box center [285, 10] width 570 height 20
click at [508, 8] on span "Agenda" at bounding box center [517, 9] width 20 height 7
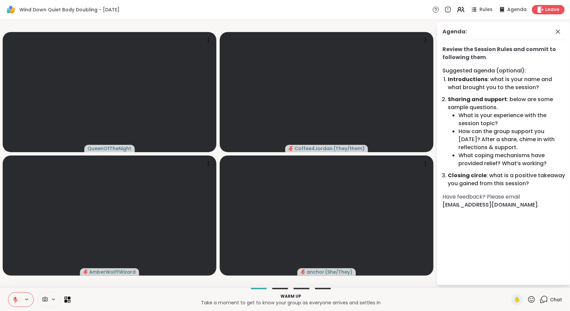
click at [557, 36] on div "Agenda:" at bounding box center [503, 34] width 123 height 12
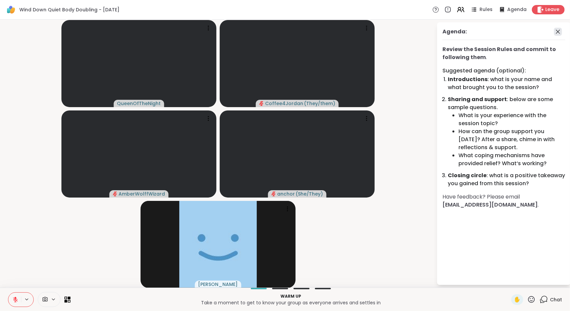
click at [556, 29] on icon at bounding box center [558, 32] width 8 height 8
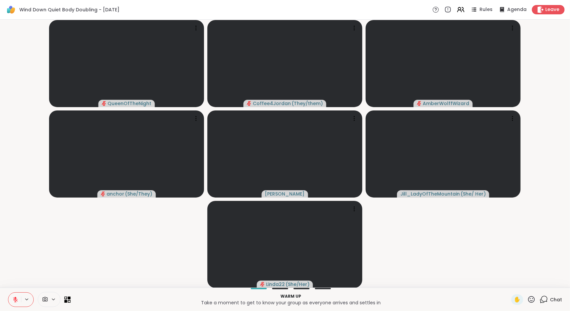
click at [68, 301] on icon at bounding box center [69, 301] width 3 height 3
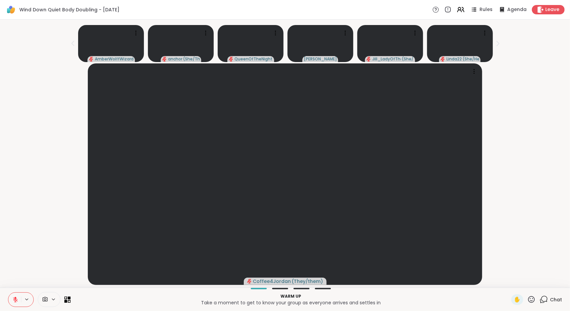
click at [68, 301] on icon at bounding box center [69, 301] width 3 height 3
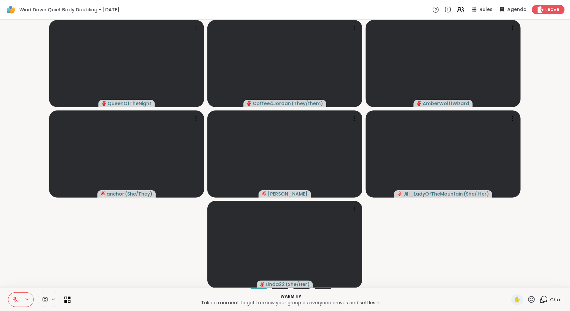
click at [68, 301] on icon at bounding box center [69, 301] width 3 height 3
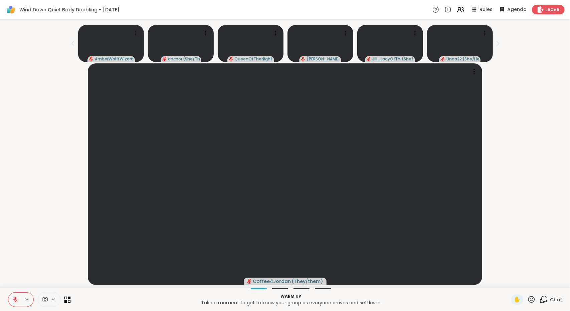
click at [68, 301] on icon at bounding box center [69, 301] width 3 height 3
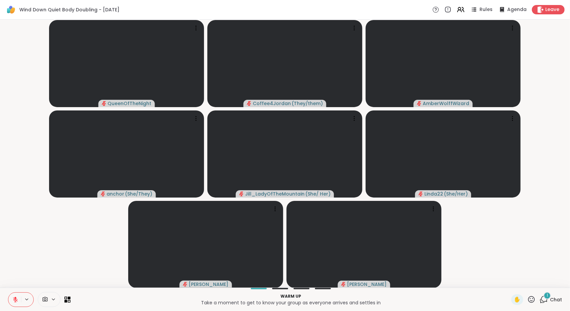
click at [544, 302] on div "1 Chat" at bounding box center [551, 299] width 22 height 11
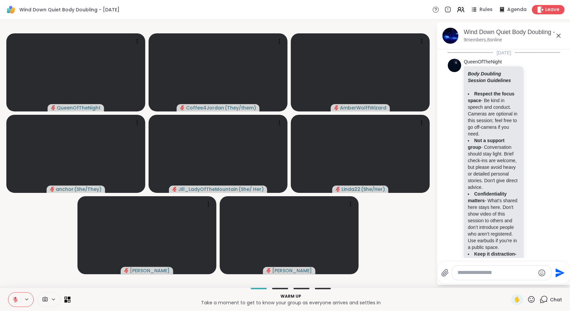
scroll to position [241, 0]
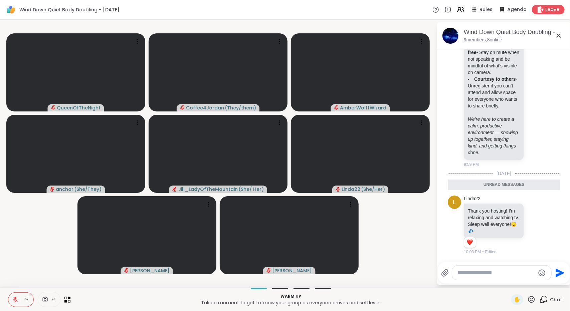
click at [559, 37] on icon at bounding box center [559, 36] width 8 height 8
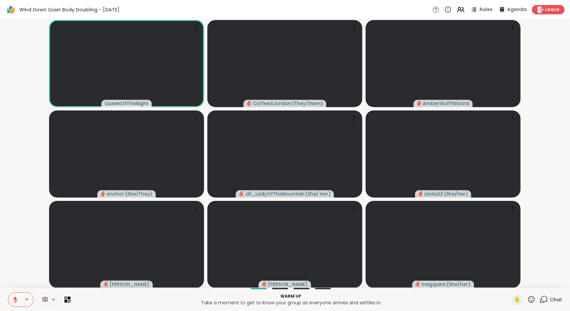
click at [540, 303] on icon at bounding box center [542, 301] width 4 height 4
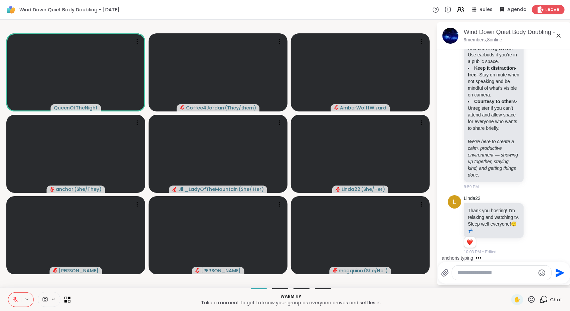
scroll to position [218, 0]
click at [559, 37] on icon at bounding box center [559, 36] width 8 height 8
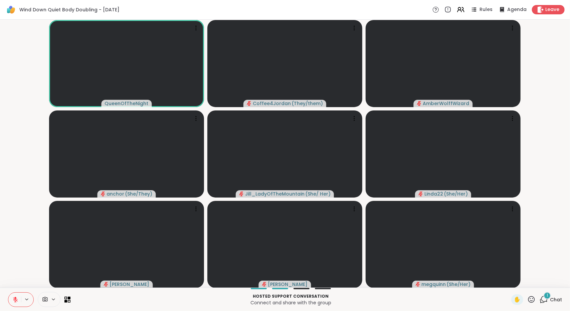
click at [544, 304] on div "1 Chat" at bounding box center [551, 299] width 22 height 11
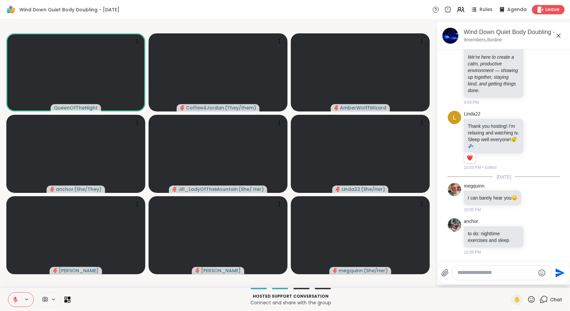
scroll to position [309, 0]
click at [559, 35] on icon at bounding box center [559, 36] width 4 height 4
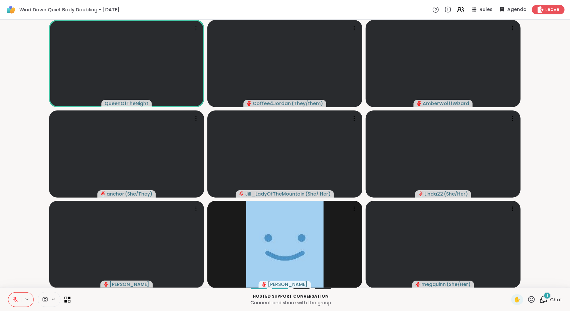
click at [544, 307] on div "Hosted support conversation Connect and share with the group ✋ 1 Chat" at bounding box center [285, 299] width 570 height 23
click at [551, 301] on span "Chat" at bounding box center [556, 299] width 12 height 7
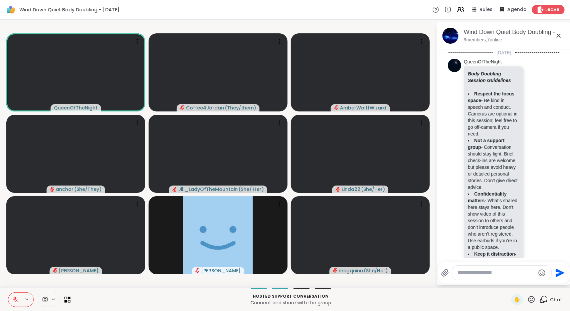
scroll to position [399, 0]
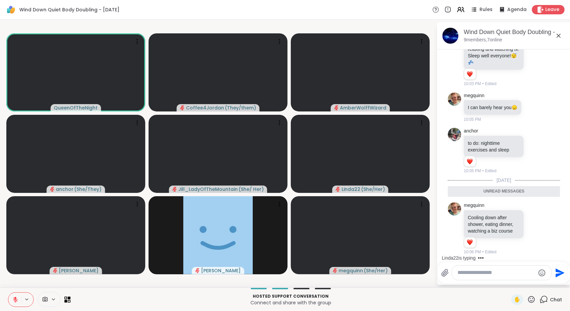
click at [560, 36] on icon at bounding box center [559, 36] width 8 height 8
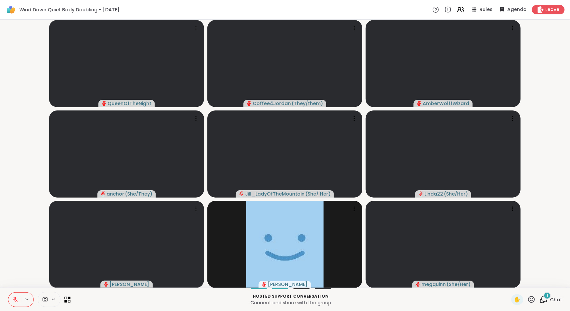
click at [550, 303] on span "Chat" at bounding box center [556, 299] width 12 height 7
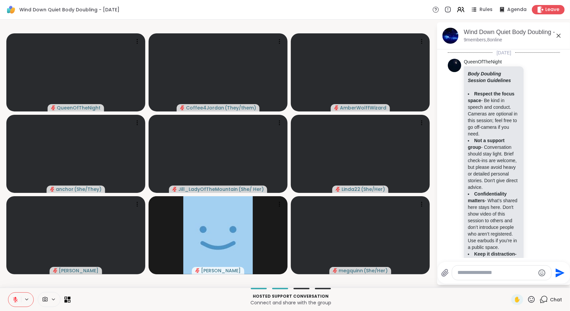
scroll to position [441, 0]
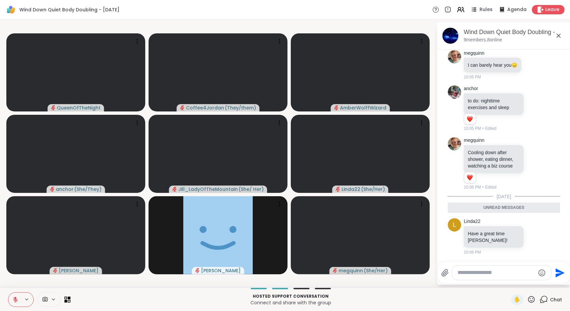
click at [558, 36] on icon at bounding box center [559, 36] width 8 height 8
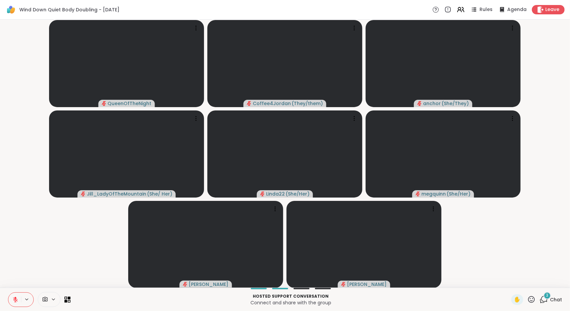
click at [568, 256] on html "Wind Down Quiet Body Doubling - Friday Rules Agenda Leave QueenOfTheNight Coffe…" at bounding box center [285, 155] width 570 height 311
click at [547, 294] on div "Hosted support conversation Connect and share with the group ✋ 5 Chat" at bounding box center [285, 299] width 570 height 23
click at [550, 300] on span "Chat" at bounding box center [556, 299] width 12 height 7
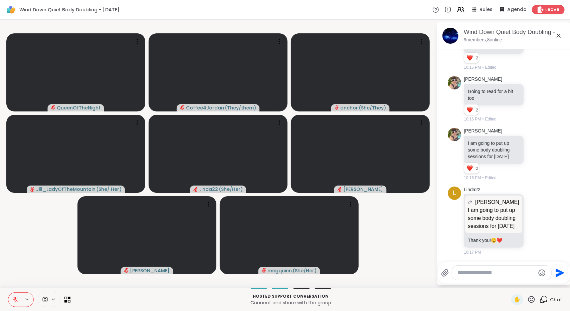
scroll to position [755, 0]
click at [512, 274] on textarea "Type your message" at bounding box center [496, 272] width 78 height 7
type textarea "**********"
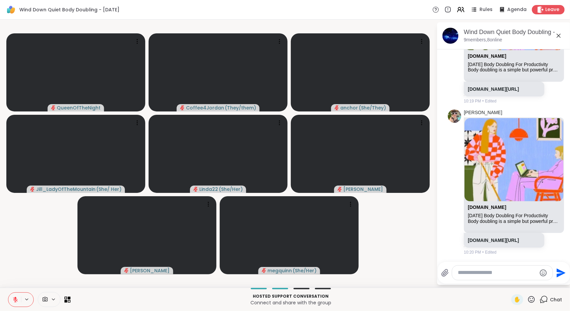
scroll to position [1277, 0]
click at [394, 252] on video-player-container "QueenOfTheNight Coffee4Jordan ( They/them ) anchor ( She/They ) Jill_LadyOfTheM…" at bounding box center [218, 153] width 428 height 263
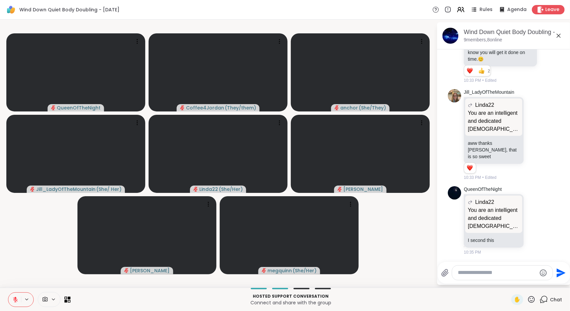
scroll to position [2739, 0]
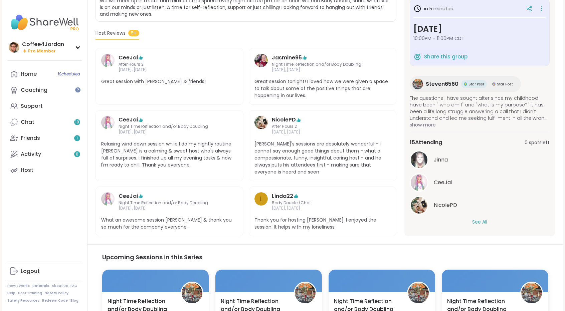
scroll to position [178, 0]
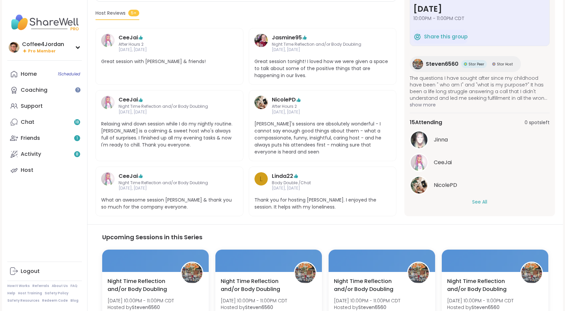
click at [484, 201] on button "See All" at bounding box center [479, 202] width 15 height 7
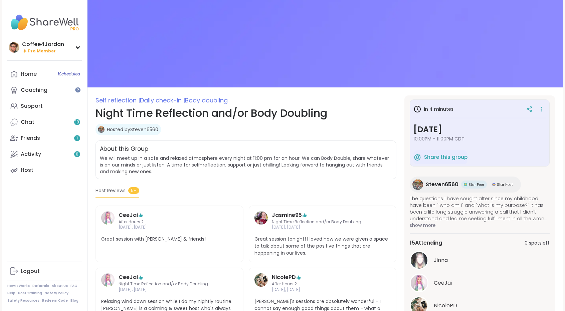
scroll to position [0, 0]
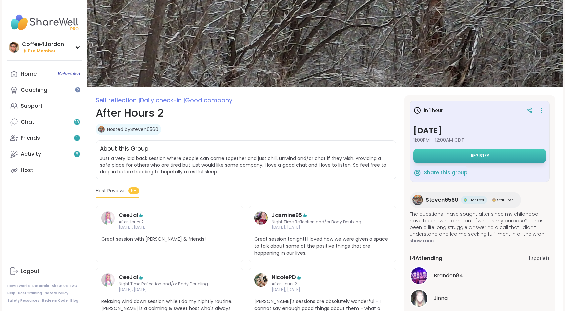
click at [512, 155] on button "Register" at bounding box center [479, 156] width 133 height 14
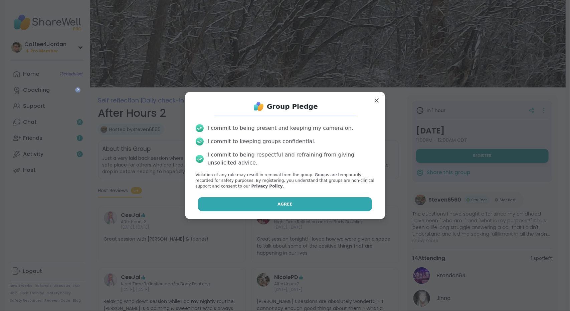
click at [306, 200] on button "Agree" at bounding box center [285, 204] width 174 height 14
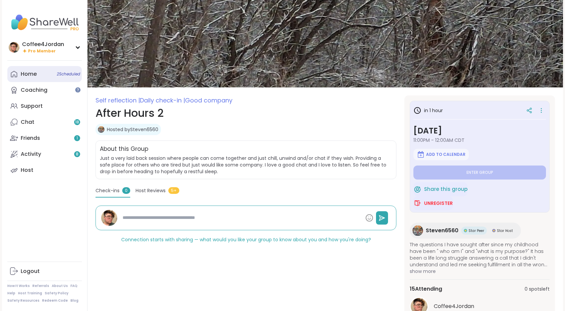
click at [50, 78] on link "Home 2 Scheduled" at bounding box center [44, 74] width 74 height 16
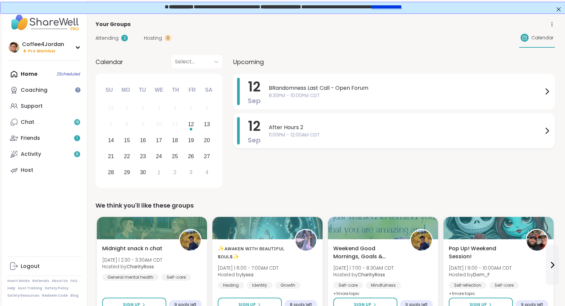
click at [548, 134] on icon at bounding box center [547, 131] width 8 height 8
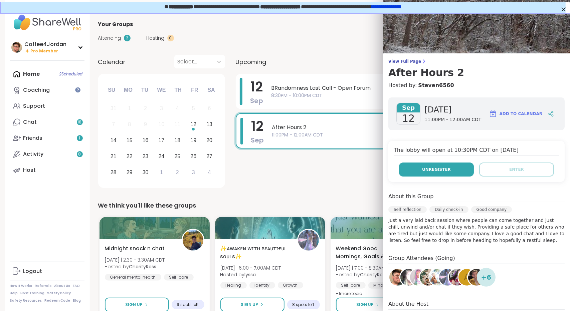
click at [455, 165] on button "Unregister" at bounding box center [436, 170] width 75 height 14
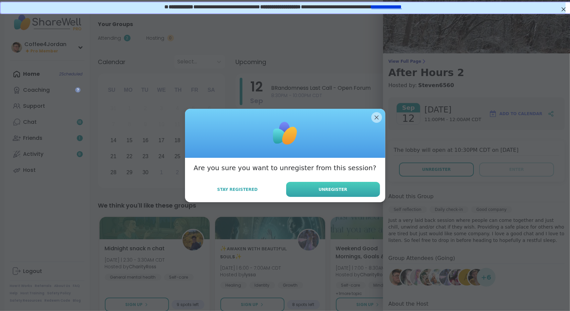
click at [335, 191] on span "Unregister" at bounding box center [333, 190] width 29 height 6
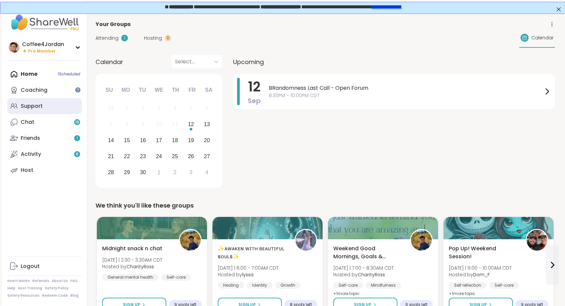
click at [45, 104] on link "Support" at bounding box center [44, 106] width 74 height 16
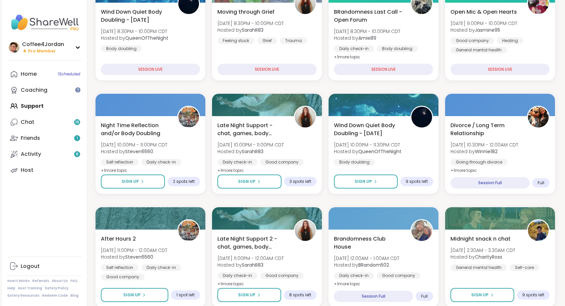
scroll to position [145, 0]
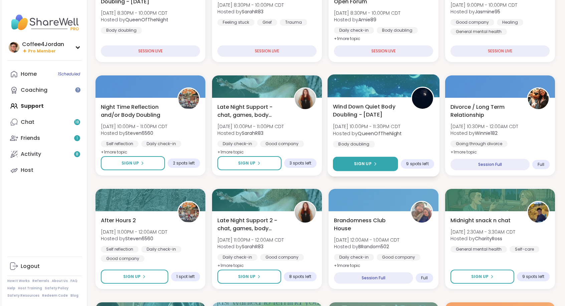
click at [369, 168] on button "Sign Up" at bounding box center [365, 164] width 65 height 14
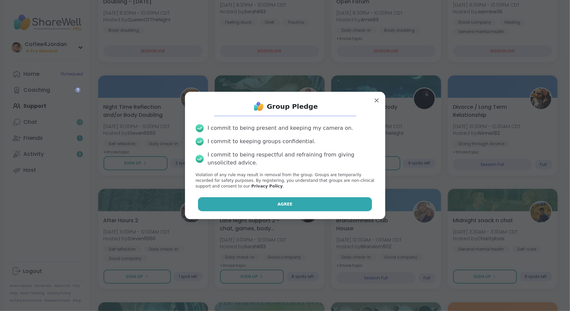
click at [301, 207] on button "Agree" at bounding box center [285, 204] width 174 height 14
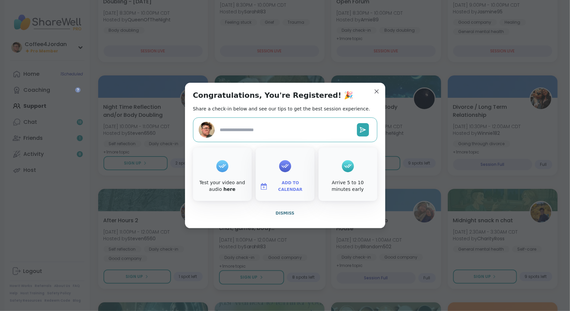
type textarea "*"
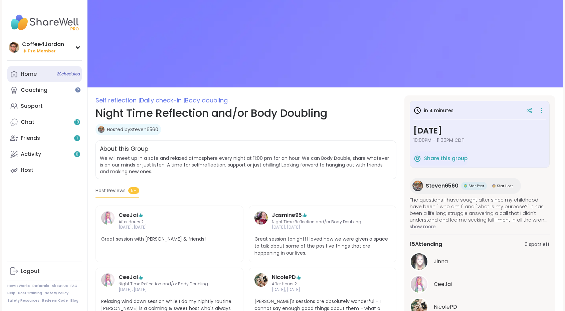
click at [42, 77] on link "Home 2 Scheduled" at bounding box center [44, 74] width 74 height 16
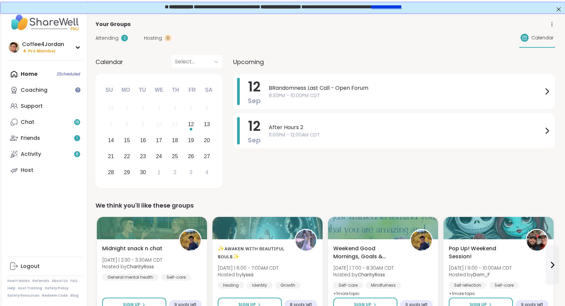
click at [67, 76] on div "Home 2 Scheduled Coaching Support Chat 18 Friends 1 Activity 8 Host" at bounding box center [44, 122] width 74 height 112
click at [70, 72] on div "Home 2 Scheduled Coaching Support Chat 18 Friends 1 Activity 8 Host" at bounding box center [44, 122] width 74 height 112
click at [36, 75] on div "Home 2 Scheduled Coaching Support Chat 18 Friends 1 Activity 8 Host" at bounding box center [44, 122] width 74 height 112
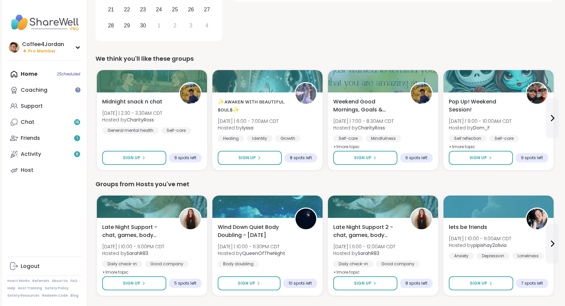
scroll to position [178, 0]
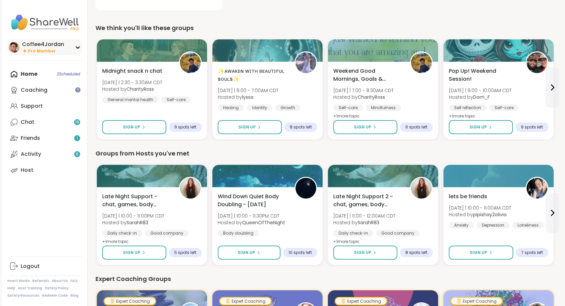
click at [58, 46] on div "Coffee4Jordan" at bounding box center [43, 44] width 42 height 7
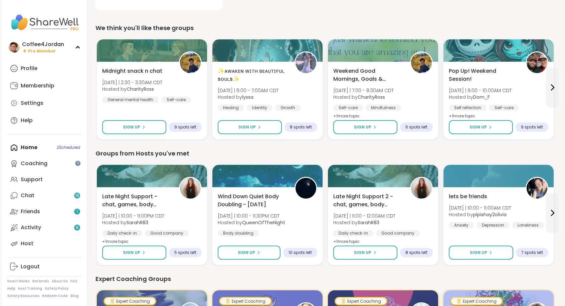
click at [30, 150] on div "Home 2 Scheduled Coaching Support Chat 18 Friends 1 Activity 8 Host" at bounding box center [44, 196] width 74 height 112
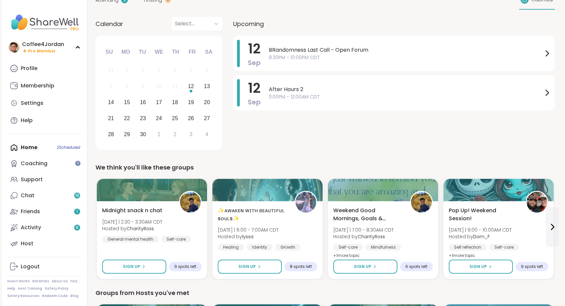
scroll to position [0, 0]
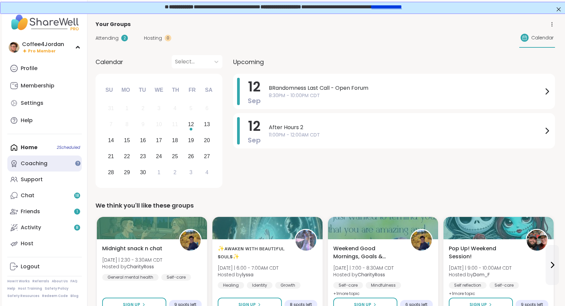
click at [42, 160] on div "Coaching" at bounding box center [34, 163] width 27 height 7
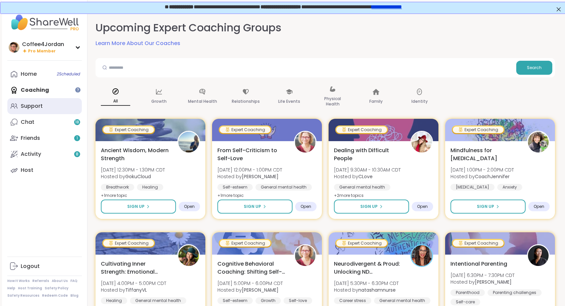
click at [54, 107] on link "Support" at bounding box center [44, 106] width 74 height 16
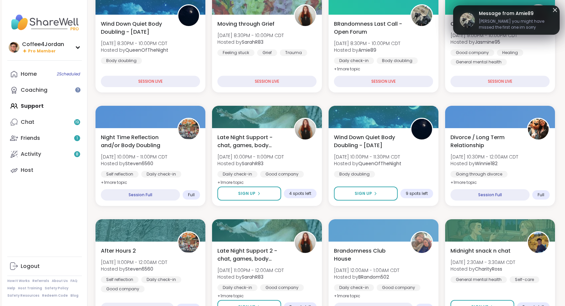
scroll to position [117, 0]
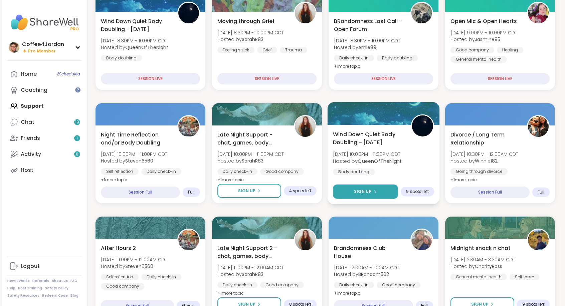
click at [387, 194] on button "Sign Up" at bounding box center [365, 192] width 65 height 14
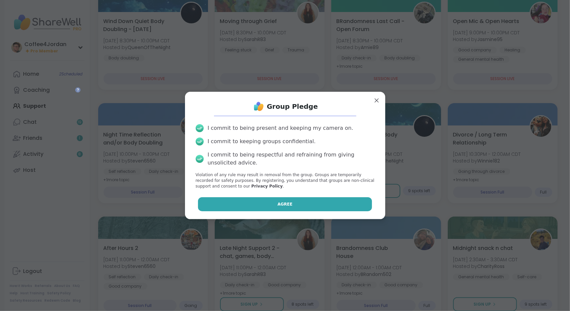
click at [287, 206] on button "Agree" at bounding box center [285, 204] width 174 height 14
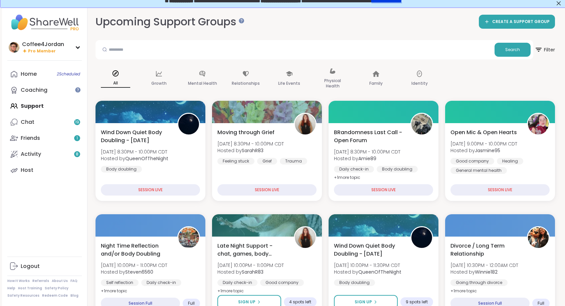
scroll to position [0, 0]
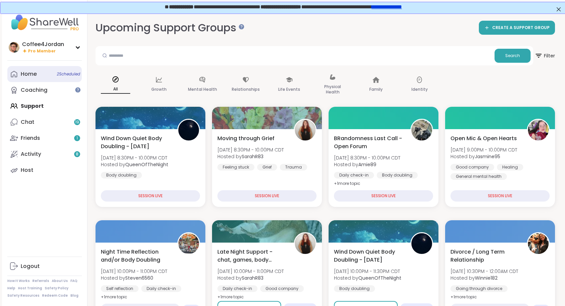
click at [67, 75] on span "2 Scheduled" at bounding box center [68, 73] width 23 height 5
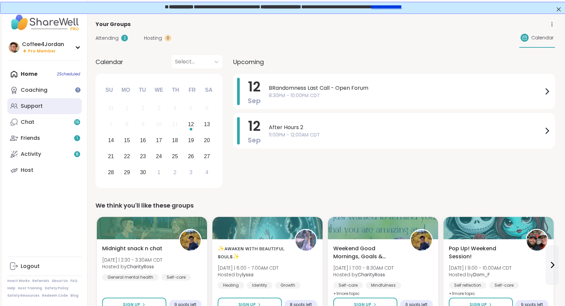
click at [65, 110] on link "Support" at bounding box center [44, 106] width 74 height 16
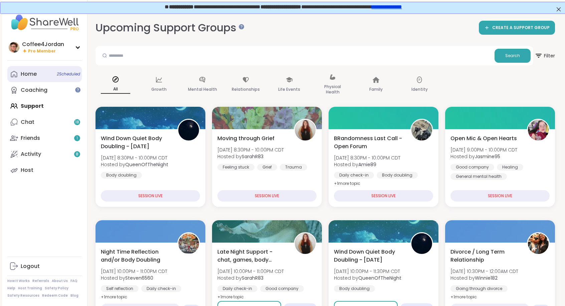
click at [49, 77] on link "Home 2 Scheduled" at bounding box center [44, 74] width 74 height 16
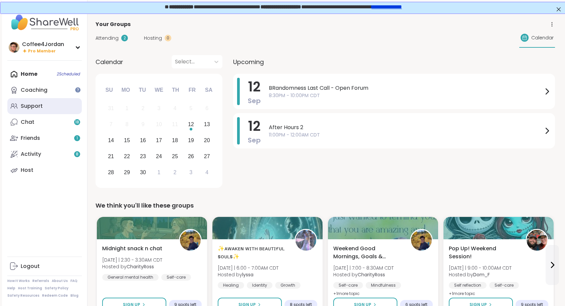
click at [57, 109] on link "Support" at bounding box center [44, 106] width 74 height 16
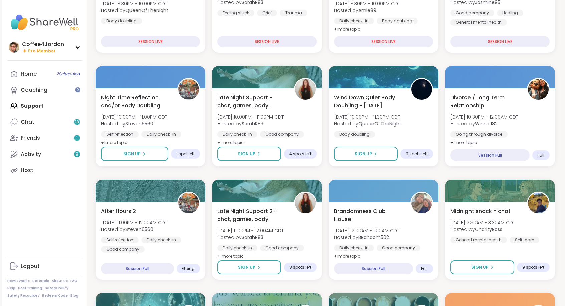
scroll to position [156, 0]
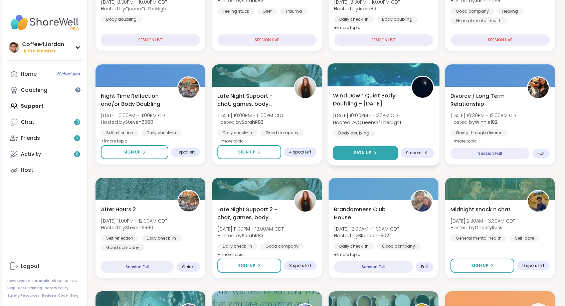
click at [373, 152] on icon at bounding box center [375, 153] width 4 height 4
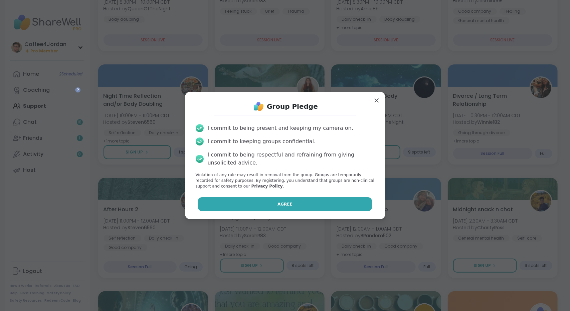
click at [327, 209] on button "Agree" at bounding box center [285, 204] width 174 height 14
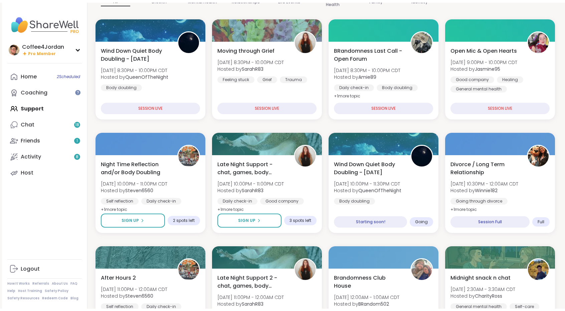
scroll to position [0, 0]
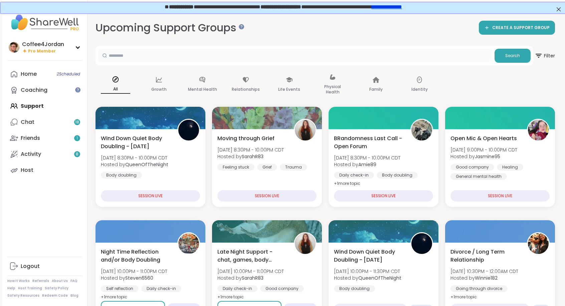
click at [416, 56] on input "text" at bounding box center [295, 55] width 394 height 13
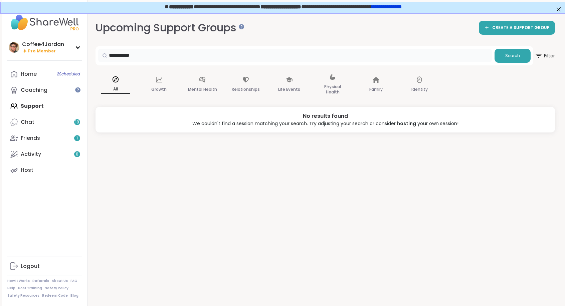
drag, startPoint x: 219, startPoint y: 61, endPoint x: 213, endPoint y: 61, distance: 6.0
click at [213, 61] on input "**********" at bounding box center [295, 55] width 394 height 13
click at [514, 58] on span "Search" at bounding box center [512, 56] width 15 height 6
click at [120, 54] on input "*********" at bounding box center [295, 55] width 394 height 13
type input "**********"
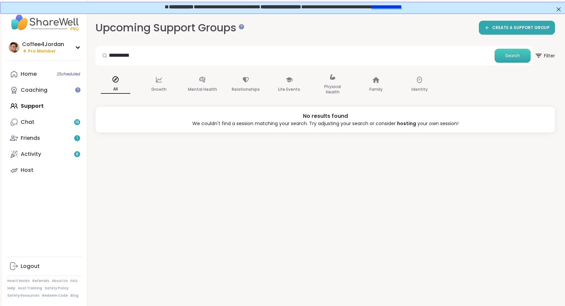
click at [524, 52] on button "Search" at bounding box center [512, 56] width 36 height 14
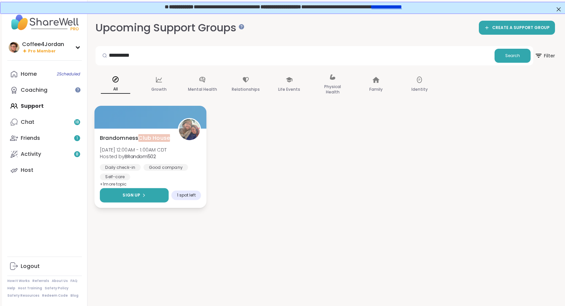
click at [139, 195] on span "Sign Up" at bounding box center [132, 195] width 18 height 6
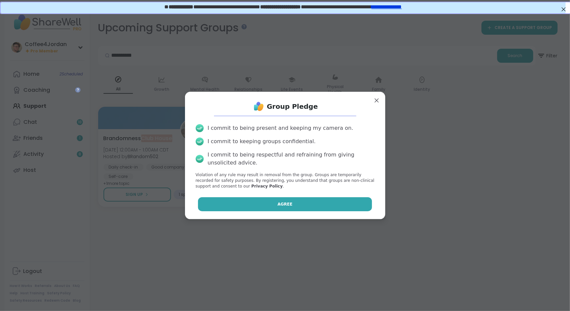
click at [298, 203] on button "Agree" at bounding box center [285, 204] width 174 height 14
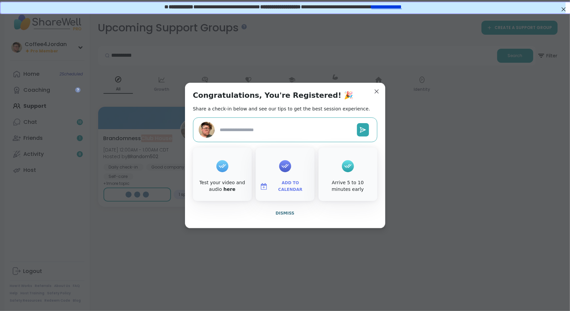
type textarea "*"
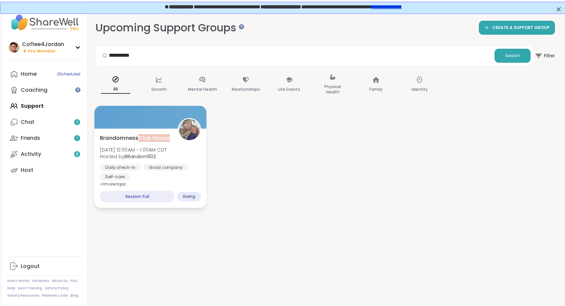
click at [190, 144] on div "Brandomness Club House [DATE] 12:00AM - 1:00AM CDT Hosted by BRandom502 Daily c…" at bounding box center [150, 157] width 101 height 46
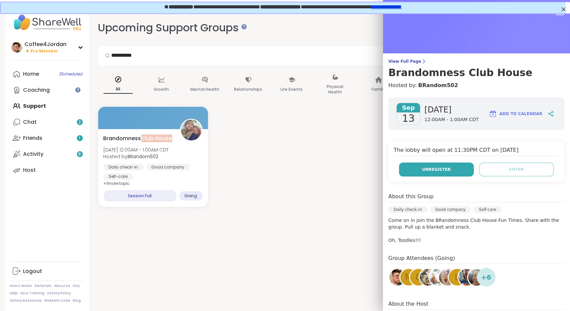
click at [443, 173] on button "Unregister" at bounding box center [436, 170] width 75 height 14
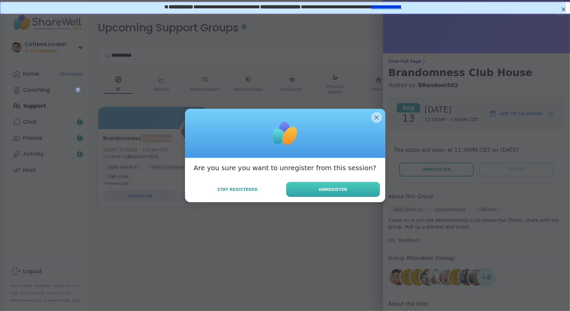
click at [350, 184] on button "Unregister" at bounding box center [333, 189] width 94 height 15
